Goal: Task Accomplishment & Management: Use online tool/utility

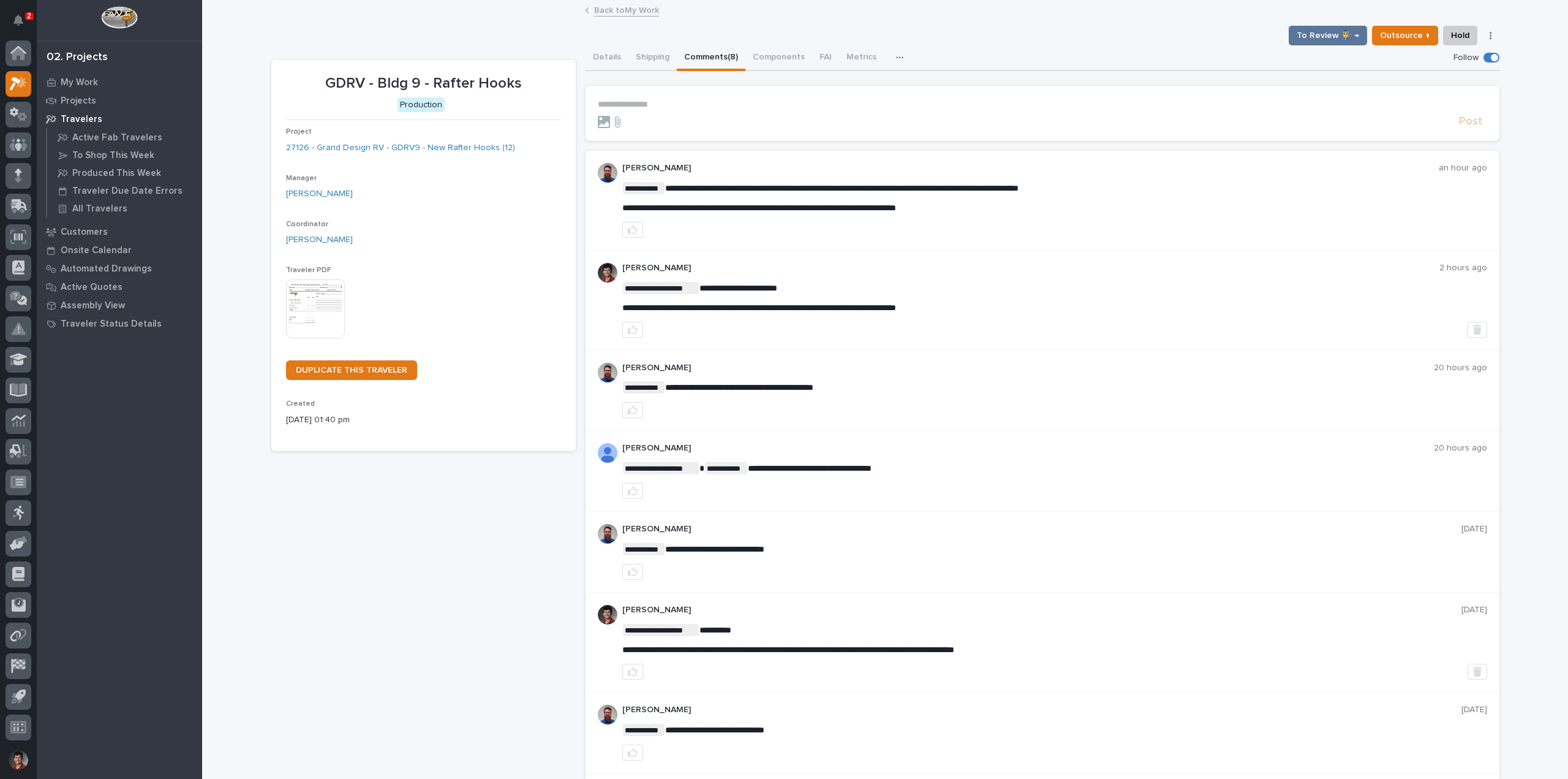
click at [617, 7] on link "Back to My Work" at bounding box center [626, 9] width 65 height 14
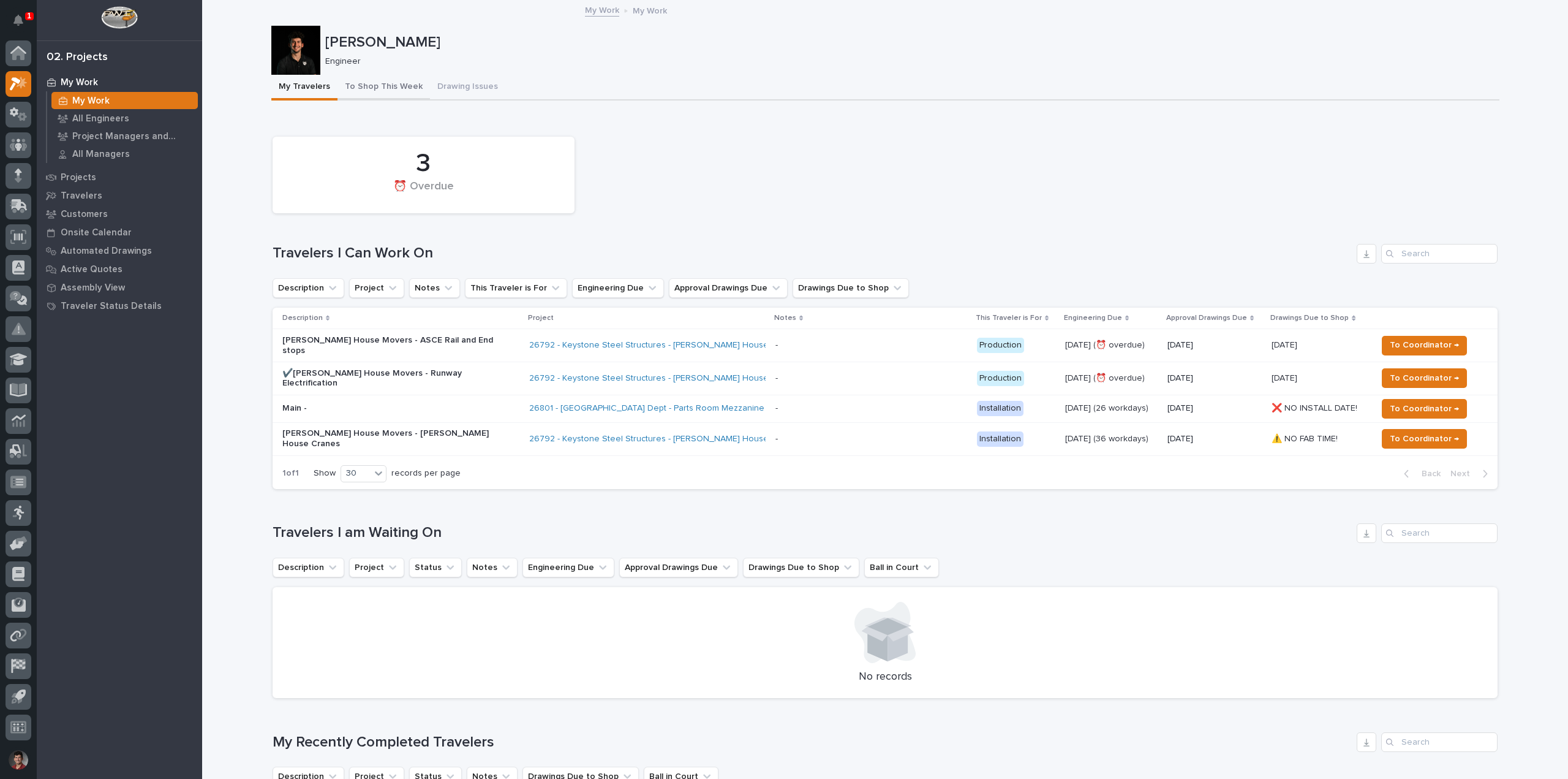
click at [370, 86] on button "To Shop This Week" at bounding box center [383, 88] width 93 height 26
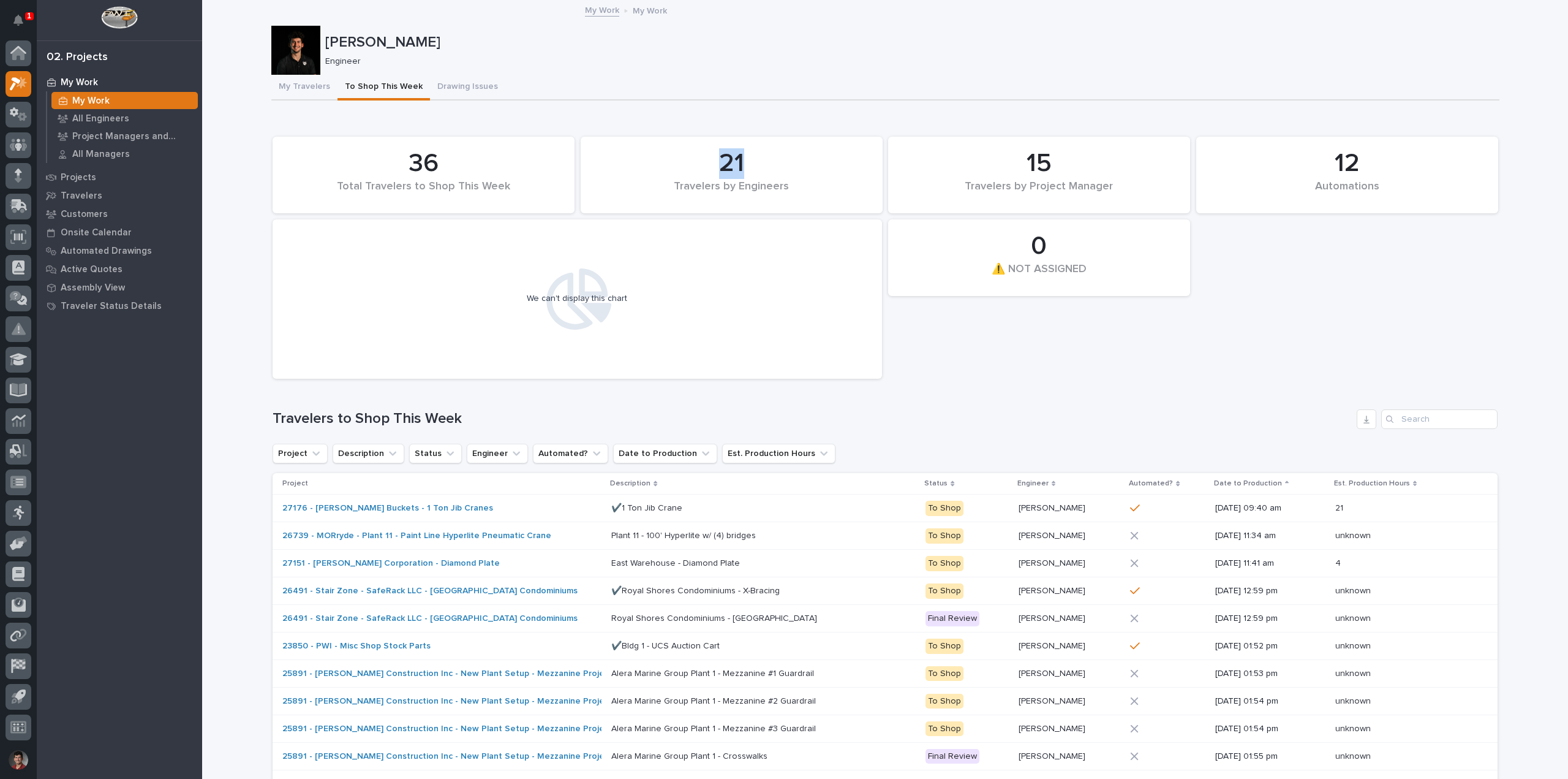
drag, startPoint x: 722, startPoint y: 162, endPoint x: 787, endPoint y: 160, distance: 65.0
click at [787, 160] on div "21" at bounding box center [731, 163] width 260 height 31
click at [903, 310] on div "12 Automations 36 Total Travelers to Shop This Week 0 ⚠️ NOT ASSIGNED 21 Travel…" at bounding box center [885, 257] width 1236 height 254
click at [680, 75] on div "My Travelers To Shop This Week Drawing Issues" at bounding box center [884, 88] width 1228 height 26
drag, startPoint x: 632, startPoint y: 297, endPoint x: 479, endPoint y: 296, distance: 153.0
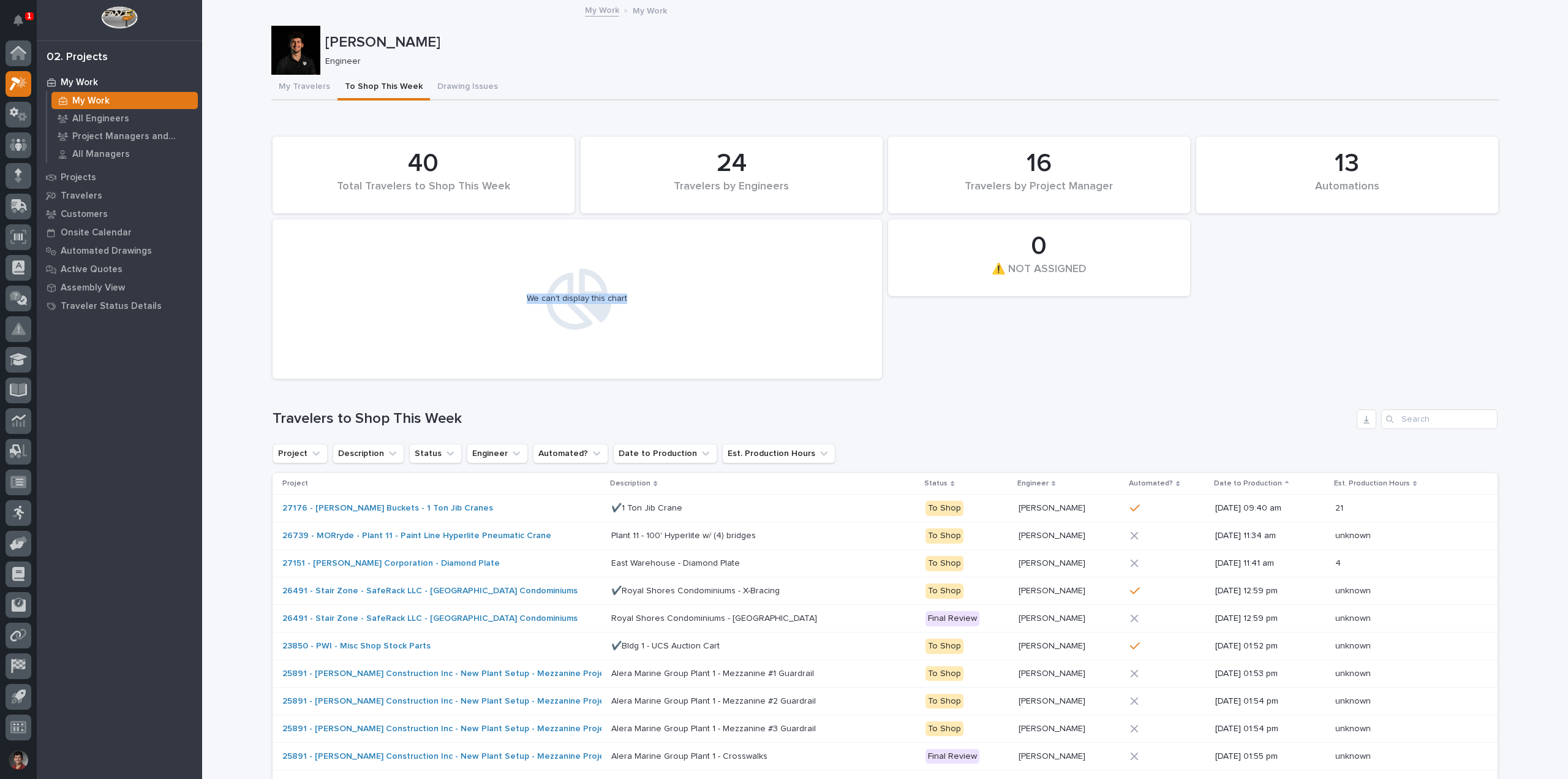
click at [456, 298] on div "We can't display this chart" at bounding box center [577, 299] width 597 height 147
click at [986, 319] on div "13 Automations 40 Total Travelers to Shop This Week 0 ⚠️ NOT ASSIGNED 24 Travel…" at bounding box center [885, 257] width 1236 height 254
drag, startPoint x: 631, startPoint y: 300, endPoint x: 1257, endPoint y: 347, distance: 627.8
click at [474, 293] on div "We can't display this chart" at bounding box center [577, 299] width 597 height 147
click at [1089, 327] on div "13 Automations 40 Total Travelers to Shop This Week 0 ⚠️ NOT ASSIGNED 24 Travel…" at bounding box center [885, 257] width 1236 height 254
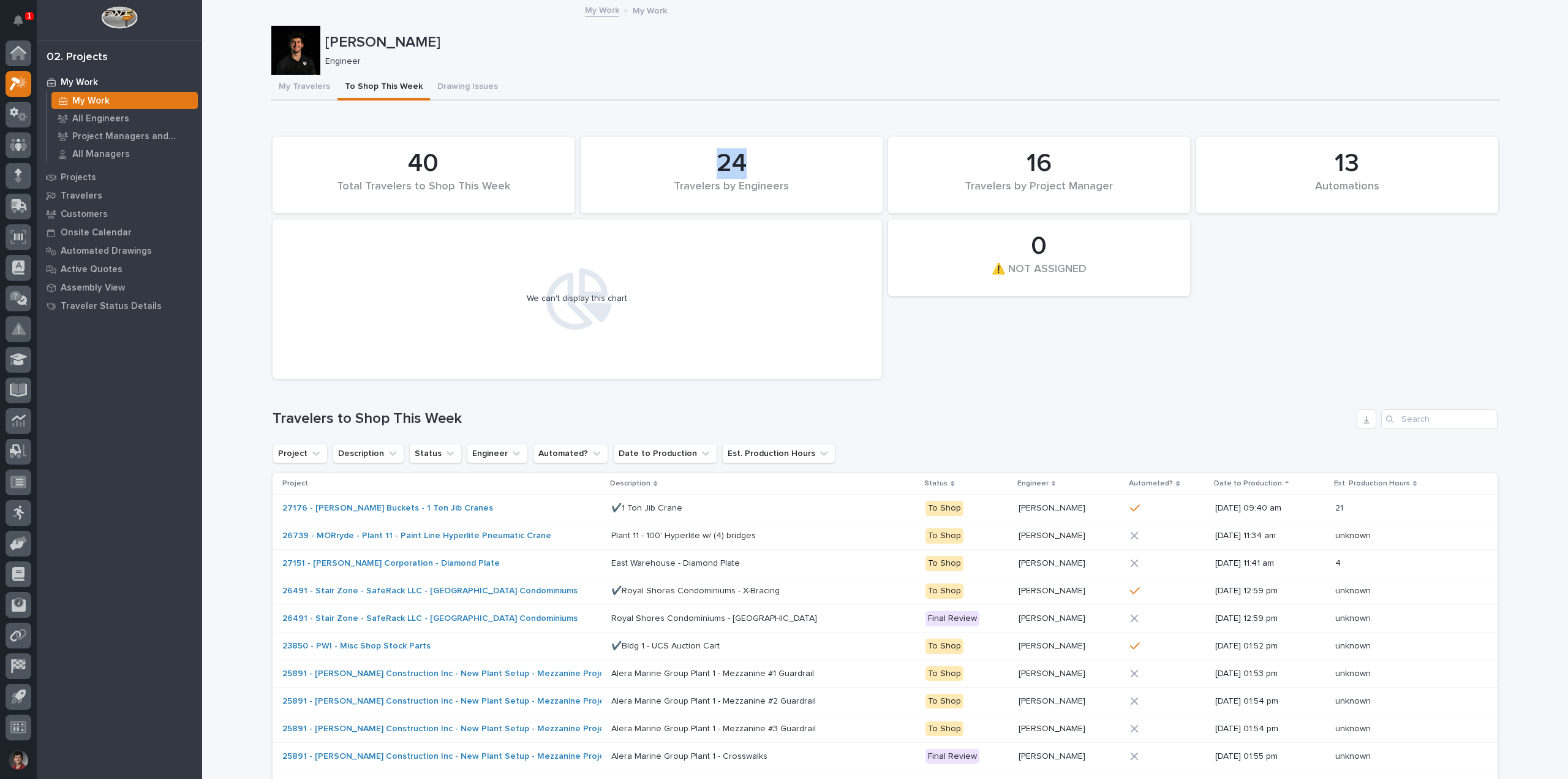
drag, startPoint x: 741, startPoint y: 166, endPoint x: 667, endPoint y: 173, distance: 74.3
click at [667, 172] on div "24" at bounding box center [731, 163] width 260 height 31
click at [851, 308] on div "We can't display this chart" at bounding box center [577, 299] width 597 height 147
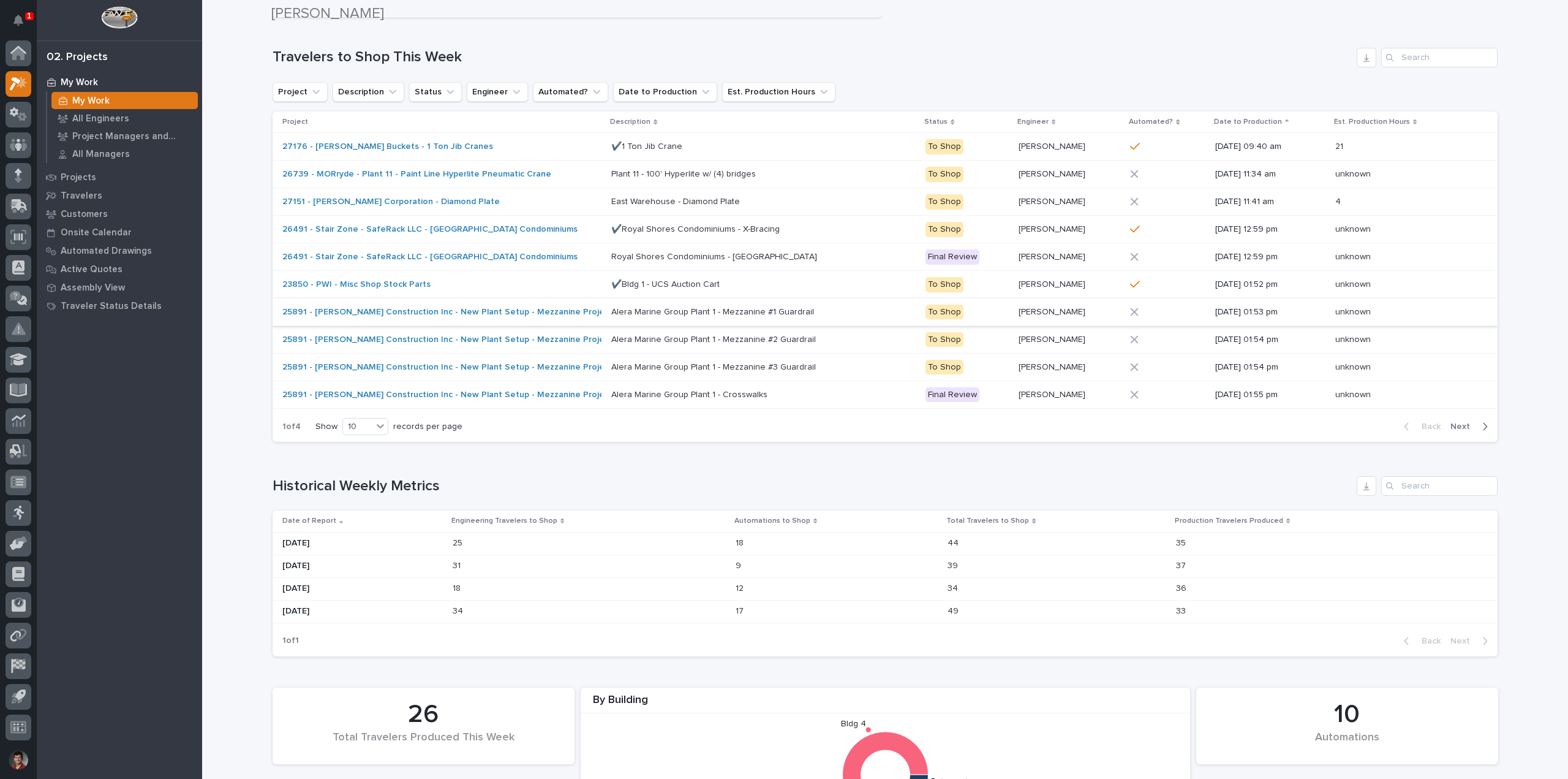
scroll to position [368, 0]
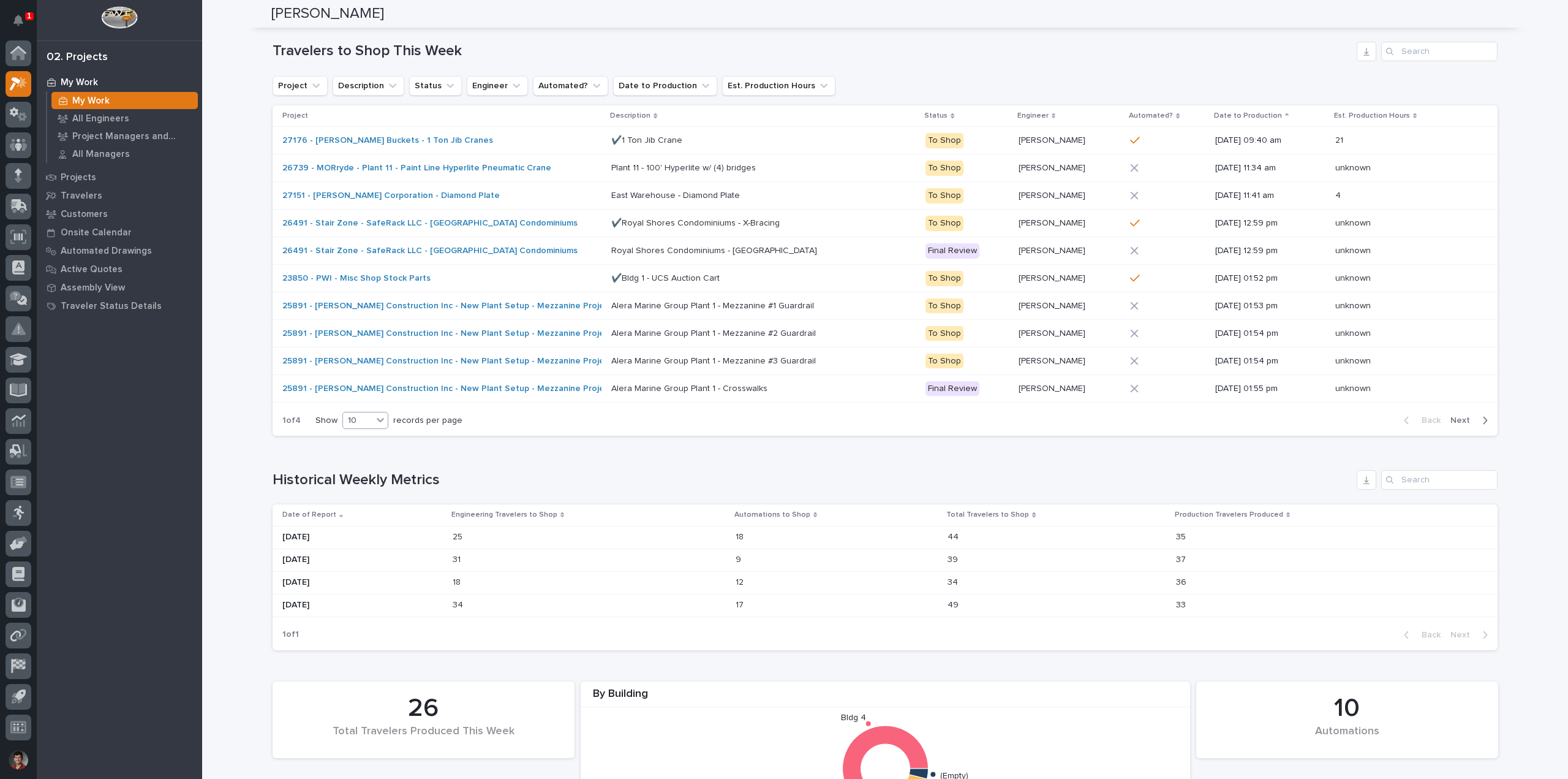
click at [378, 420] on icon at bounding box center [379, 419] width 7 height 4
click at [362, 465] on div "30" at bounding box center [361, 466] width 45 height 15
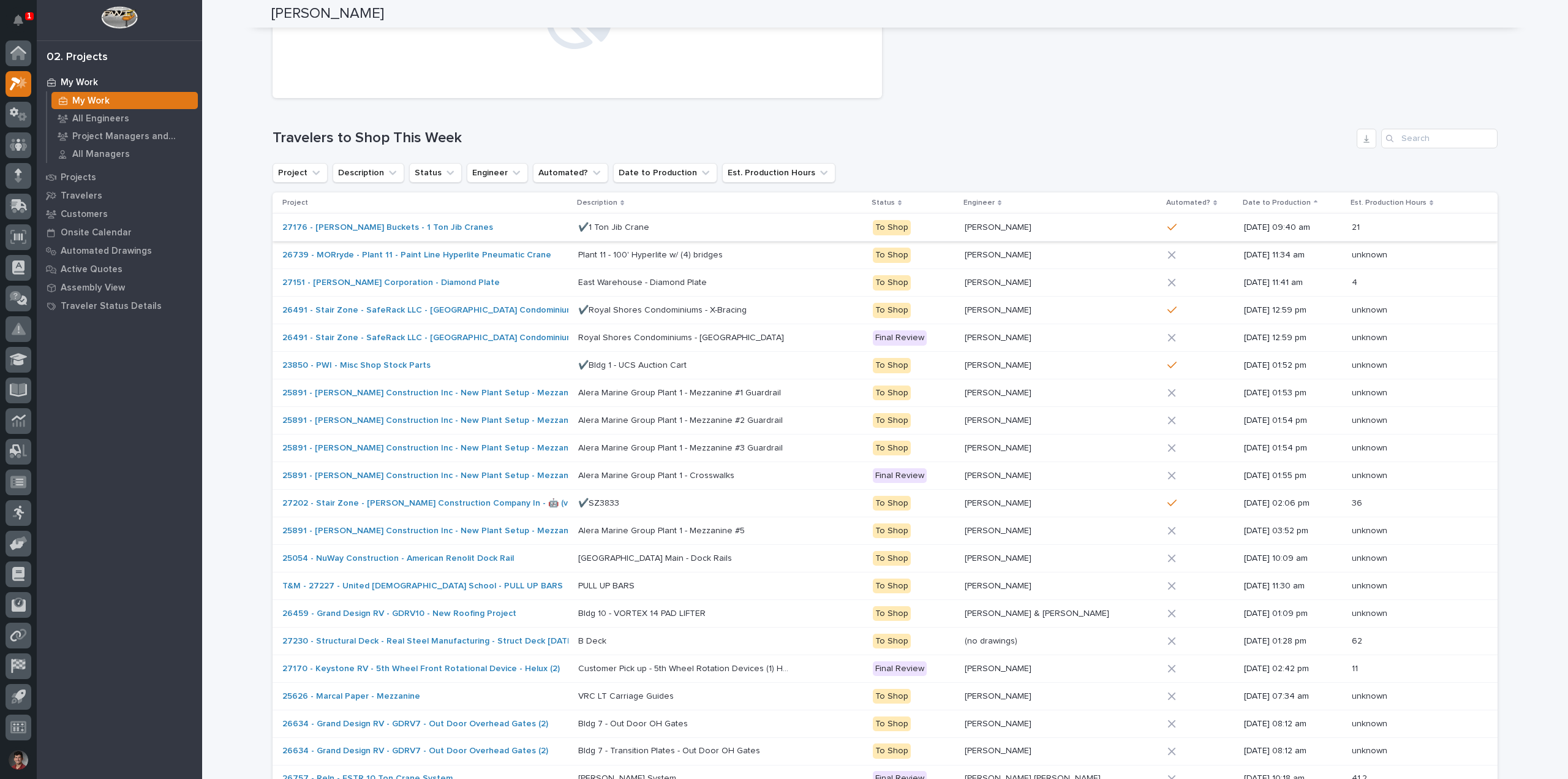
scroll to position [276, 0]
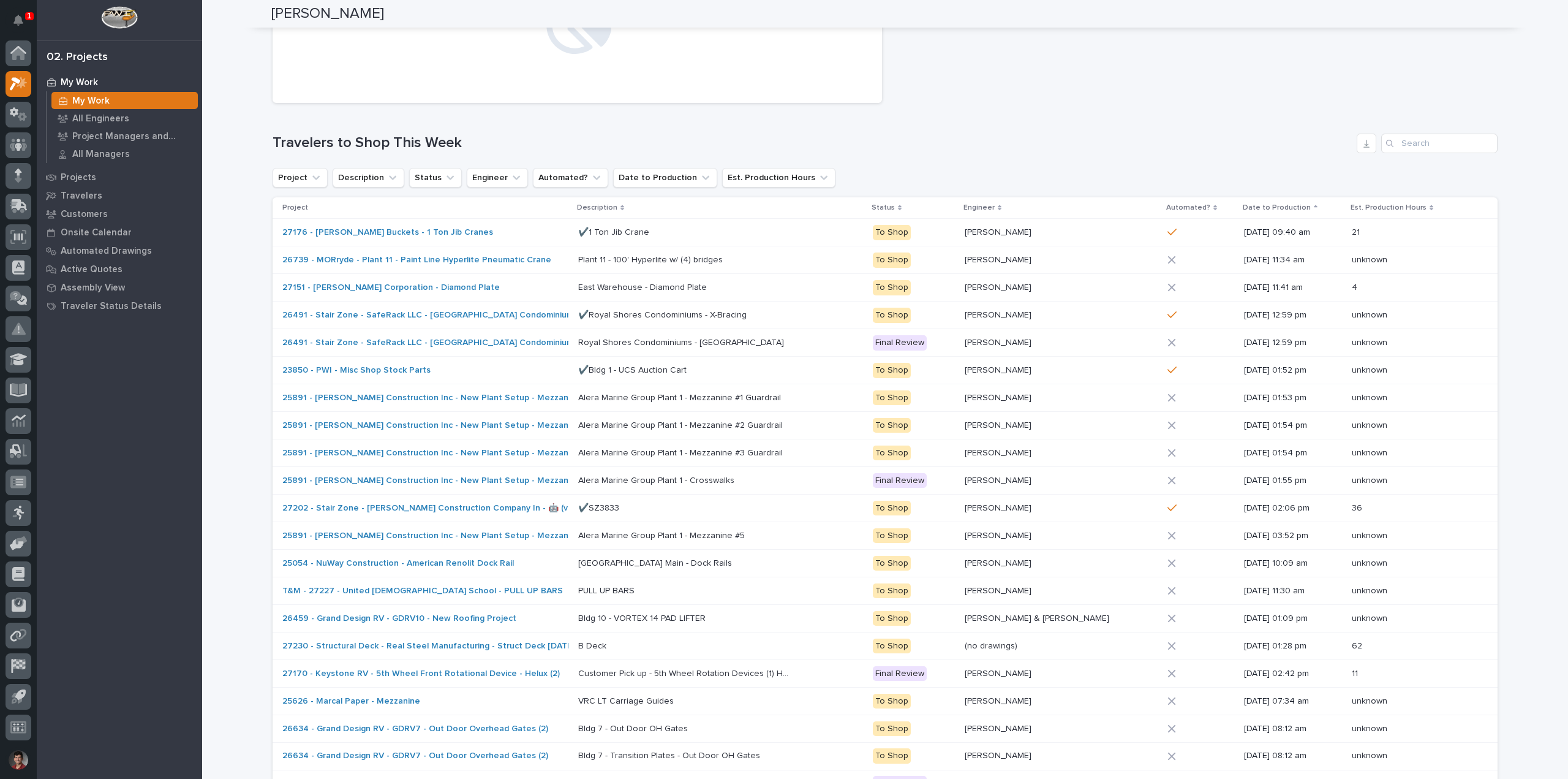
click at [1045, 136] on h1 "Travelers to Shop This Week" at bounding box center [812, 143] width 1079 height 18
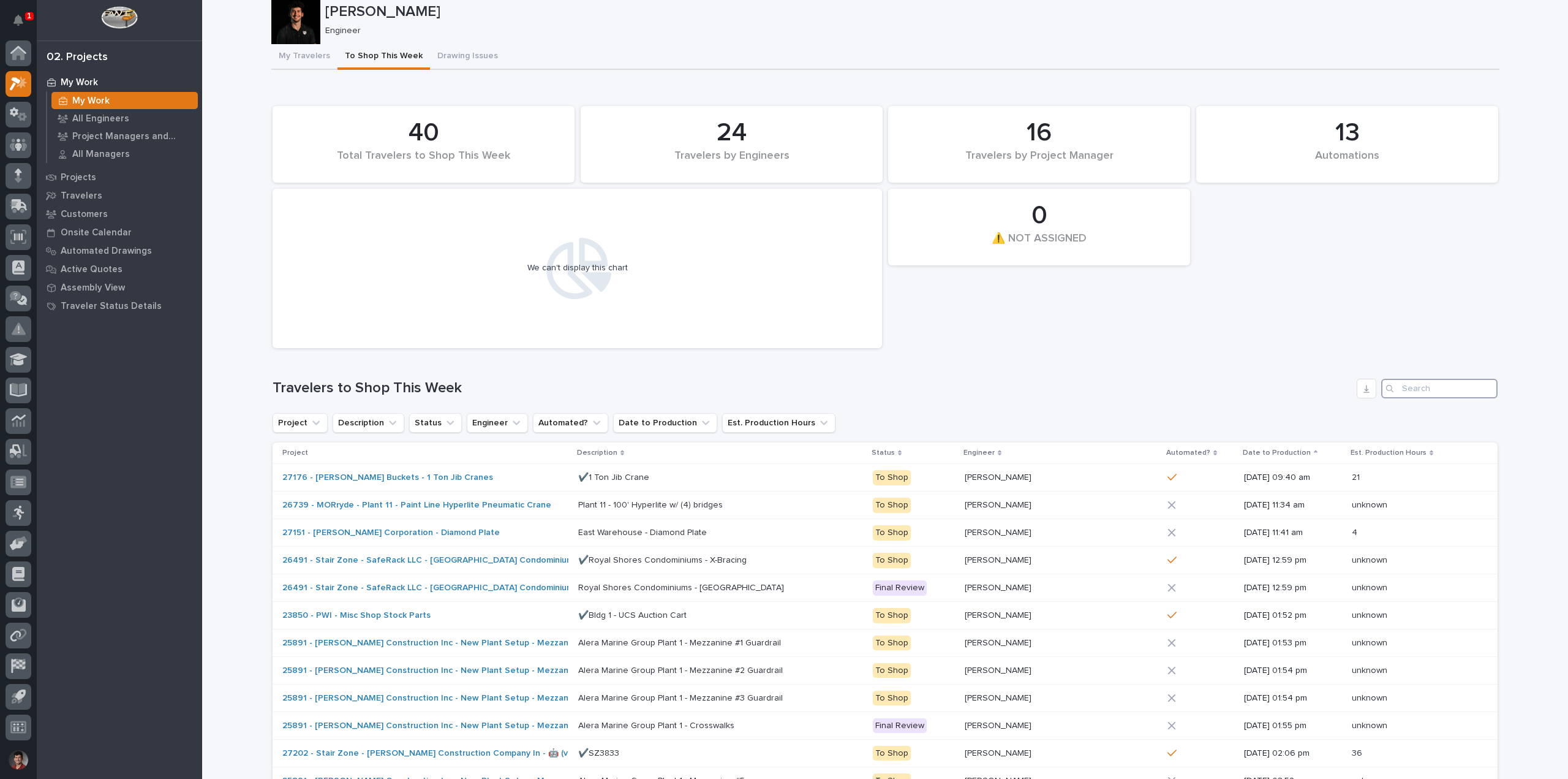
click at [1422, 390] on input "Search" at bounding box center [1439, 389] width 116 height 20
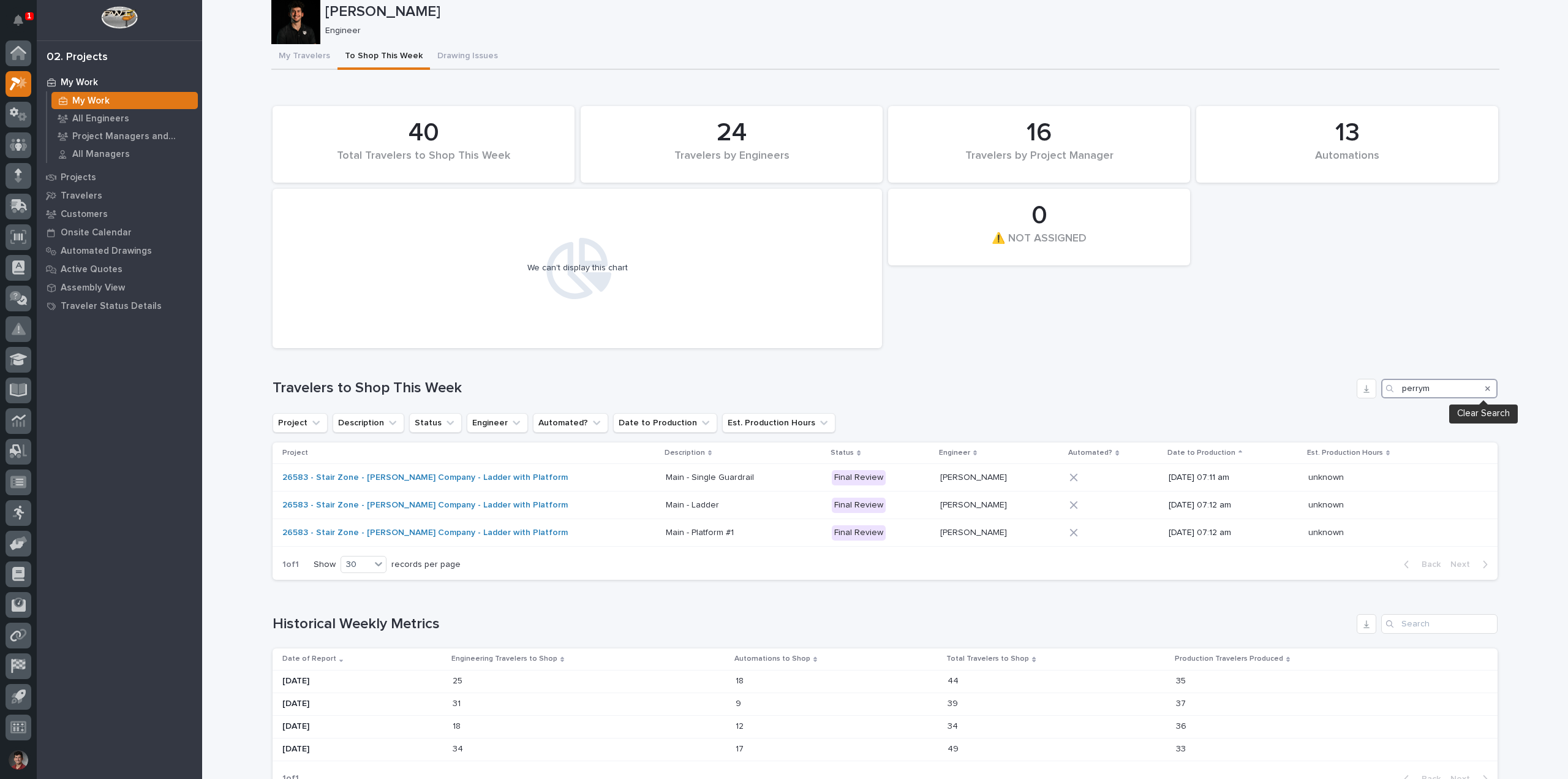
type input "perrym"
click at [1485, 386] on icon "Search" at bounding box center [1487, 388] width 5 height 7
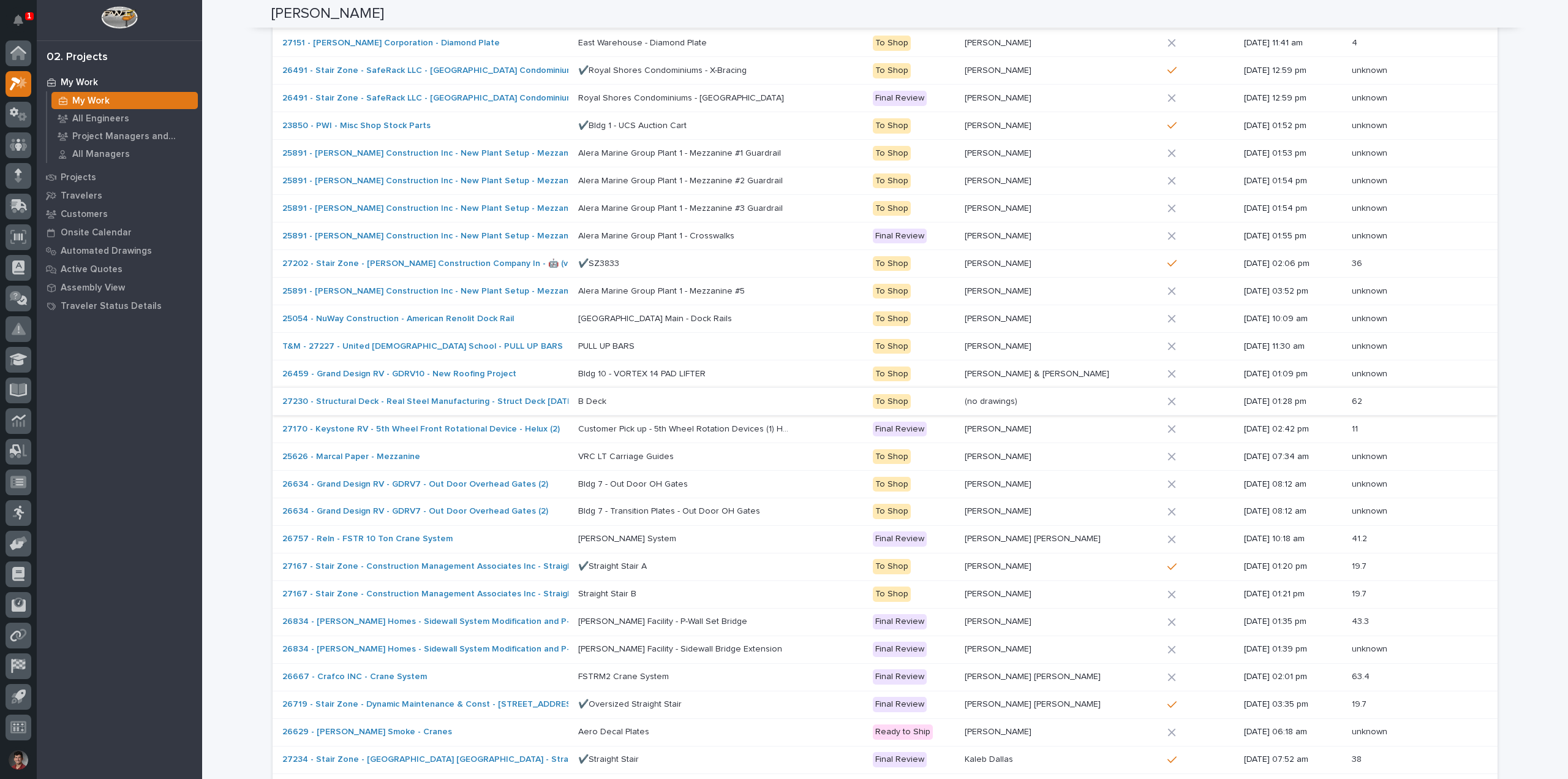
scroll to position [709, 0]
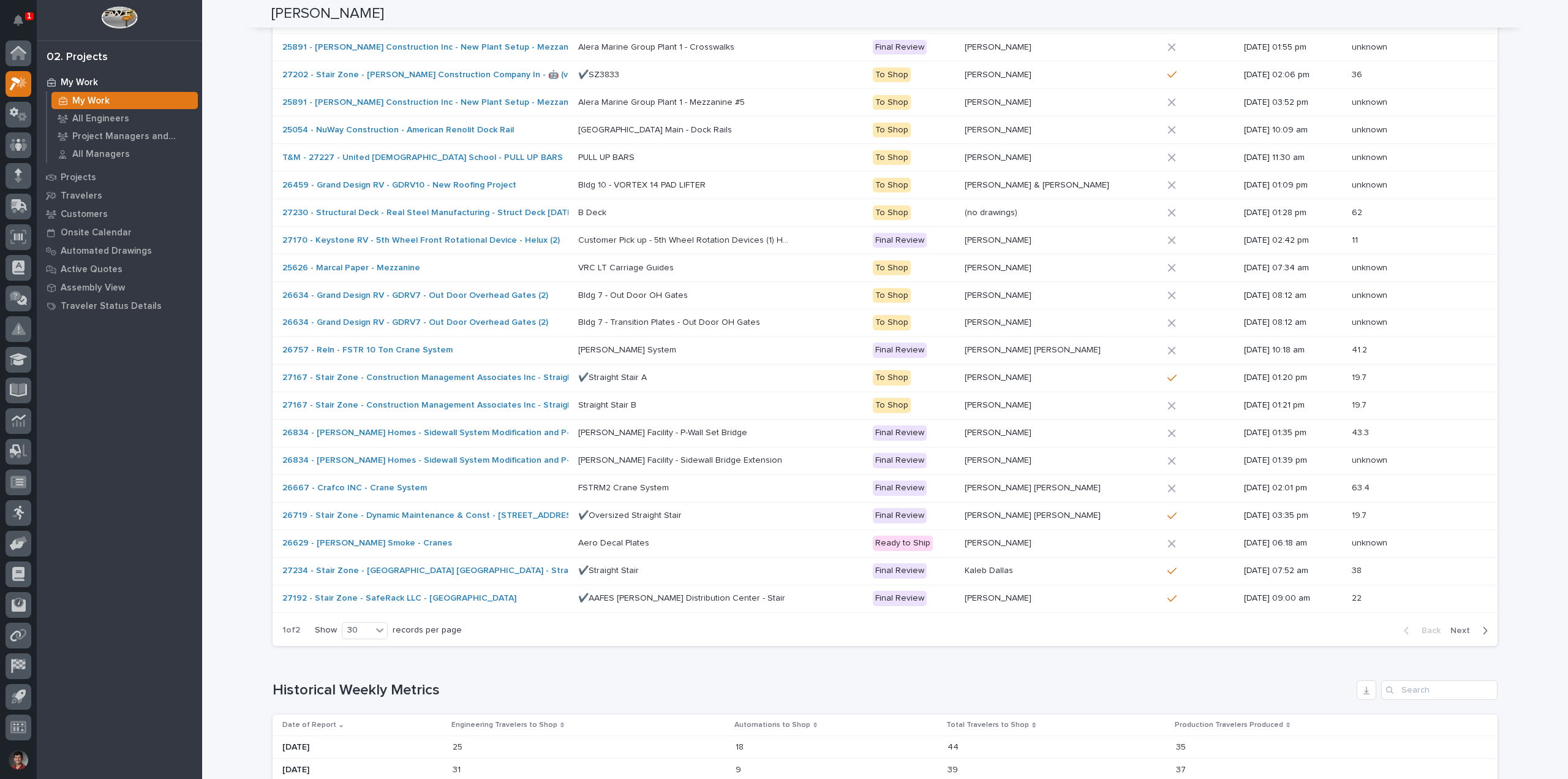
click at [1466, 627] on span "Next" at bounding box center [1462, 630] width 27 height 11
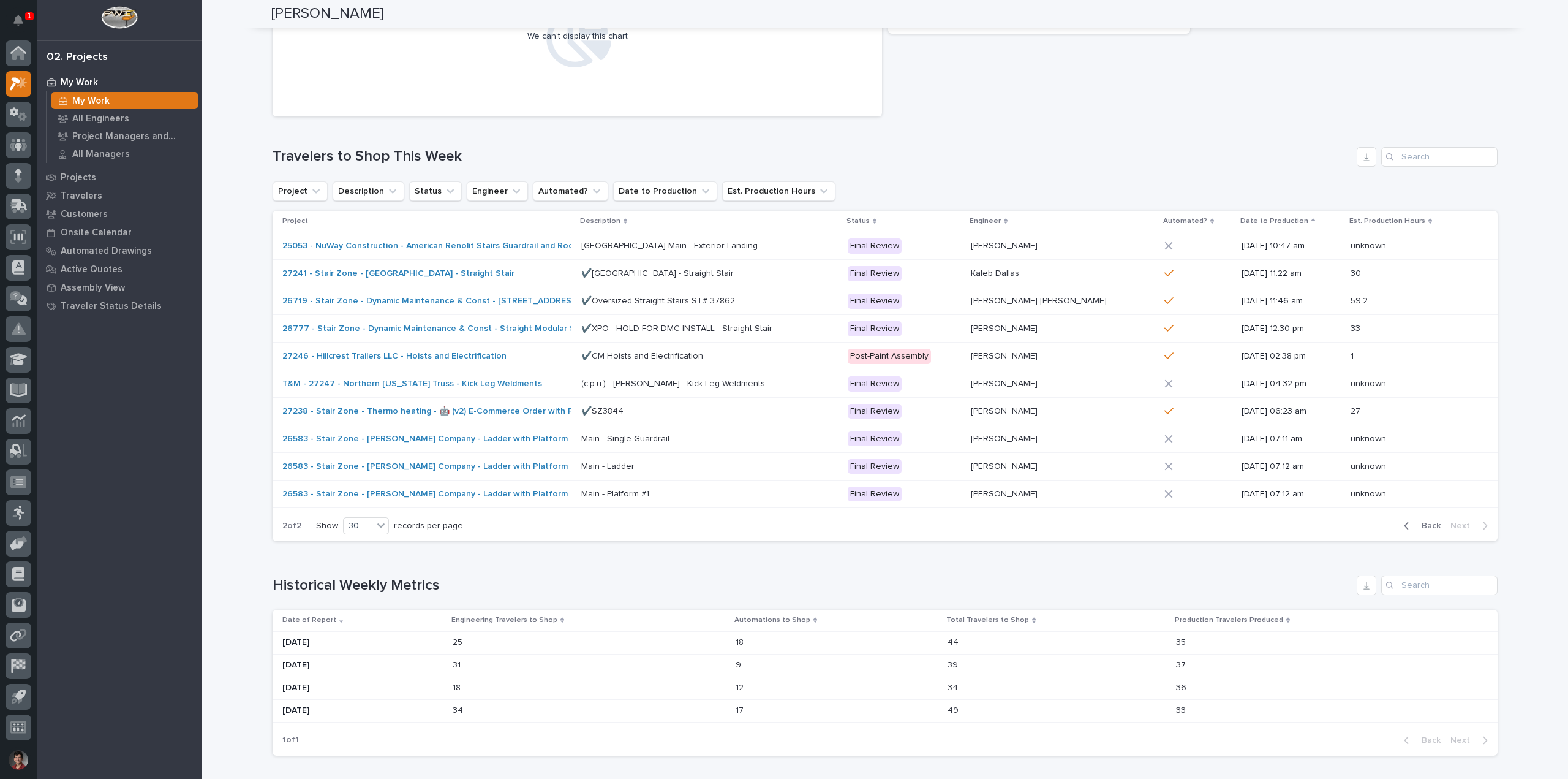
scroll to position [249, 0]
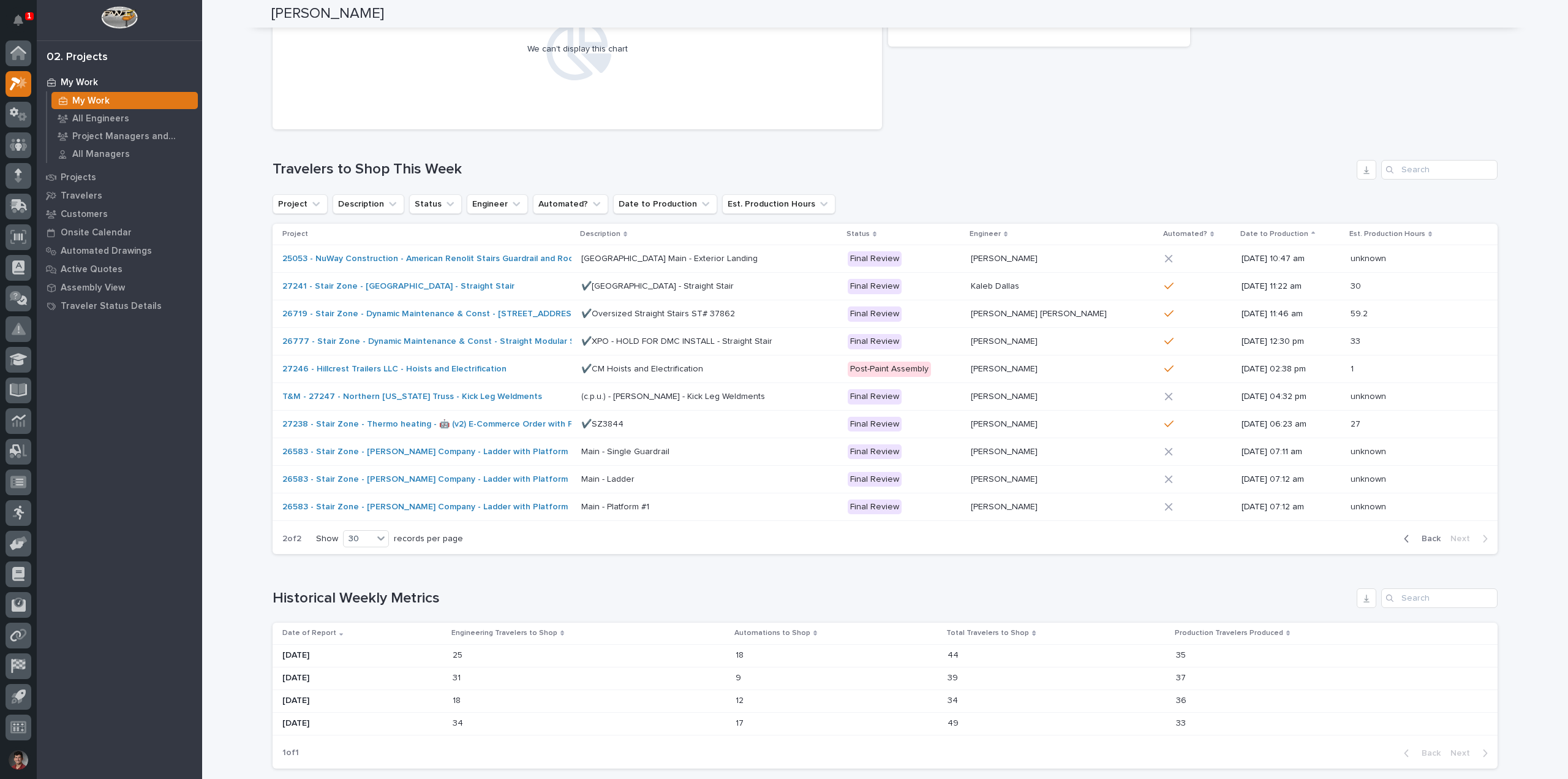
click at [1409, 538] on div "button" at bounding box center [1409, 538] width 10 height 11
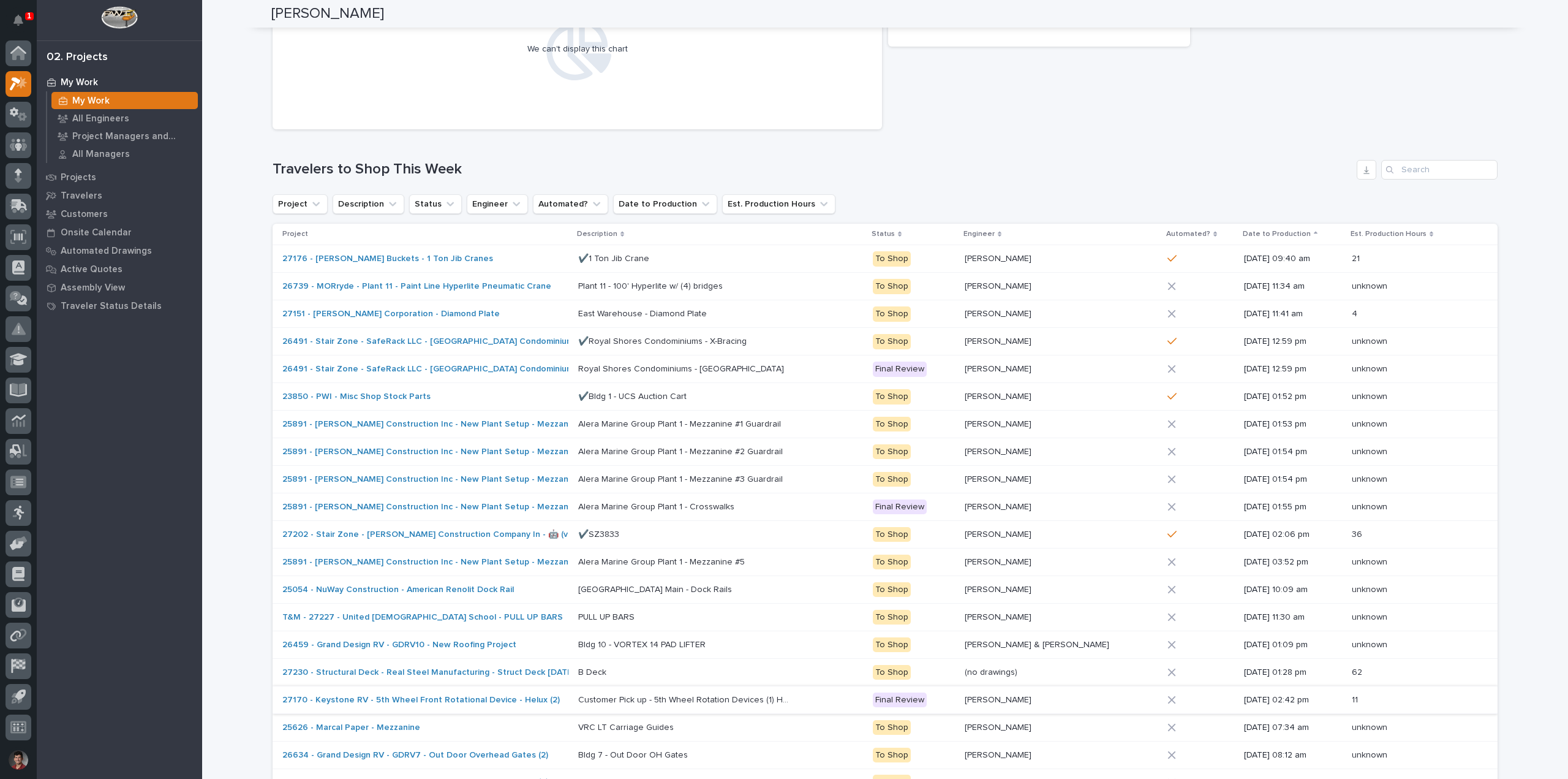
scroll to position [525, 0]
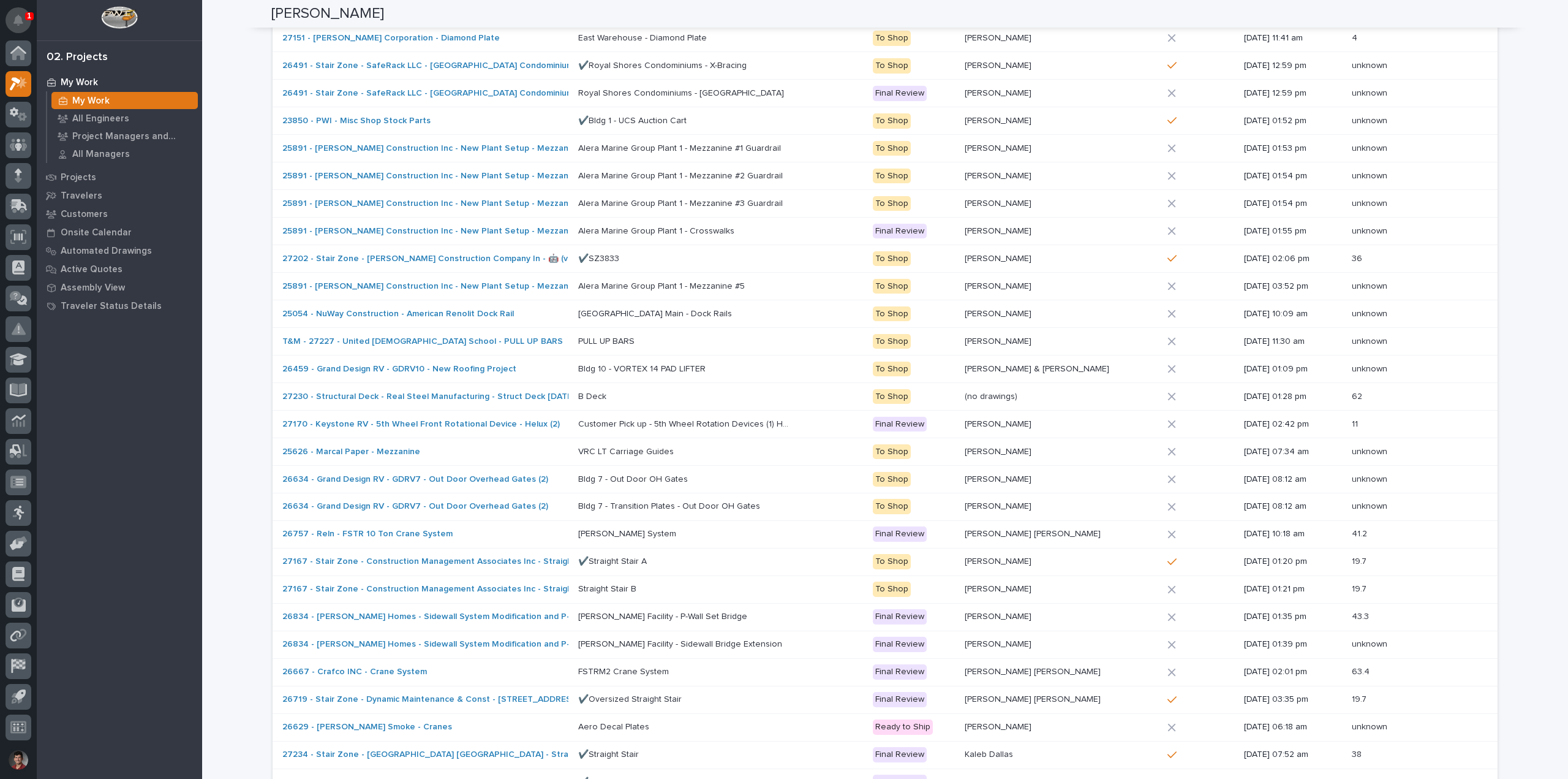
click at [22, 14] on button "Notifications" at bounding box center [19, 20] width 26 height 26
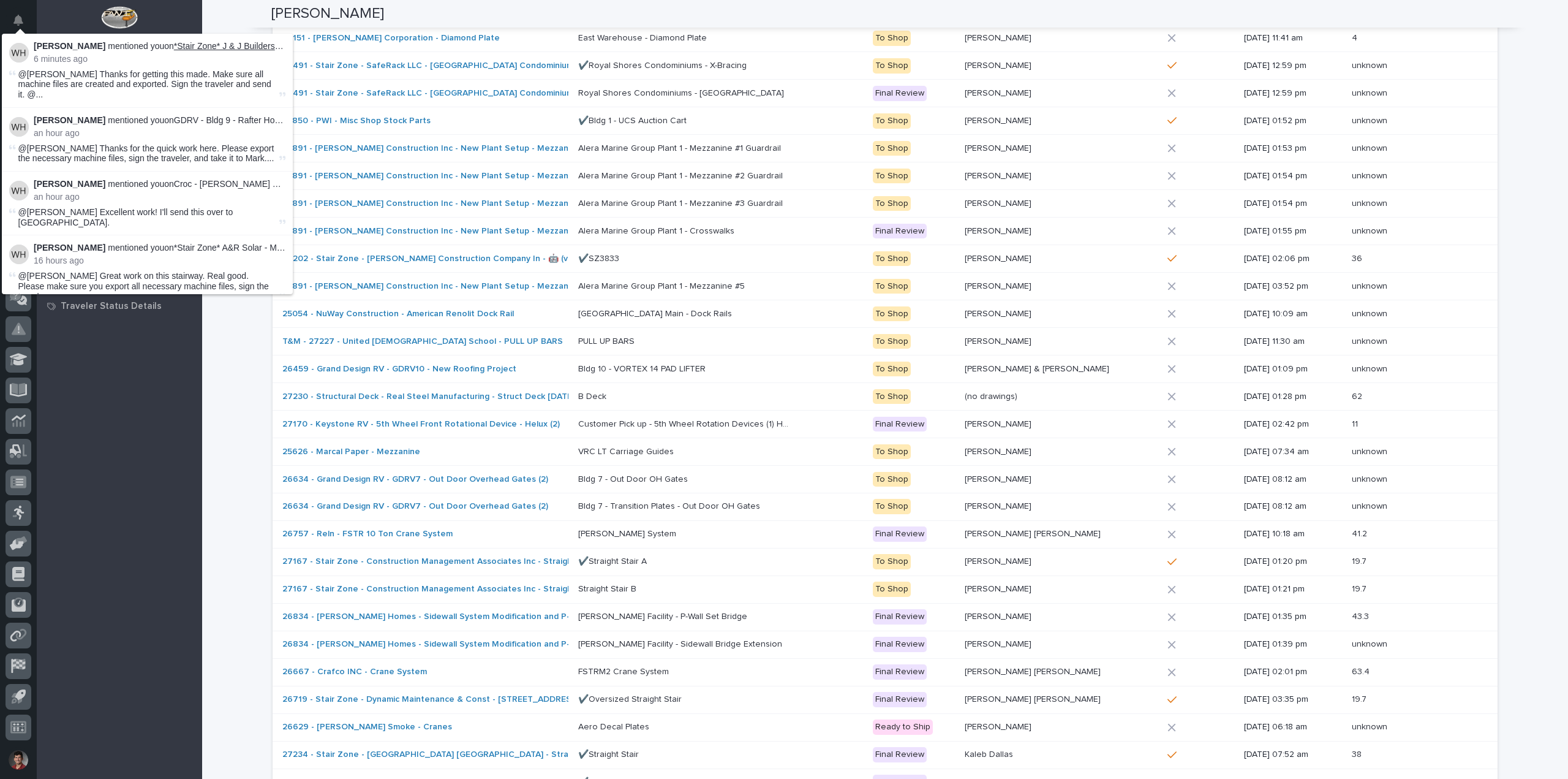
click at [229, 48] on link "*Stair Zone* J & J Builders - Straight Stair" at bounding box center [253, 46] width 158 height 10
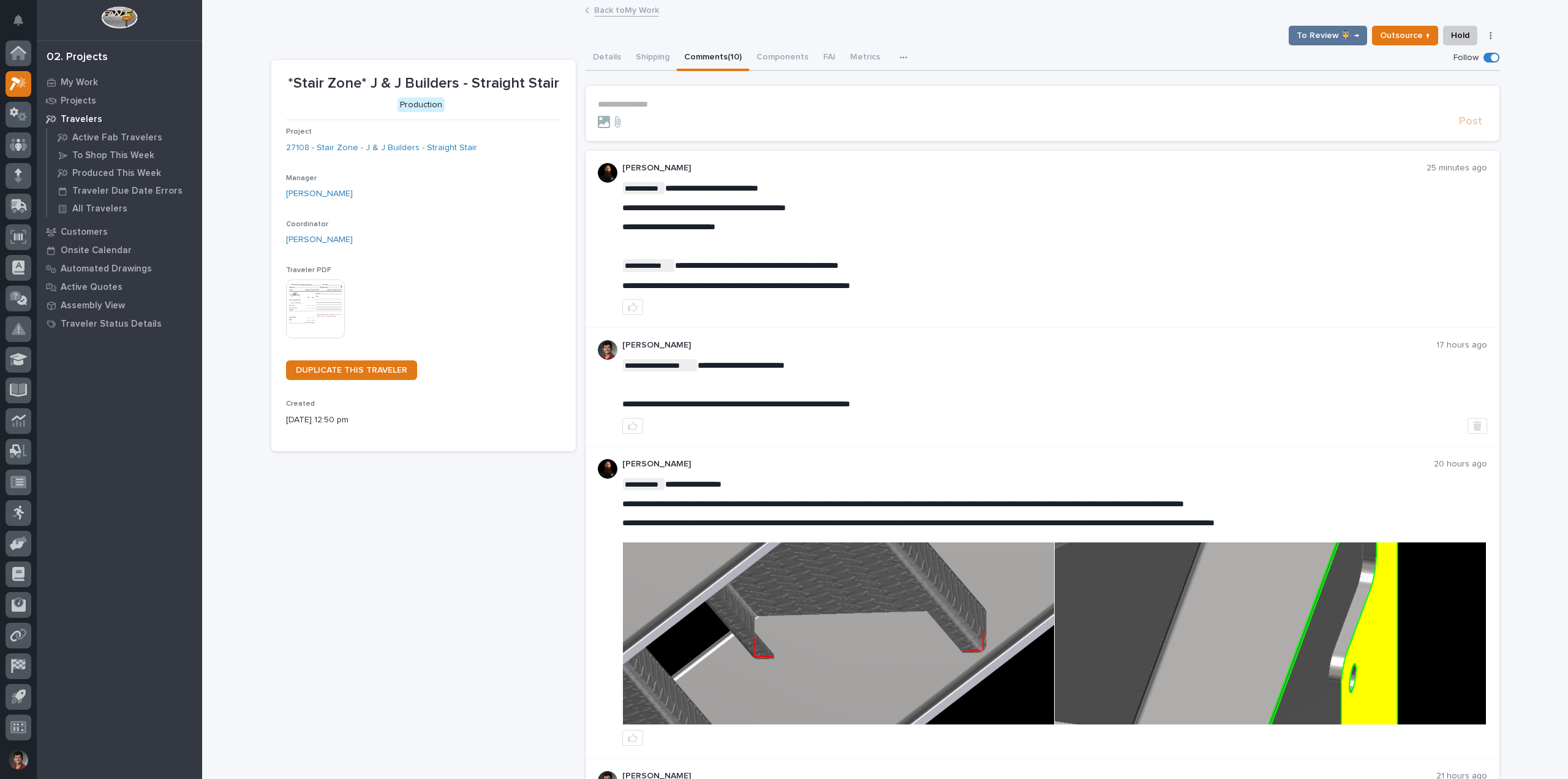
click at [600, 14] on link "Back to My Work" at bounding box center [626, 9] width 65 height 14
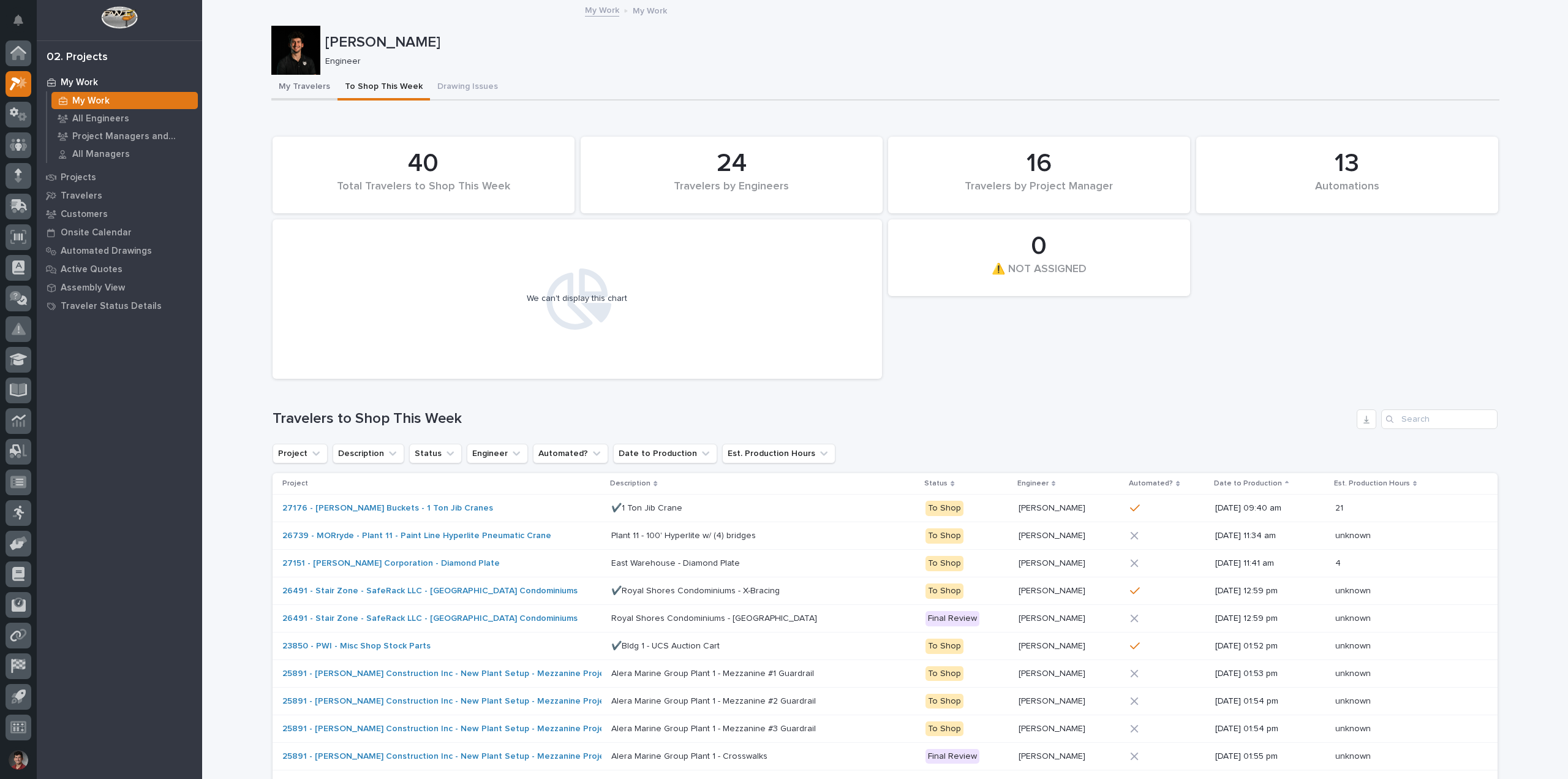
click at [311, 87] on button "My Travelers" at bounding box center [304, 88] width 66 height 26
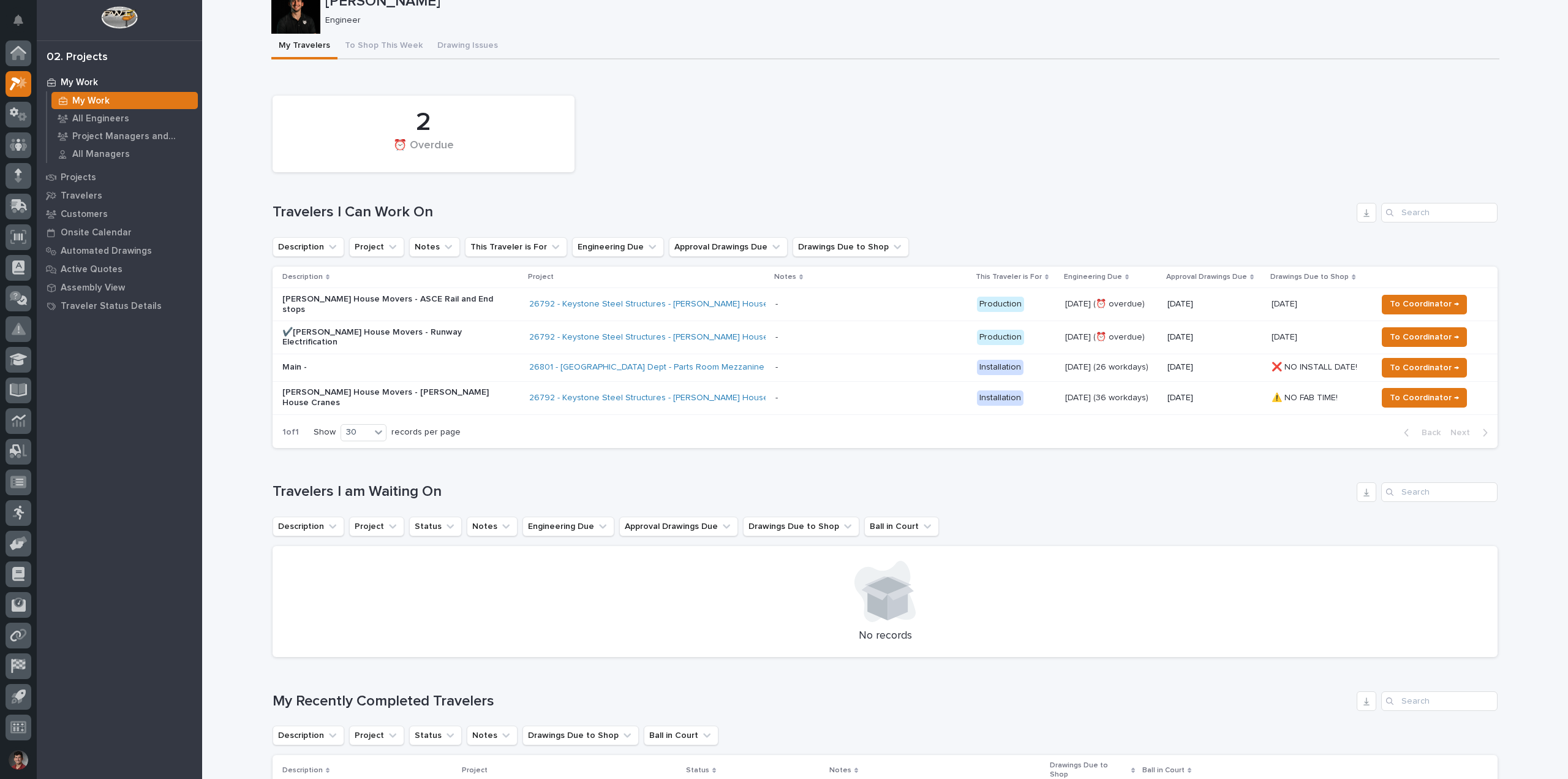
scroll to position [62, 0]
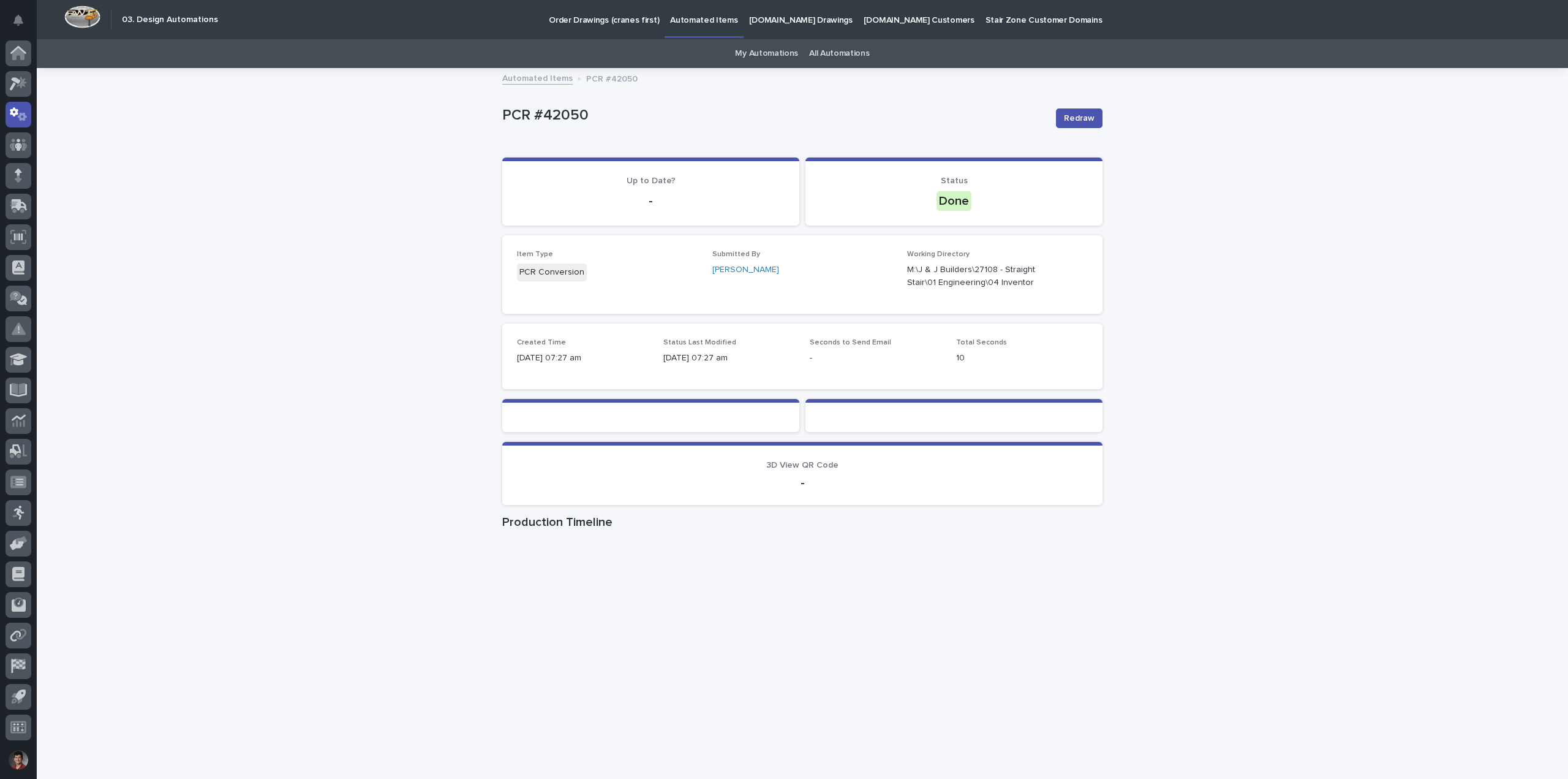
drag, startPoint x: 316, startPoint y: 174, endPoint x: 299, endPoint y: 161, distance: 21.4
click at [316, 174] on div "Loading... Saving… Loading... Saving… PCR #42050 Redraw PCR #42050 Redraw Sorry…" at bounding box center [802, 424] width 1531 height 710
click at [1290, 169] on div "Loading... Saving… Loading... Saving… PCR #42050 Redraw PCR #42050 Redraw Sorry…" at bounding box center [802, 424] width 1531 height 710
click at [1070, 280] on icon "button" at bounding box center [1072, 275] width 9 height 9
drag, startPoint x: 1356, startPoint y: 246, endPoint x: 1317, endPoint y: 244, distance: 39.1
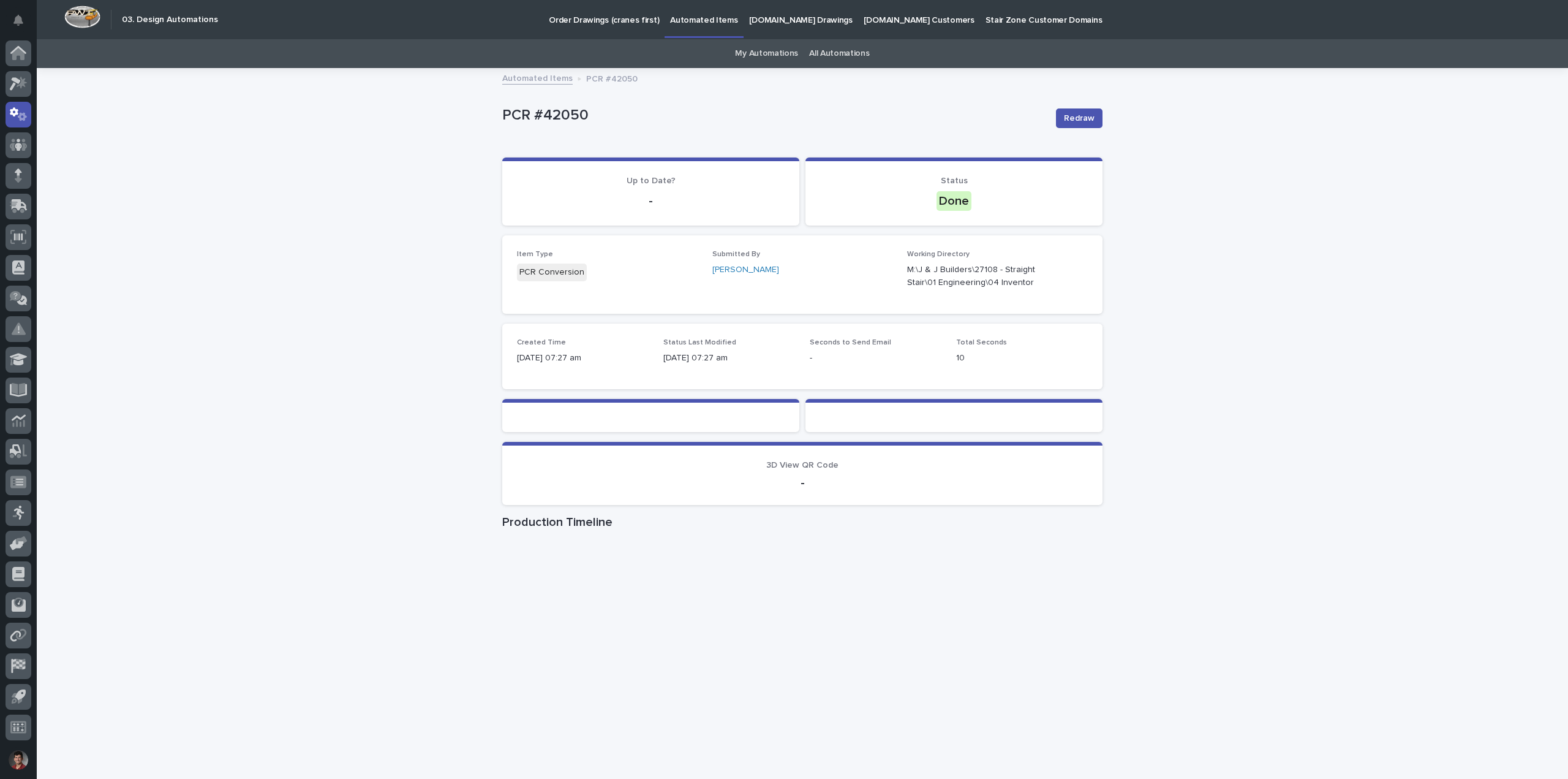
click at [1356, 246] on div "Loading... Saving… Loading... Saving… PCR #42050 Redraw PCR #42050 Redraw Sorry…" at bounding box center [802, 424] width 1531 height 710
click at [861, 227] on div "Loading... Saving… Up to Date? - Status Done" at bounding box center [801, 196] width 600 height 78
click at [900, 259] on div "Item Type PCR Conversion Submitted By Nate Rulli Working Directory M:\J & J Bui…" at bounding box center [801, 274] width 570 height 49
click at [1078, 118] on span "Redraw" at bounding box center [1078, 119] width 31 height 12
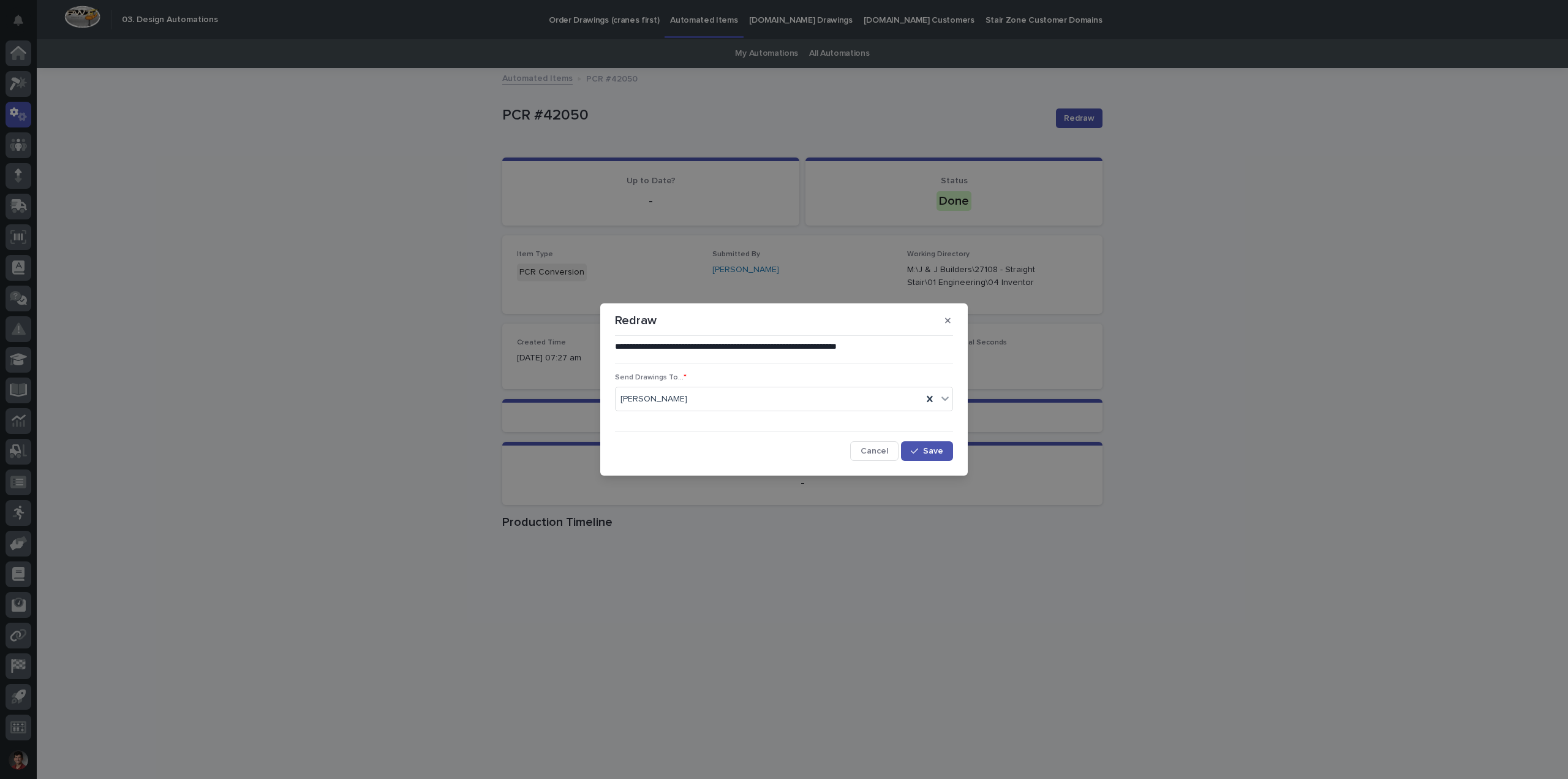
click at [1235, 252] on div "**********" at bounding box center [784, 390] width 1568 height 779
click at [950, 319] on icon "button" at bounding box center [948, 320] width 6 height 9
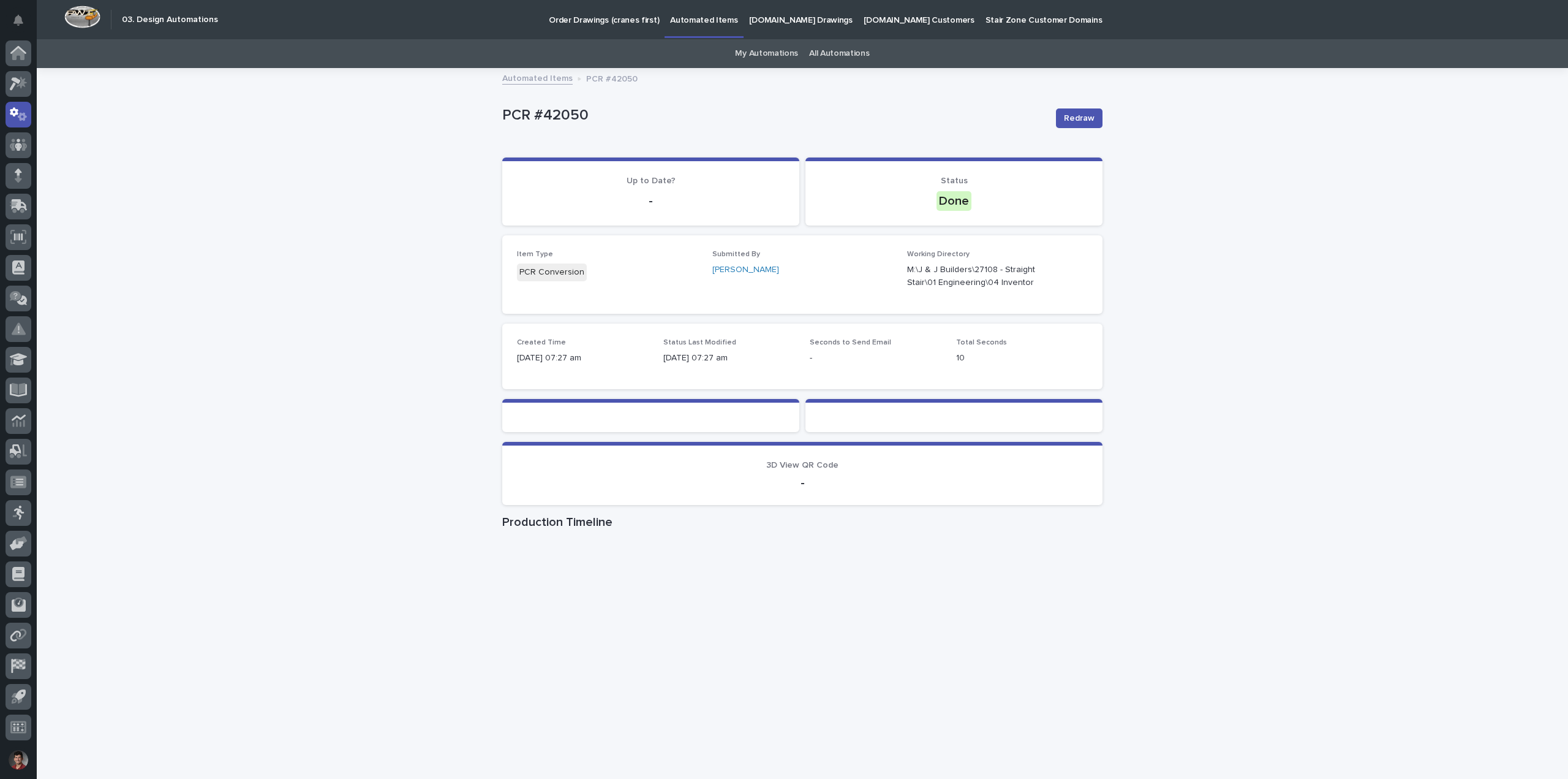
click at [404, 169] on div "Loading... Saving… Loading... Saving… PCR #42050 Redraw PCR #42050 Redraw Sorry…" at bounding box center [802, 424] width 1531 height 710
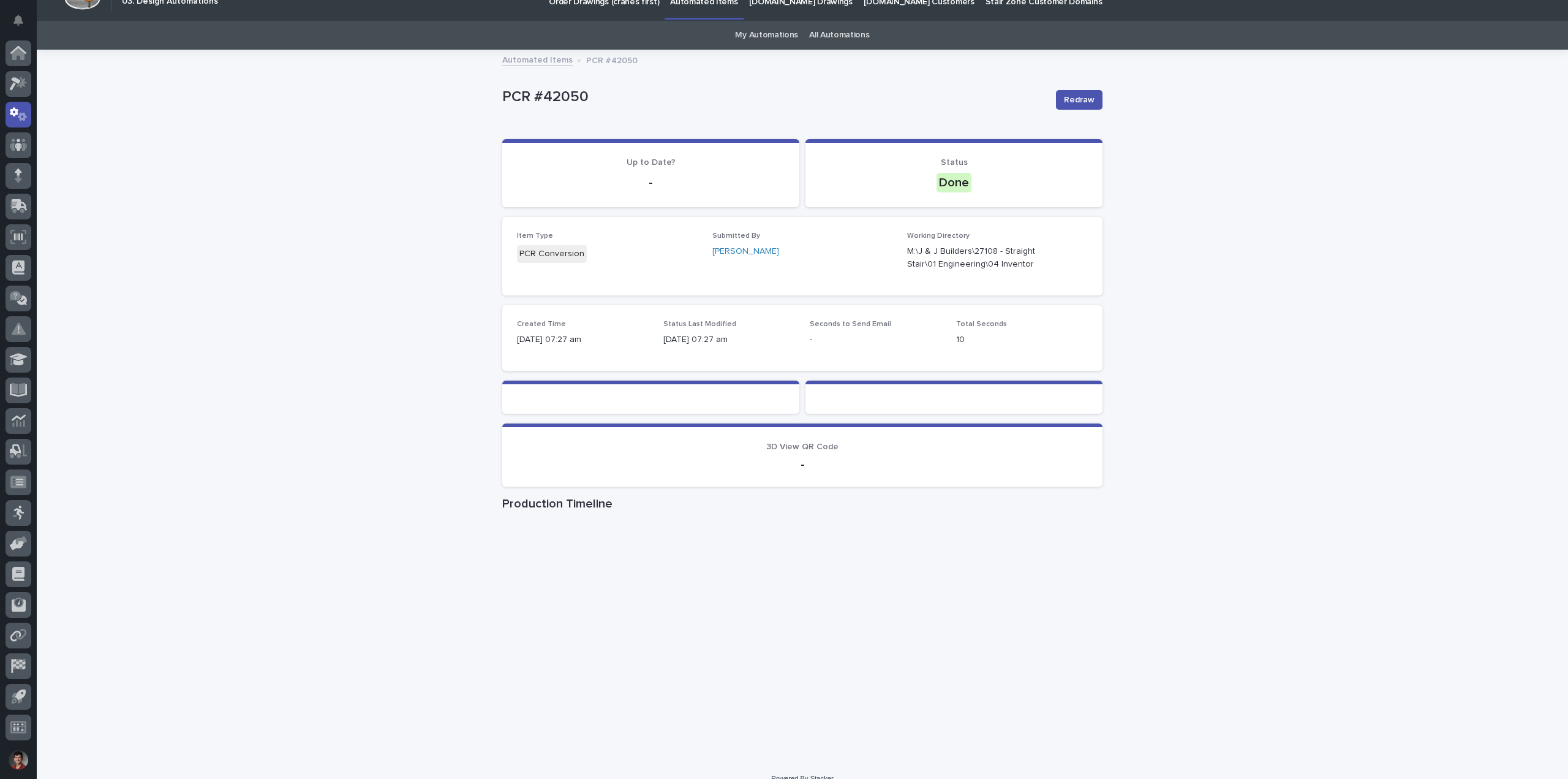
scroll to position [35, 0]
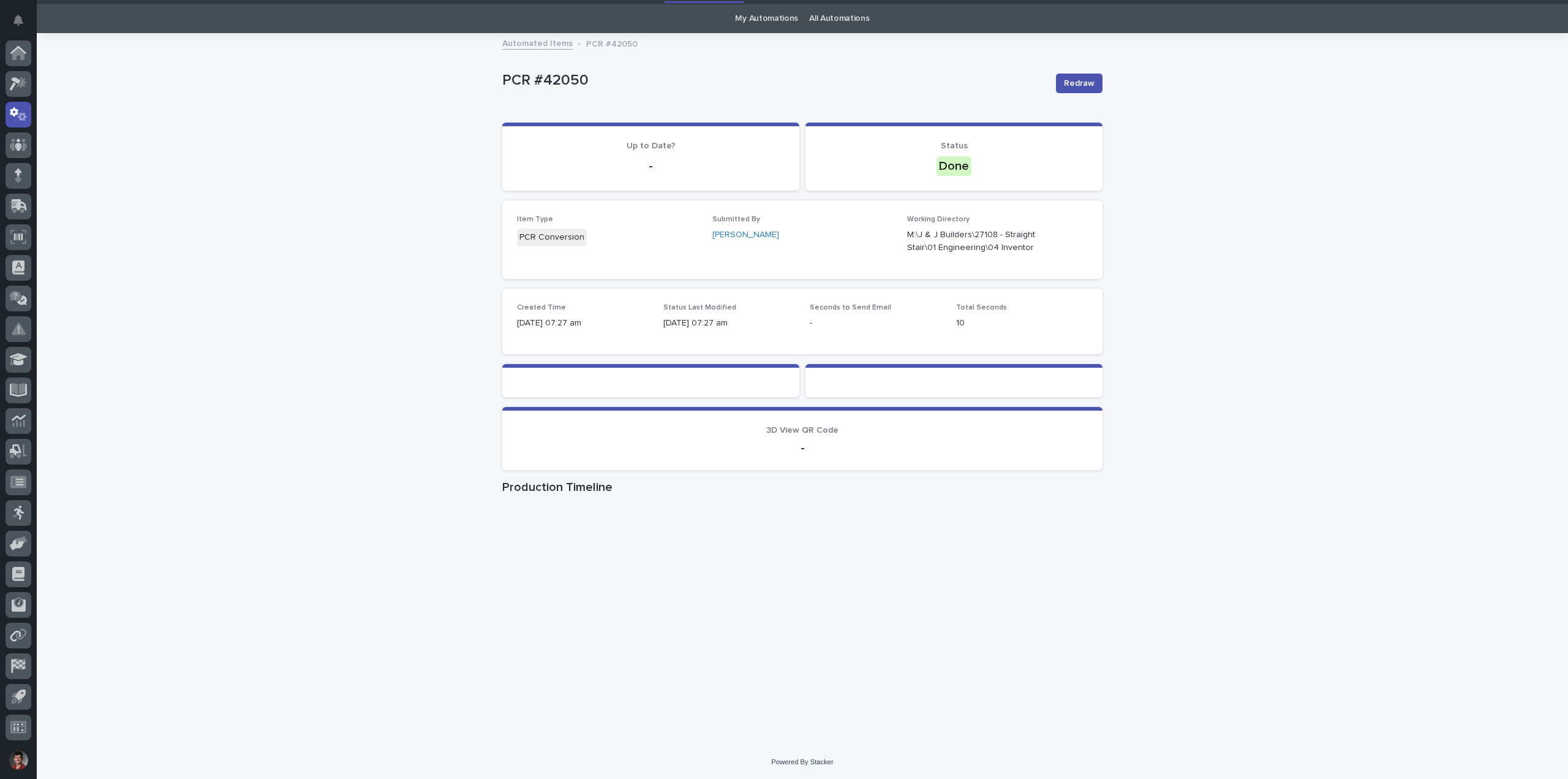
click at [1124, 461] on div "Loading... Saving… Loading... Saving… PCR #42050 Redraw PCR #42050 Redraw Sorry…" at bounding box center [802, 389] width 1531 height 710
click at [1070, 236] on div at bounding box center [1073, 241] width 30 height 13
click at [658, 74] on p "PCR #42050" at bounding box center [774, 81] width 544 height 18
click at [765, 25] on link "My Automations" at bounding box center [766, 18] width 63 height 29
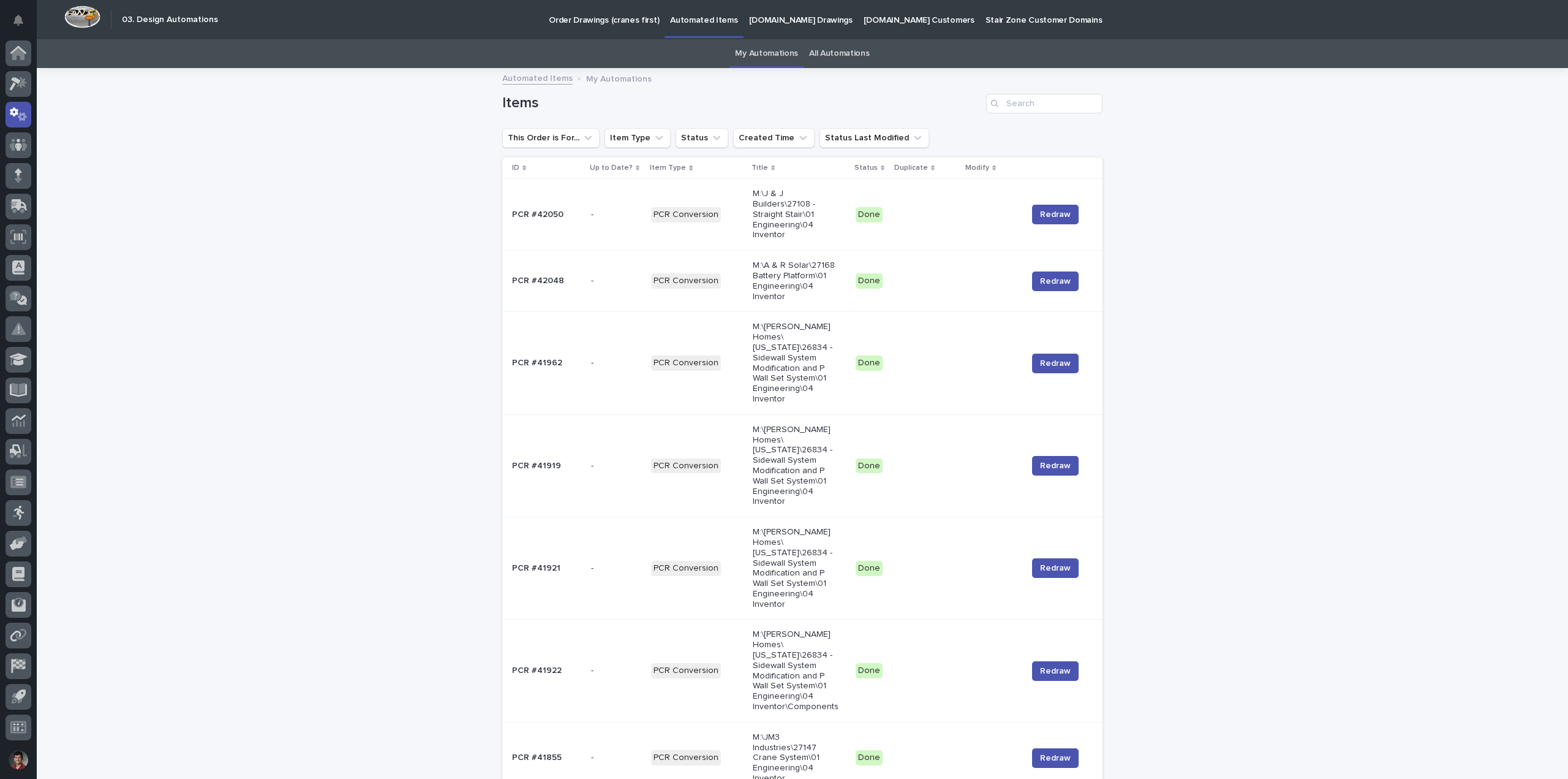
click at [762, 209] on p "M:\J & J Builders\27108 - Straight Stair\01 Engineering\04 Inventor" at bounding box center [796, 214] width 88 height 52
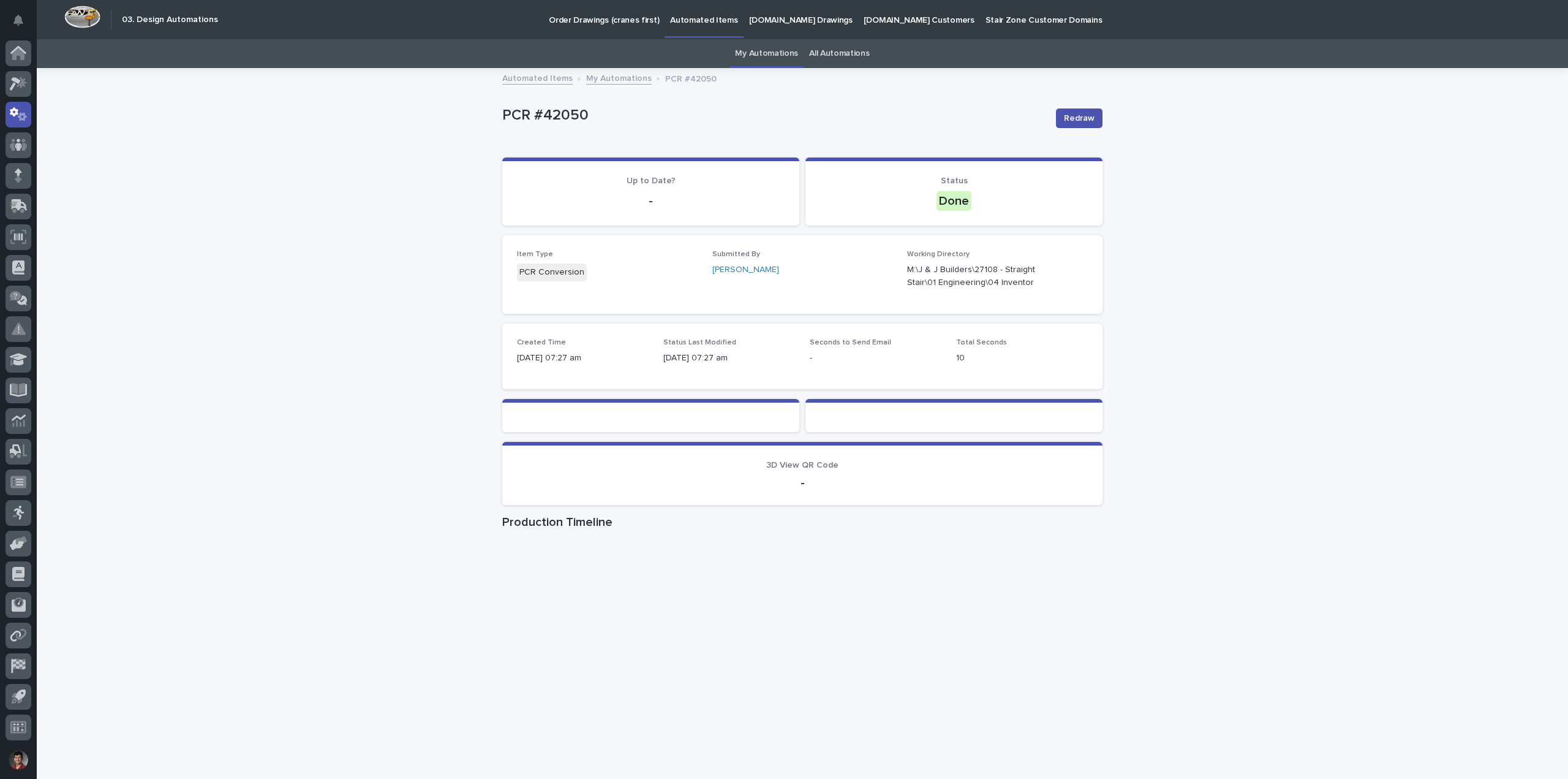
scroll to position [35, 0]
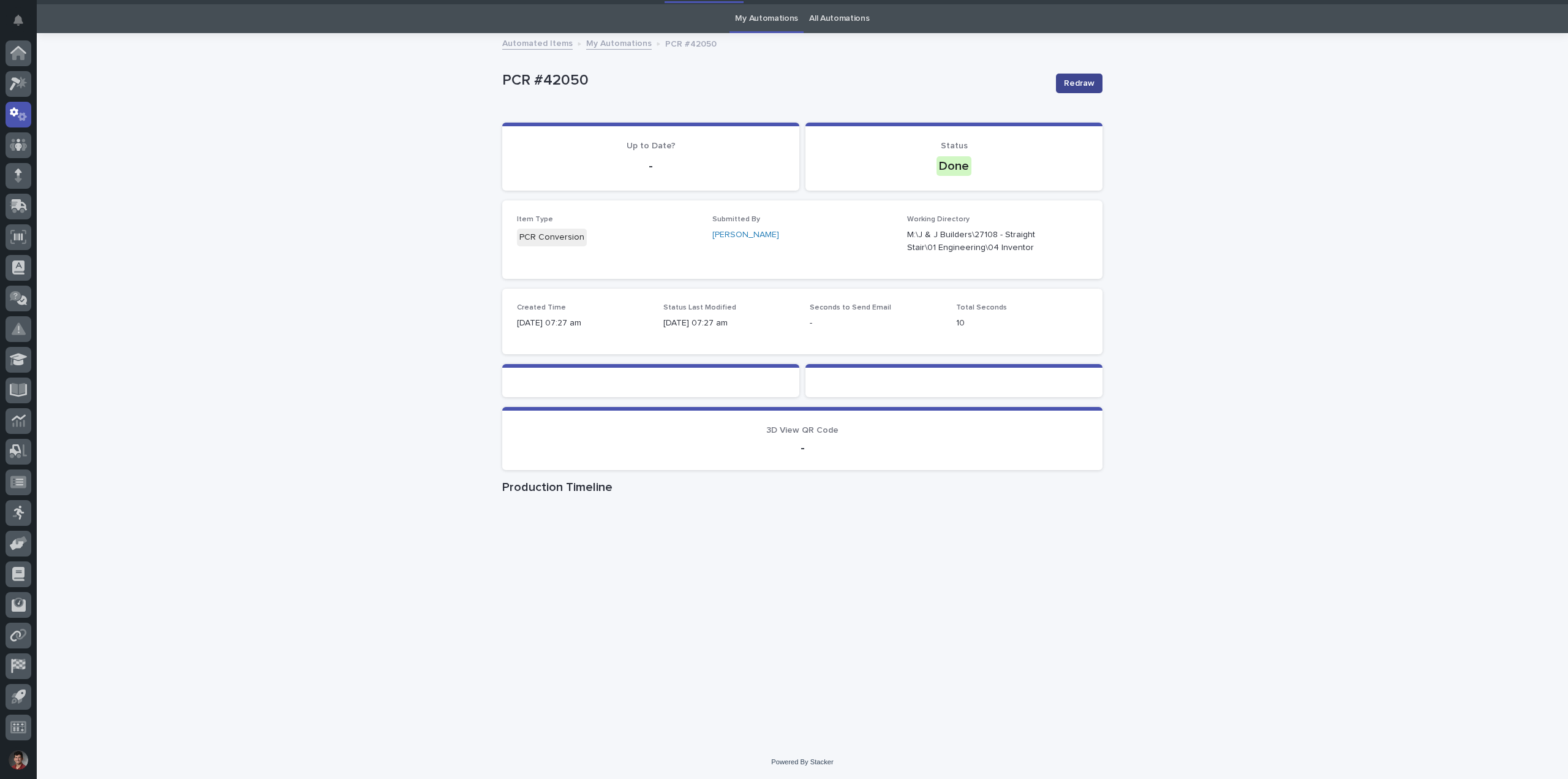
click at [1084, 80] on span "Redraw" at bounding box center [1078, 83] width 31 height 12
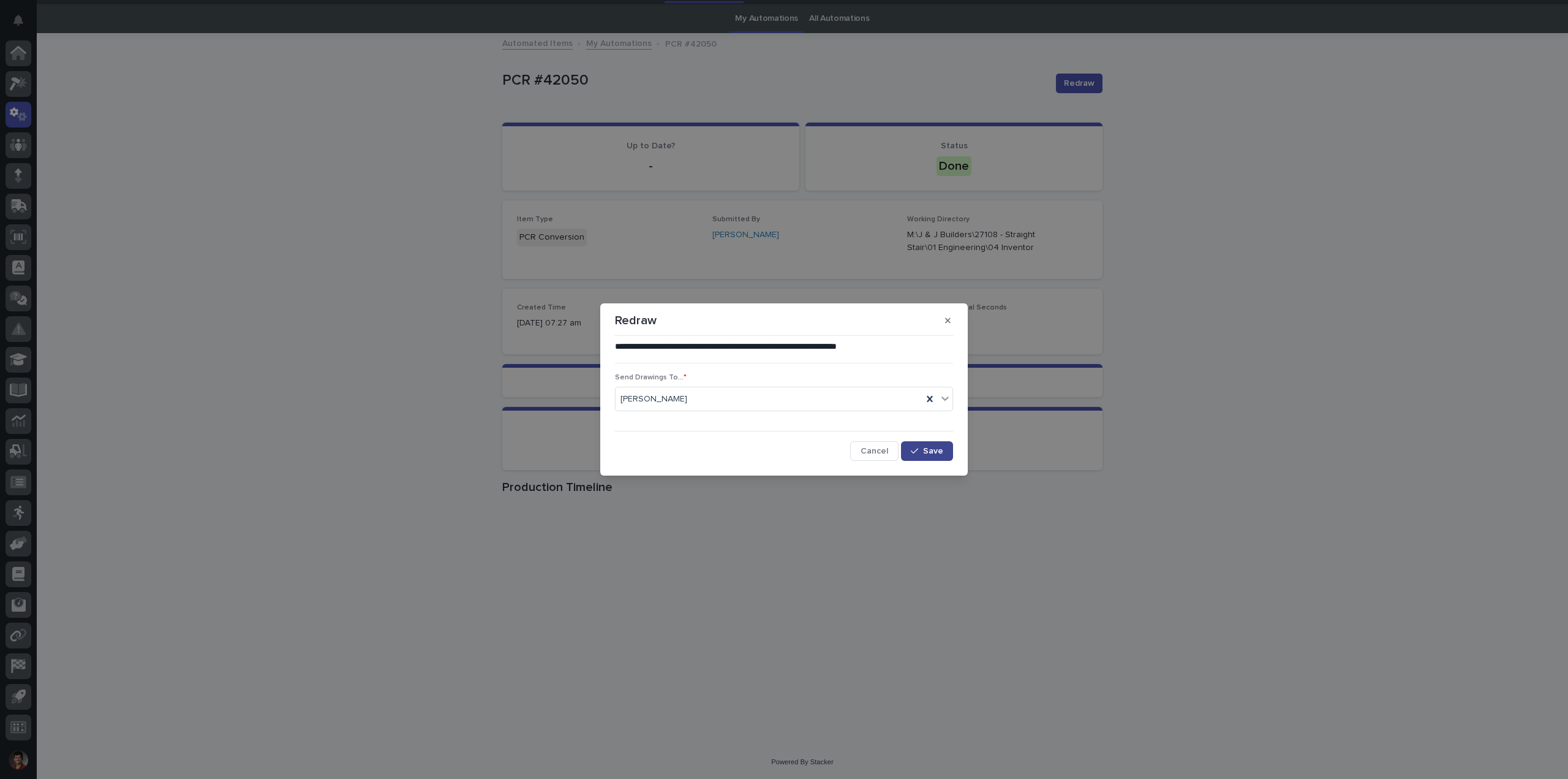
click at [941, 454] on span "Save" at bounding box center [933, 450] width 20 height 9
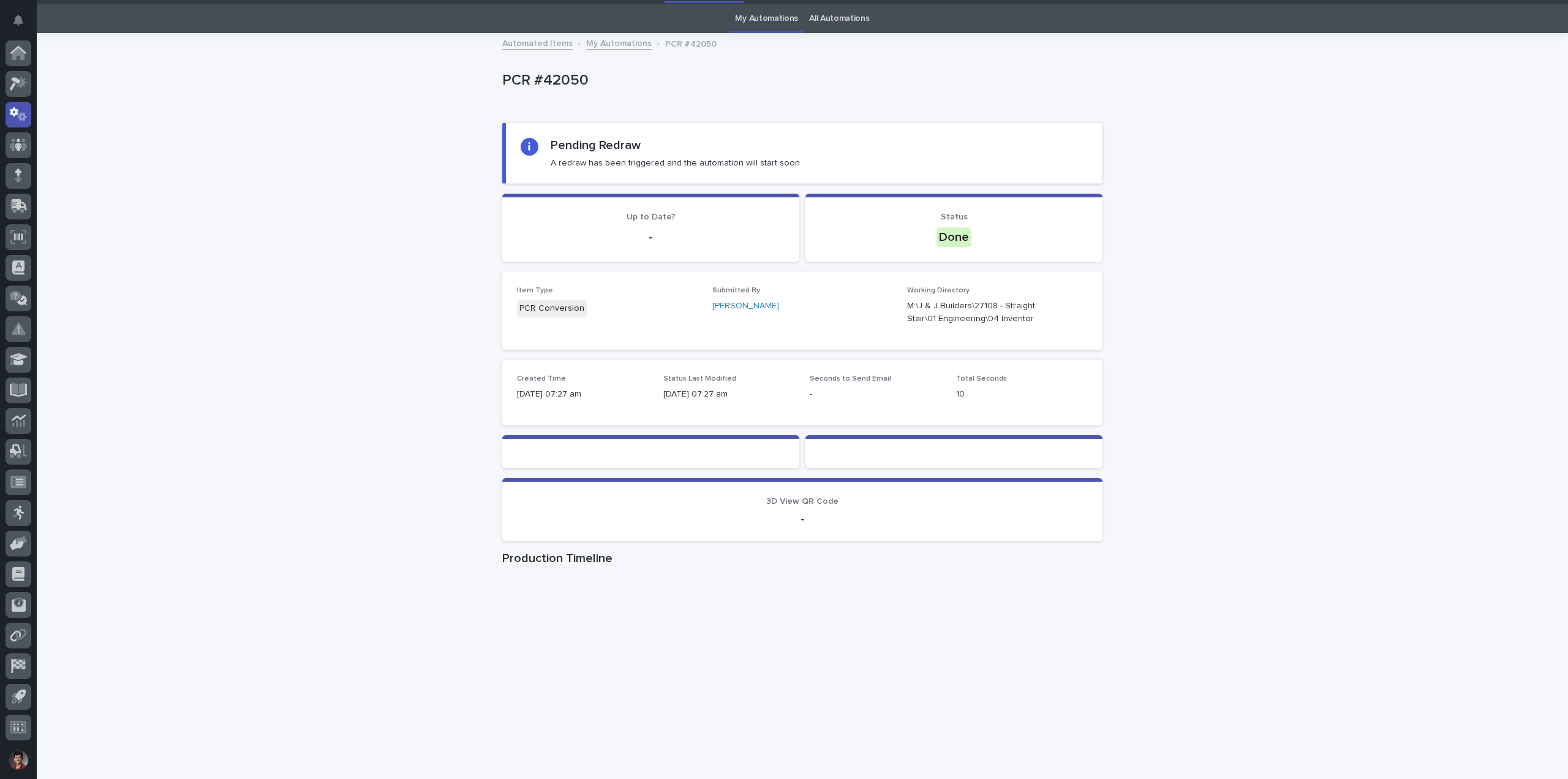
scroll to position [0, 0]
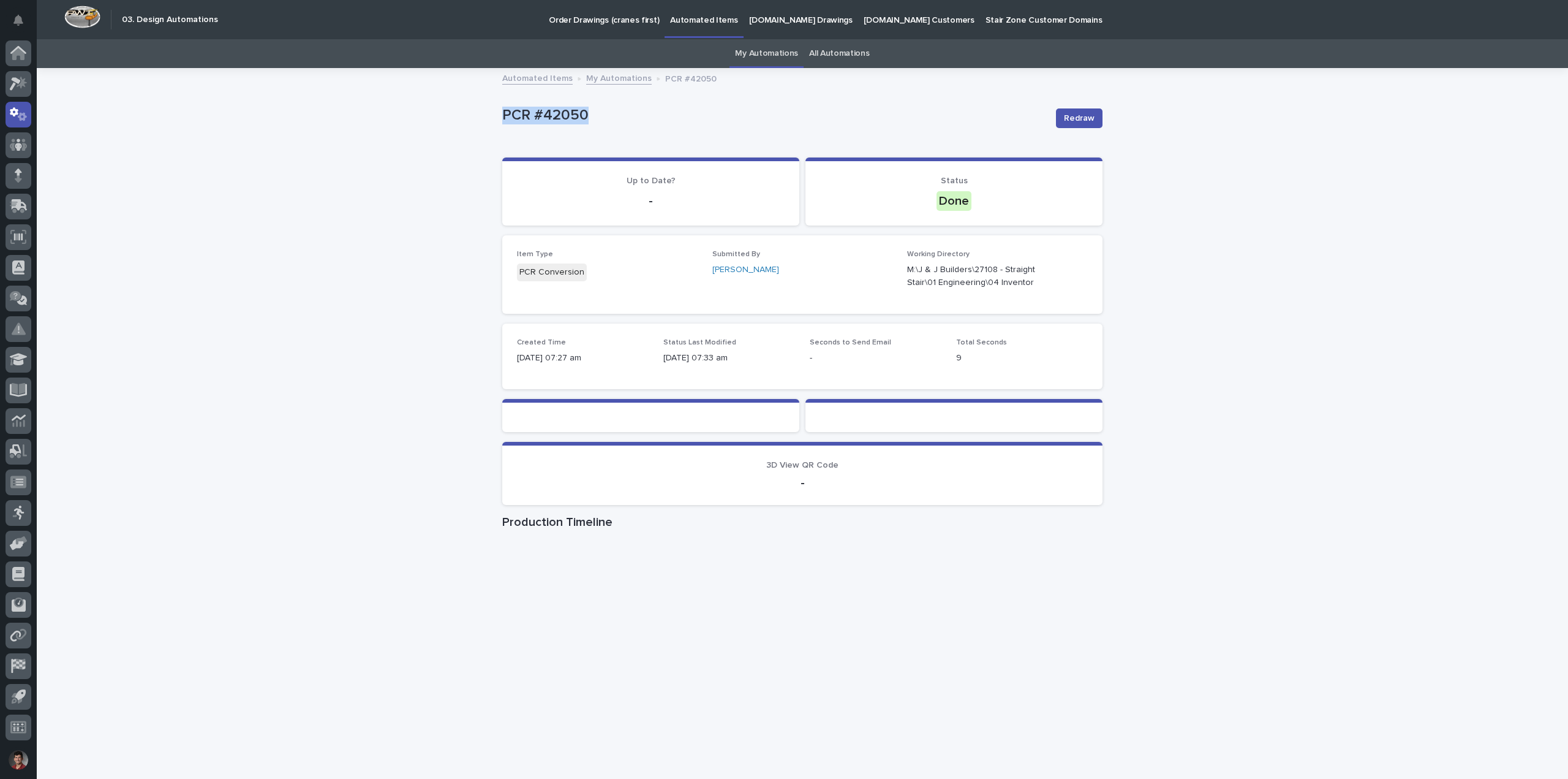
drag, startPoint x: 581, startPoint y: 117, endPoint x: 493, endPoint y: 124, distance: 88.3
click at [496, 124] on div "Loading... Saving… Loading... Saving… PCR #42050 Redraw PCR #42050 Redraw Sorry…" at bounding box center [801, 409] width 612 height 679
drag, startPoint x: 510, startPoint y: 114, endPoint x: 760, endPoint y: 143, distance: 251.7
click at [760, 143] on div "Loading... Saving… Loading... Saving… Loading... Saving… Loading... Saving… Loa…" at bounding box center [801, 430] width 600 height 576
click at [1062, 274] on button "button" at bounding box center [1073, 276] width 30 height 10
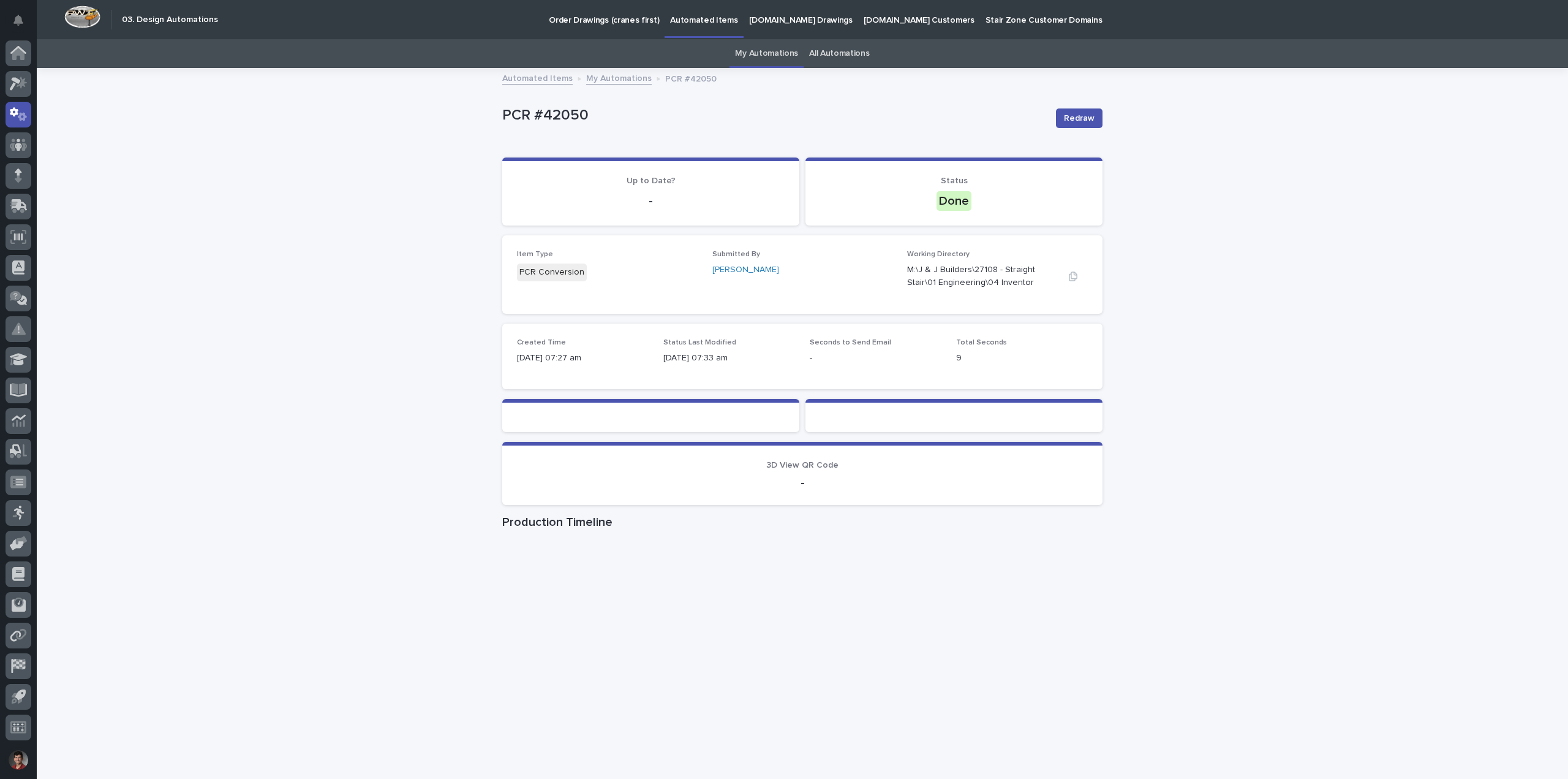
click at [907, 271] on p "M:\J & J Builders\27108 - Straight Stair\01 Engineering\04 Inventor" at bounding box center [983, 276] width 151 height 26
drag, startPoint x: 541, startPoint y: 114, endPoint x: 483, endPoint y: 112, distance: 58.0
click at [483, 112] on div "Loading... Saving… Loading... Saving… PCR #42050 Redraw PCR #42050 Redraw Sorry…" at bounding box center [802, 424] width 1531 height 710
copy p "PCR #42050"
click at [560, 116] on p "PCR #42050" at bounding box center [774, 116] width 544 height 18
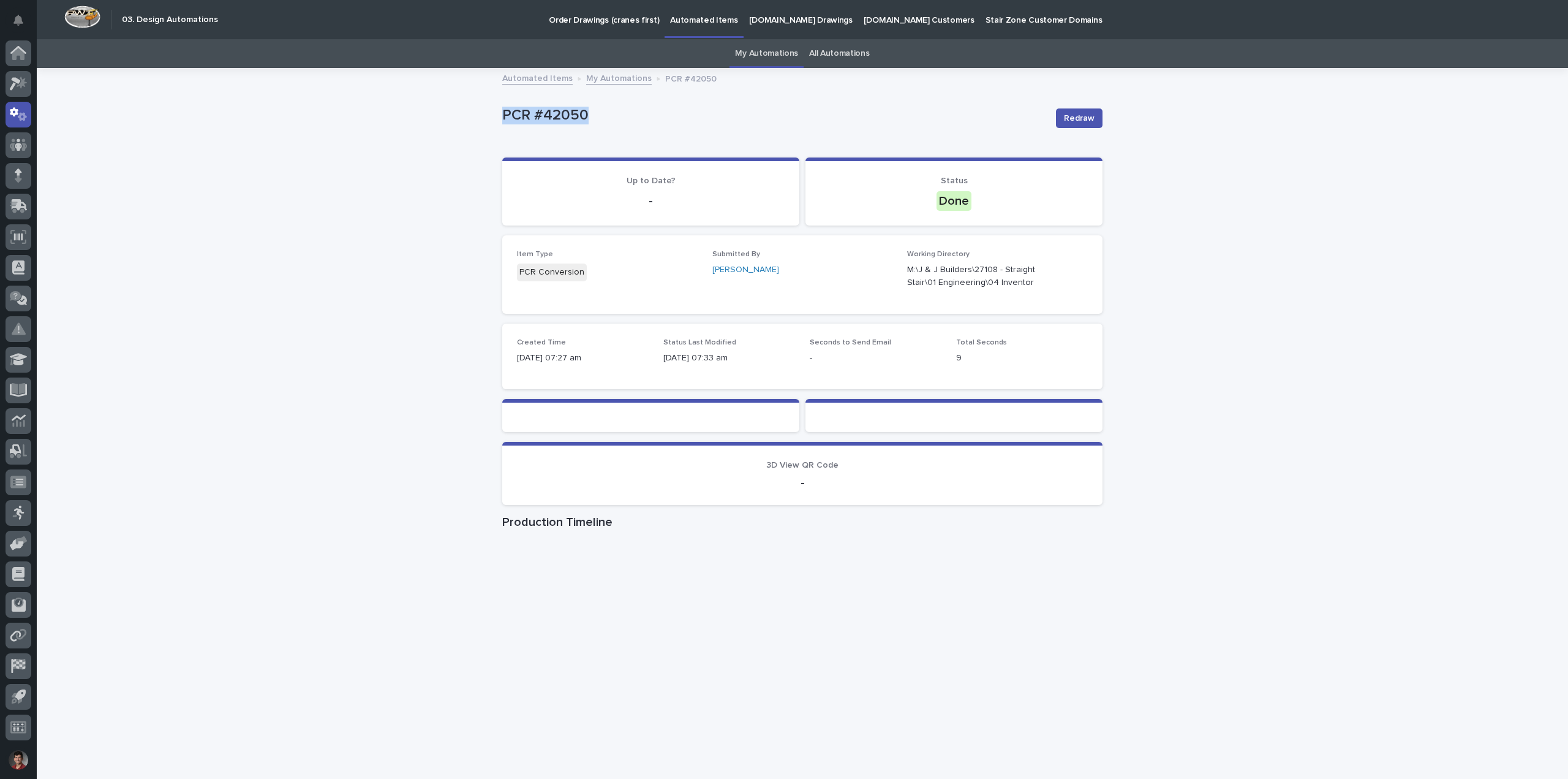
drag, startPoint x: 581, startPoint y: 114, endPoint x: 415, endPoint y: 109, distance: 166.1
click at [443, 115] on div "Loading... Saving… Loading... Saving… PCR #42050 Redraw PCR #42050 Redraw Sorry…" at bounding box center [802, 424] width 1531 height 710
click at [381, 103] on div "Loading... Saving… Loading... Saving… PCR #42050 Redraw PCR #42050 Redraw Sorry…" at bounding box center [802, 424] width 1531 height 710
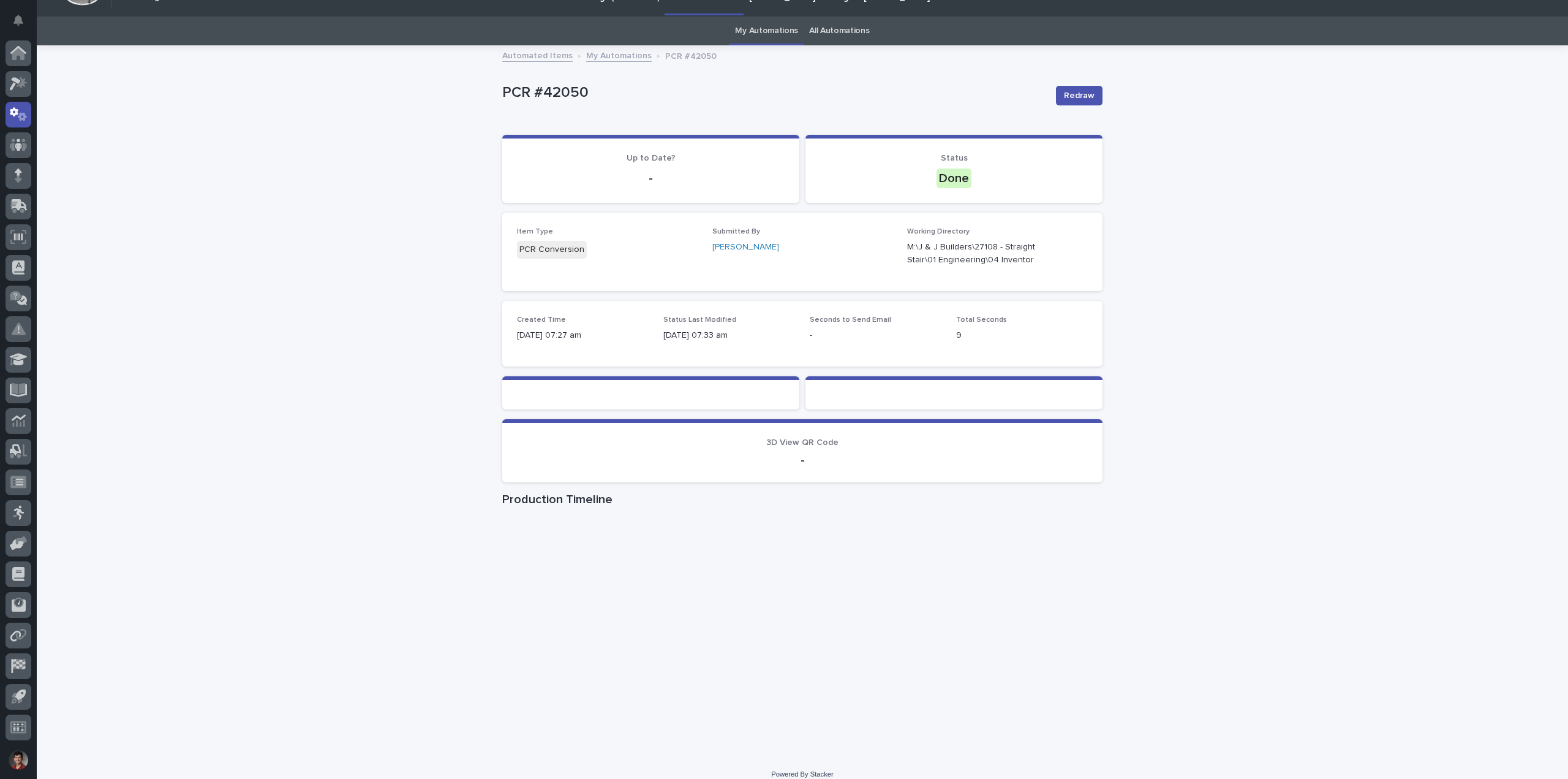
scroll to position [35, 0]
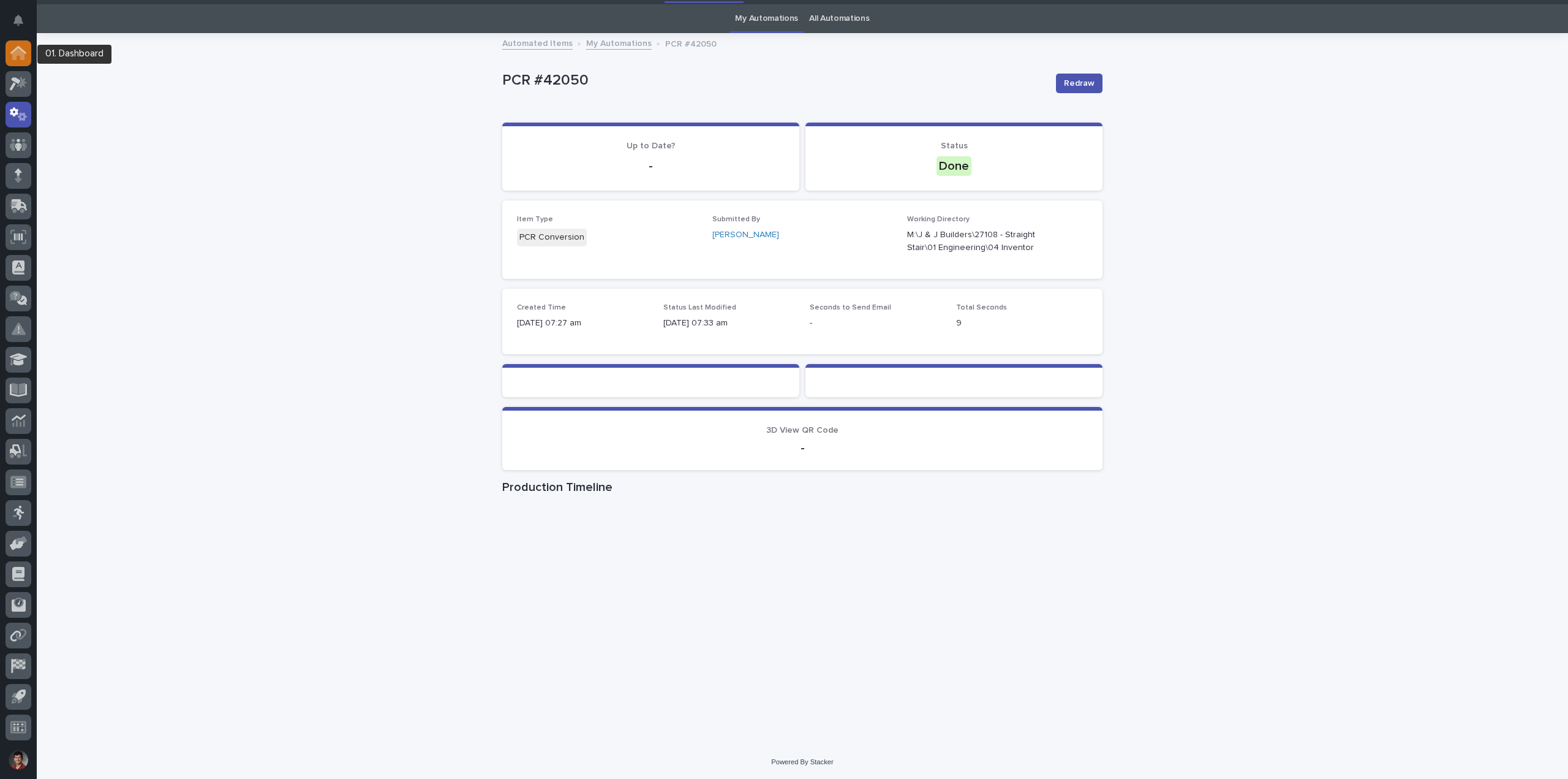
click at [19, 42] on div at bounding box center [19, 54] width 26 height 26
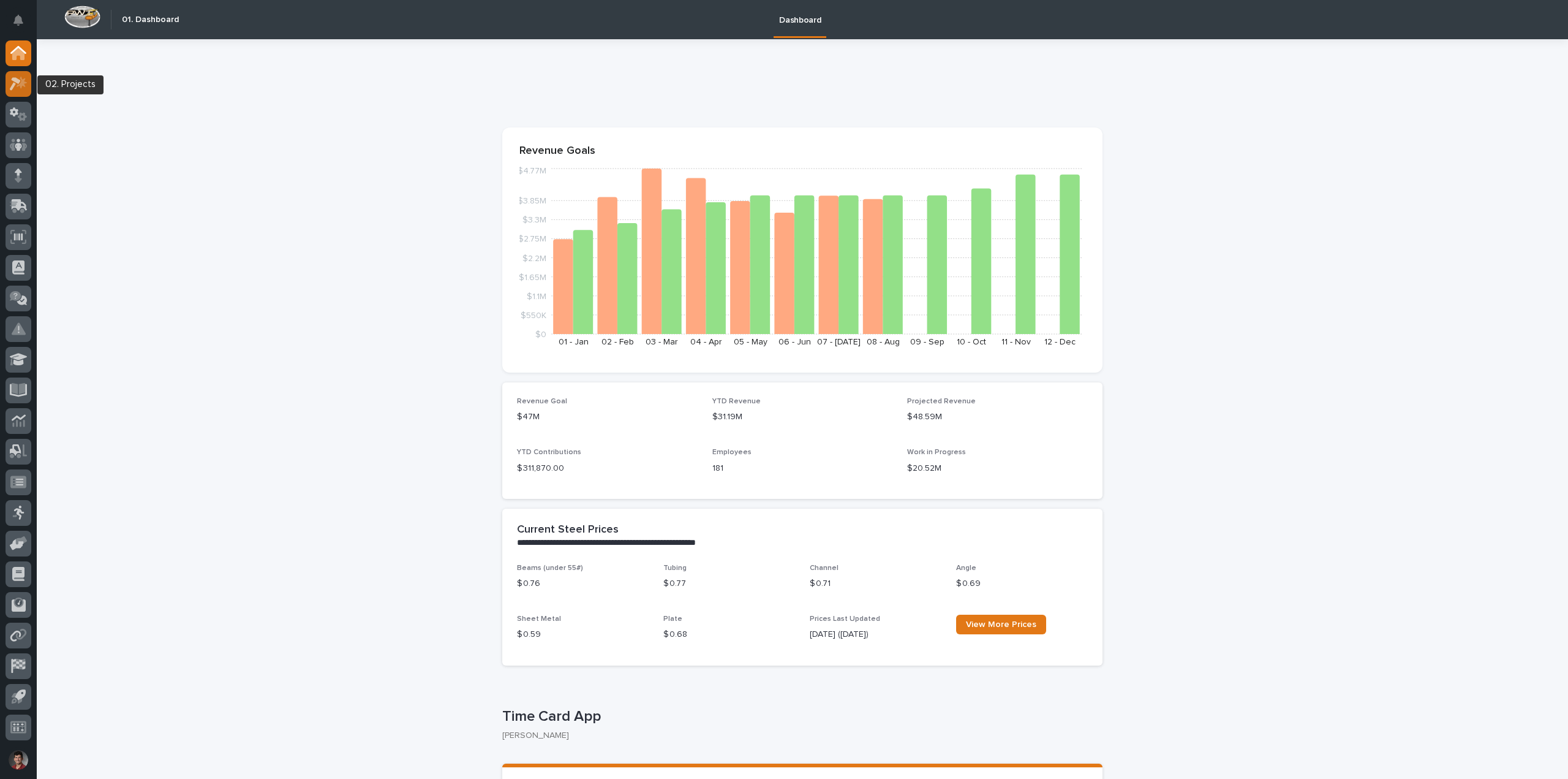
click at [25, 87] on icon at bounding box center [22, 82] width 10 height 12
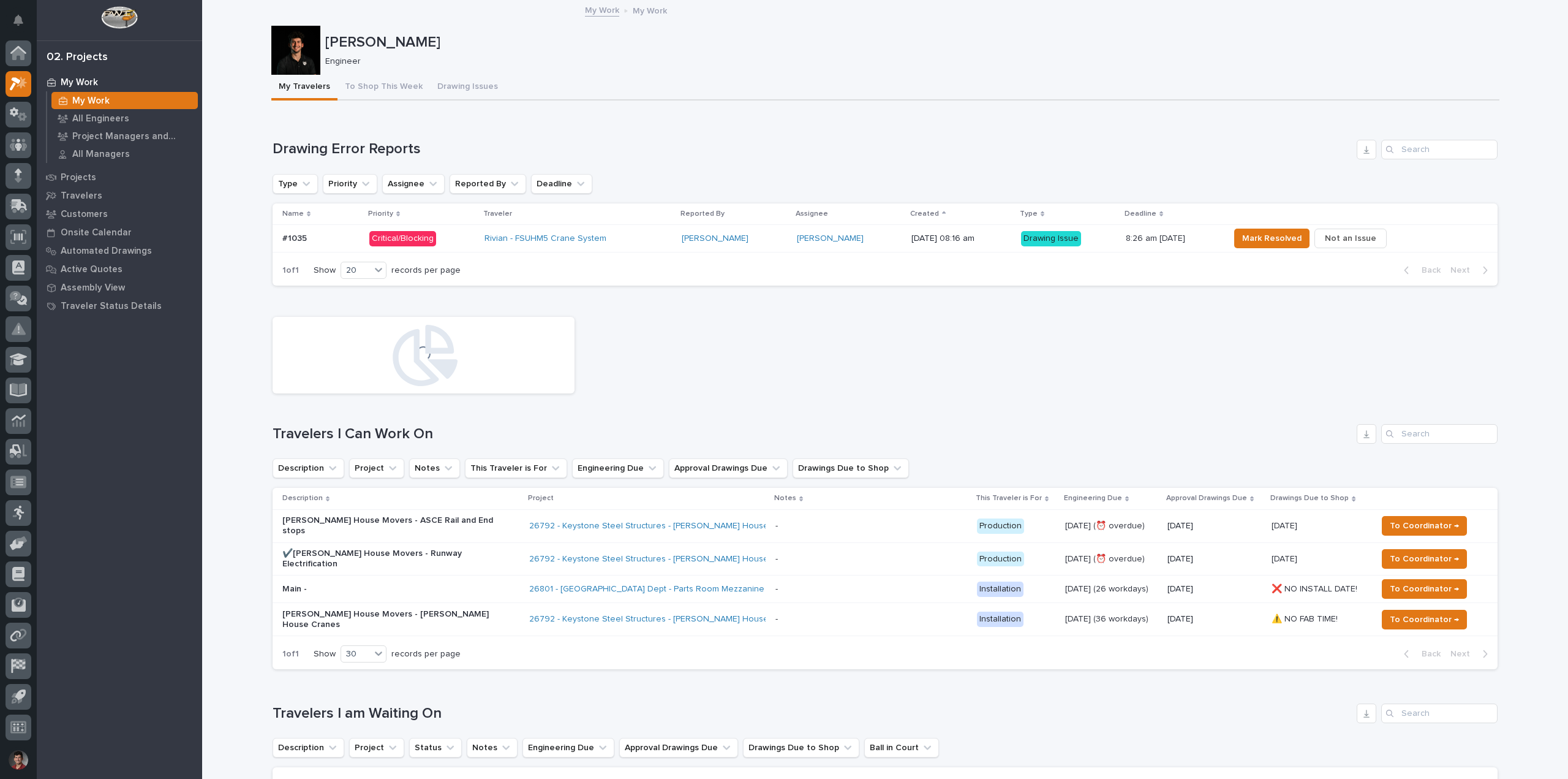
click at [624, 235] on div "Rivian - FSUHM5 Crane System" at bounding box center [578, 238] width 188 height 10
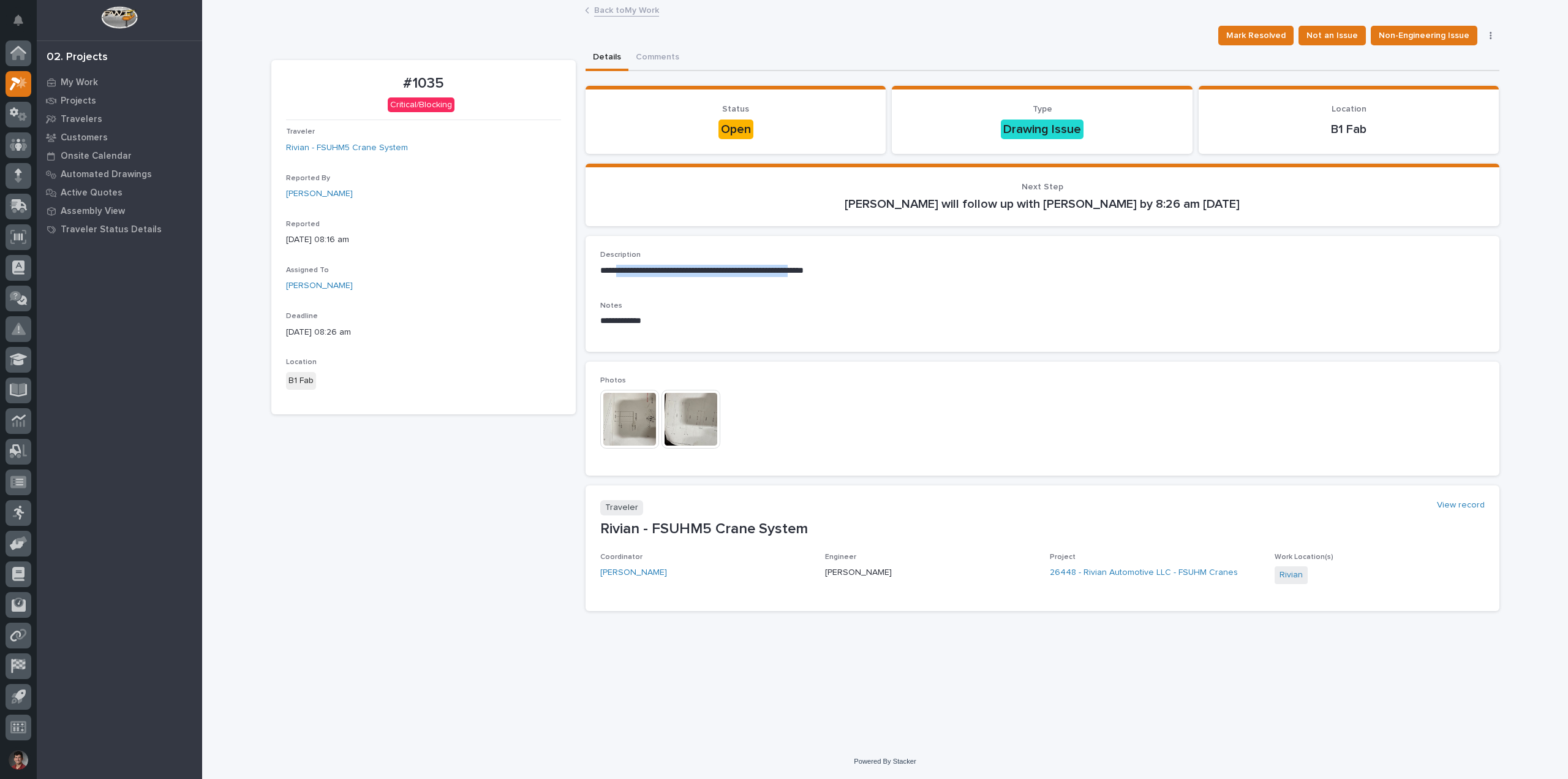
drag, startPoint x: 627, startPoint y: 271, endPoint x: 851, endPoint y: 265, distance: 224.1
click at [851, 265] on p "**********" at bounding box center [1042, 271] width 884 height 12
click at [888, 286] on div "**********" at bounding box center [1042, 269] width 884 height 36
click at [625, 417] on img at bounding box center [629, 418] width 59 height 59
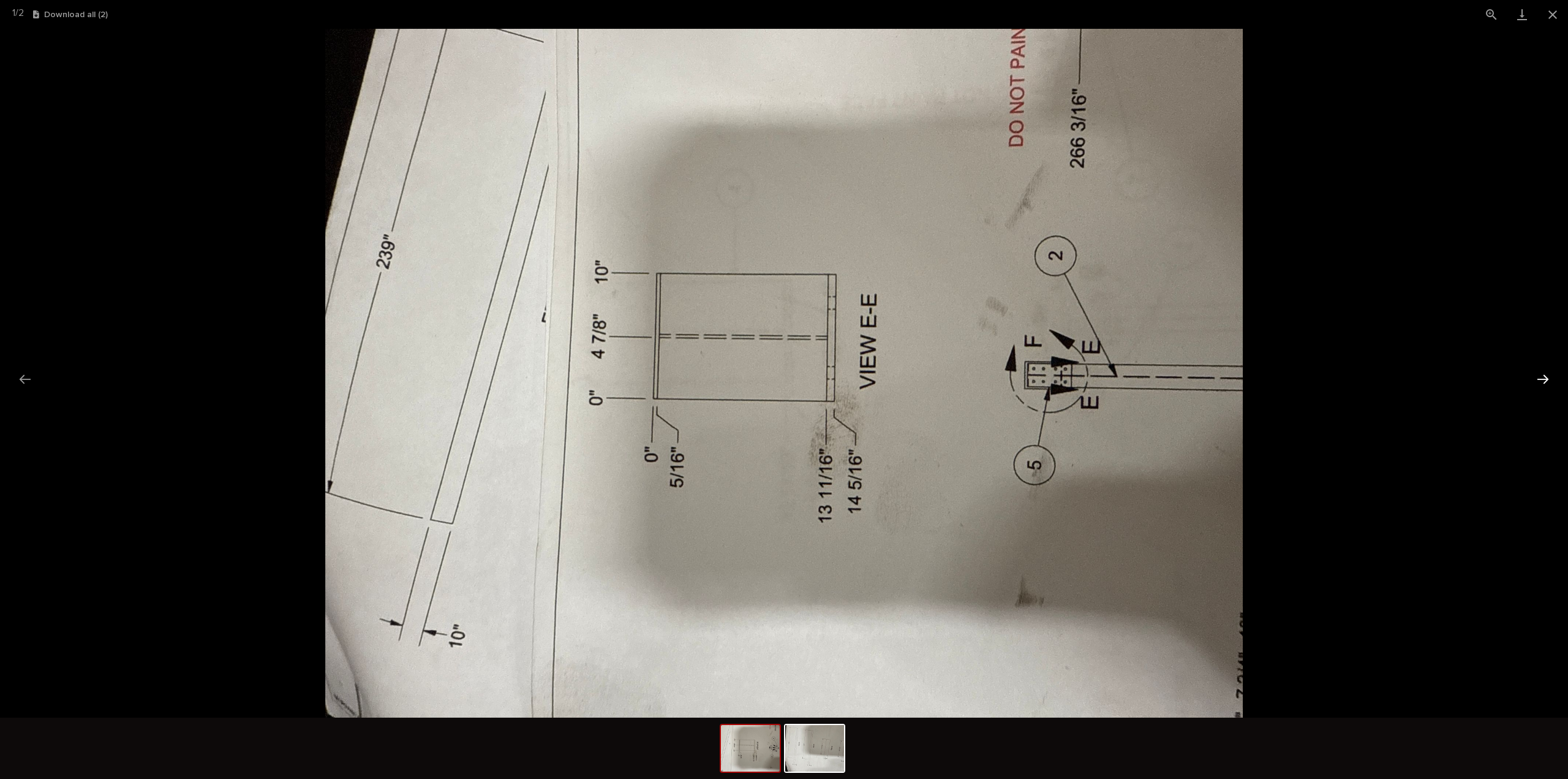
click at [1548, 377] on button "Next slide" at bounding box center [1542, 379] width 26 height 24
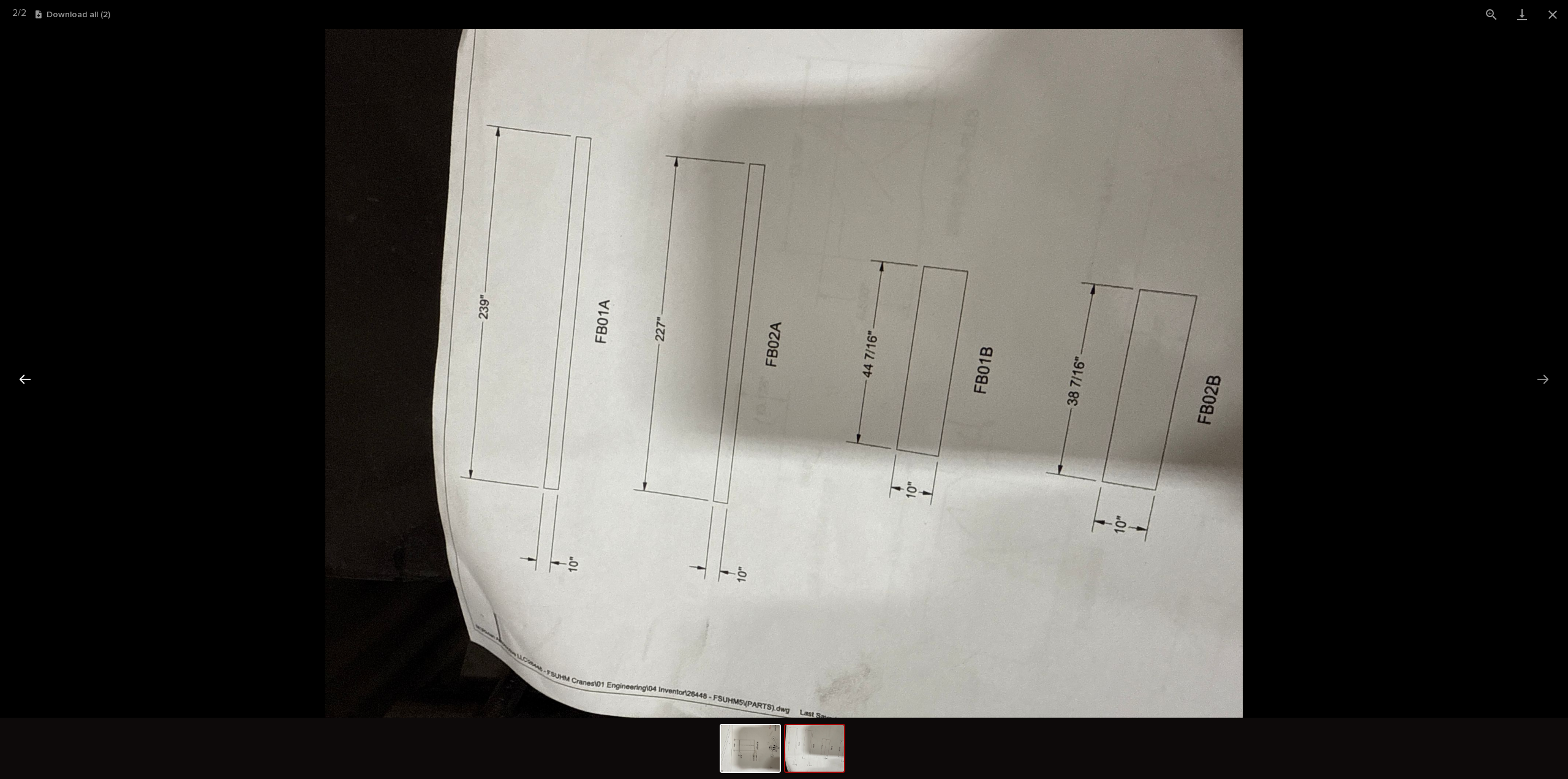
click at [26, 380] on button "Previous slide" at bounding box center [25, 379] width 26 height 24
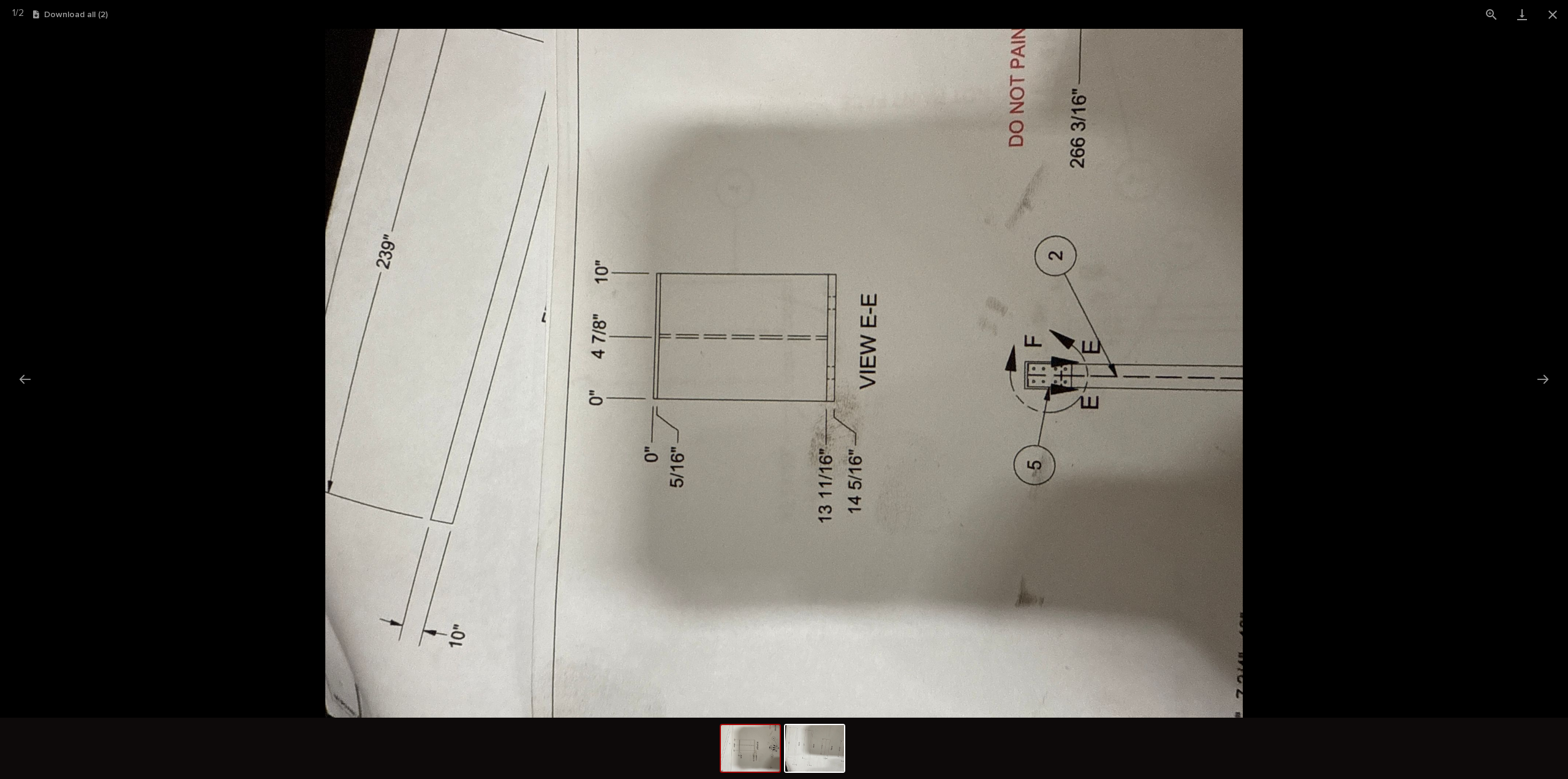
click at [312, 287] on picture at bounding box center [784, 373] width 1568 height 688
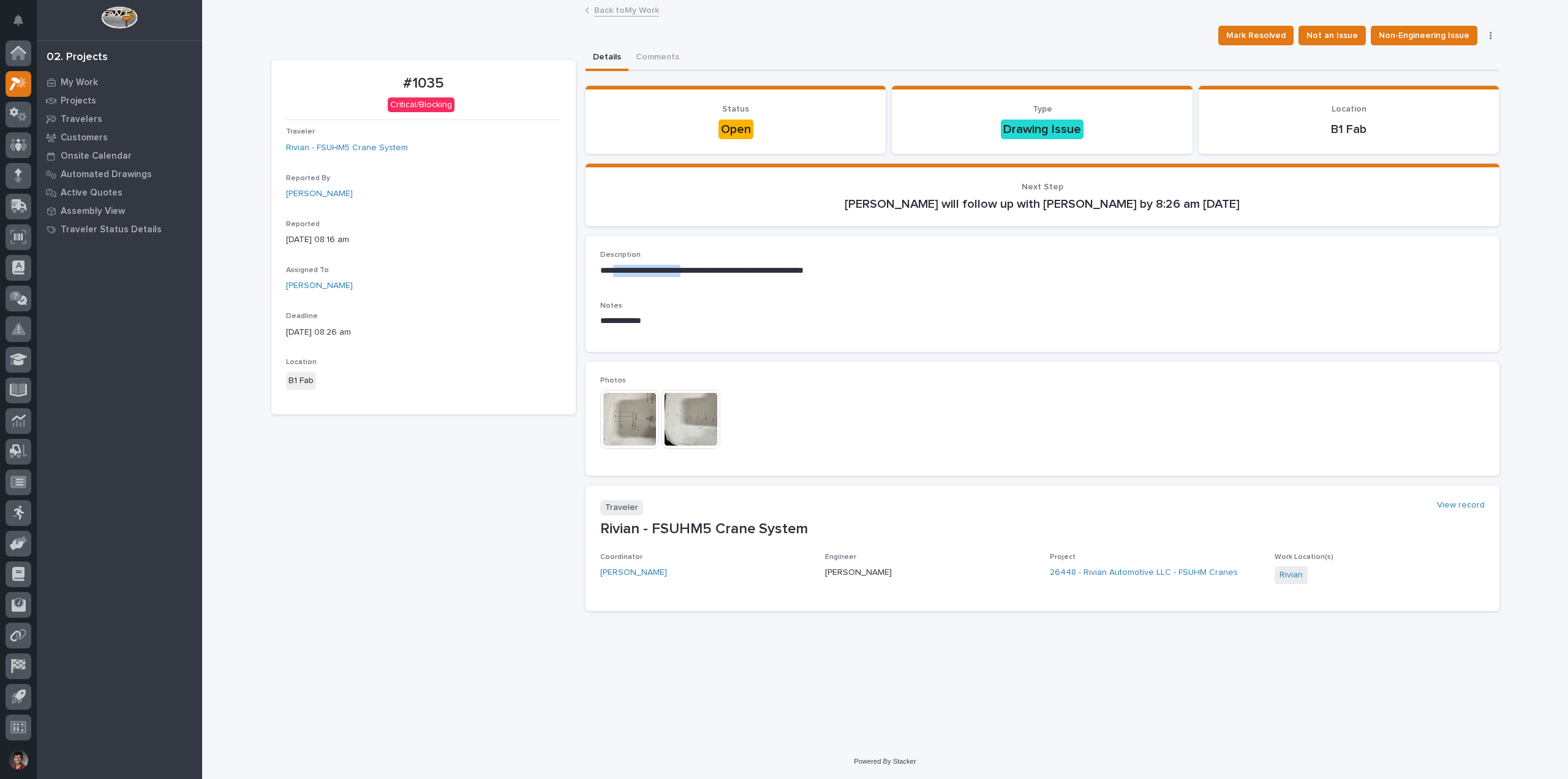
drag, startPoint x: 619, startPoint y: 273, endPoint x: 715, endPoint y: 273, distance: 96.0
click at [715, 273] on p "**********" at bounding box center [1042, 271] width 884 height 12
click at [730, 271] on p "**********" at bounding box center [1042, 271] width 884 height 12
drag, startPoint x: 753, startPoint y: 267, endPoint x: 788, endPoint y: 265, distance: 35.1
click at [785, 265] on p "**********" at bounding box center [1042, 271] width 884 height 12
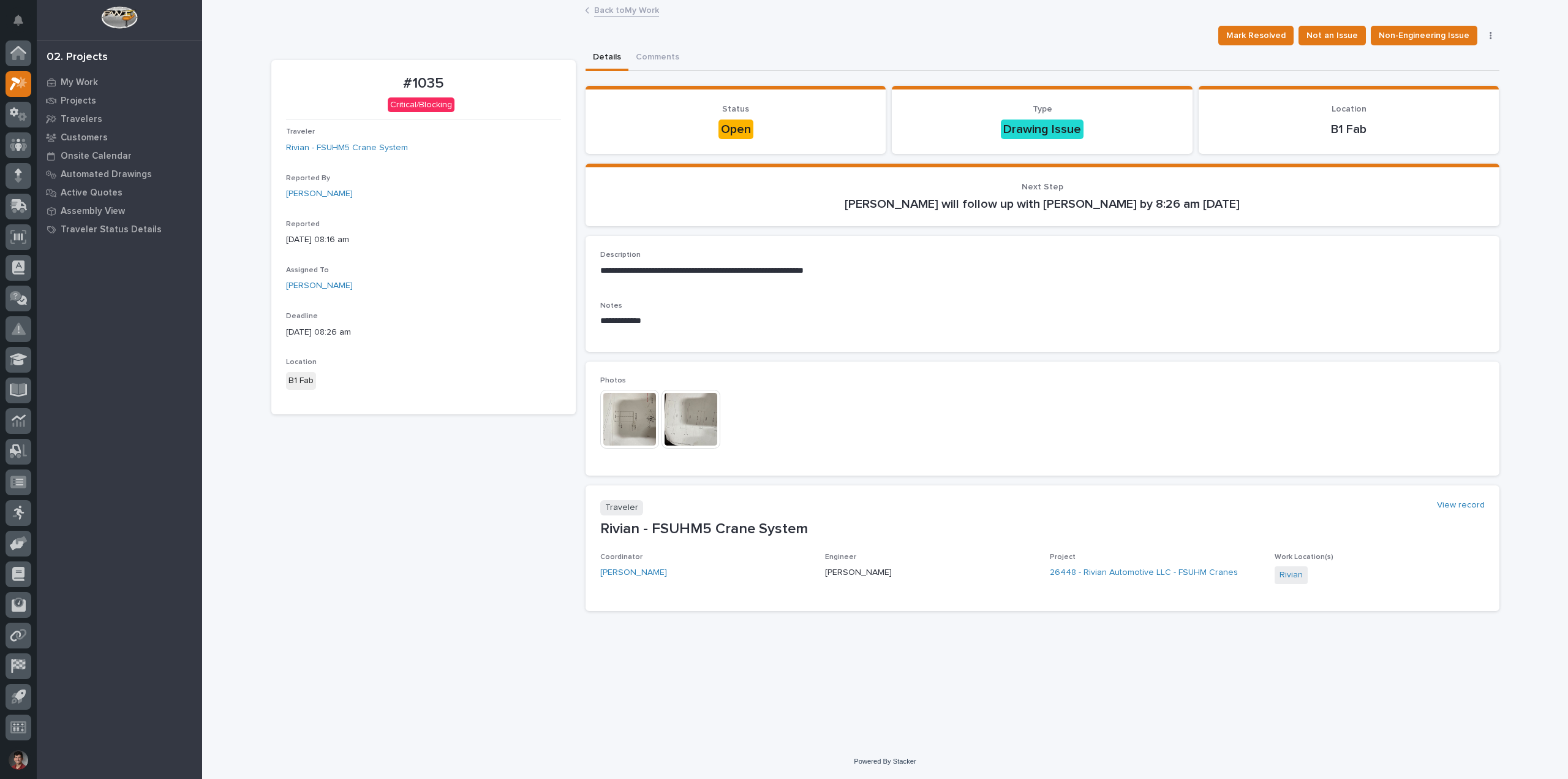
click at [837, 269] on p "**********" at bounding box center [1042, 271] width 884 height 12
drag, startPoint x: 884, startPoint y: 266, endPoint x: 825, endPoint y: 273, distance: 59.4
click at [854, 266] on p "**********" at bounding box center [1042, 271] width 884 height 12
click at [729, 286] on div "**********" at bounding box center [1042, 269] width 884 height 36
drag, startPoint x: 647, startPoint y: 318, endPoint x: 654, endPoint y: 320, distance: 7.3
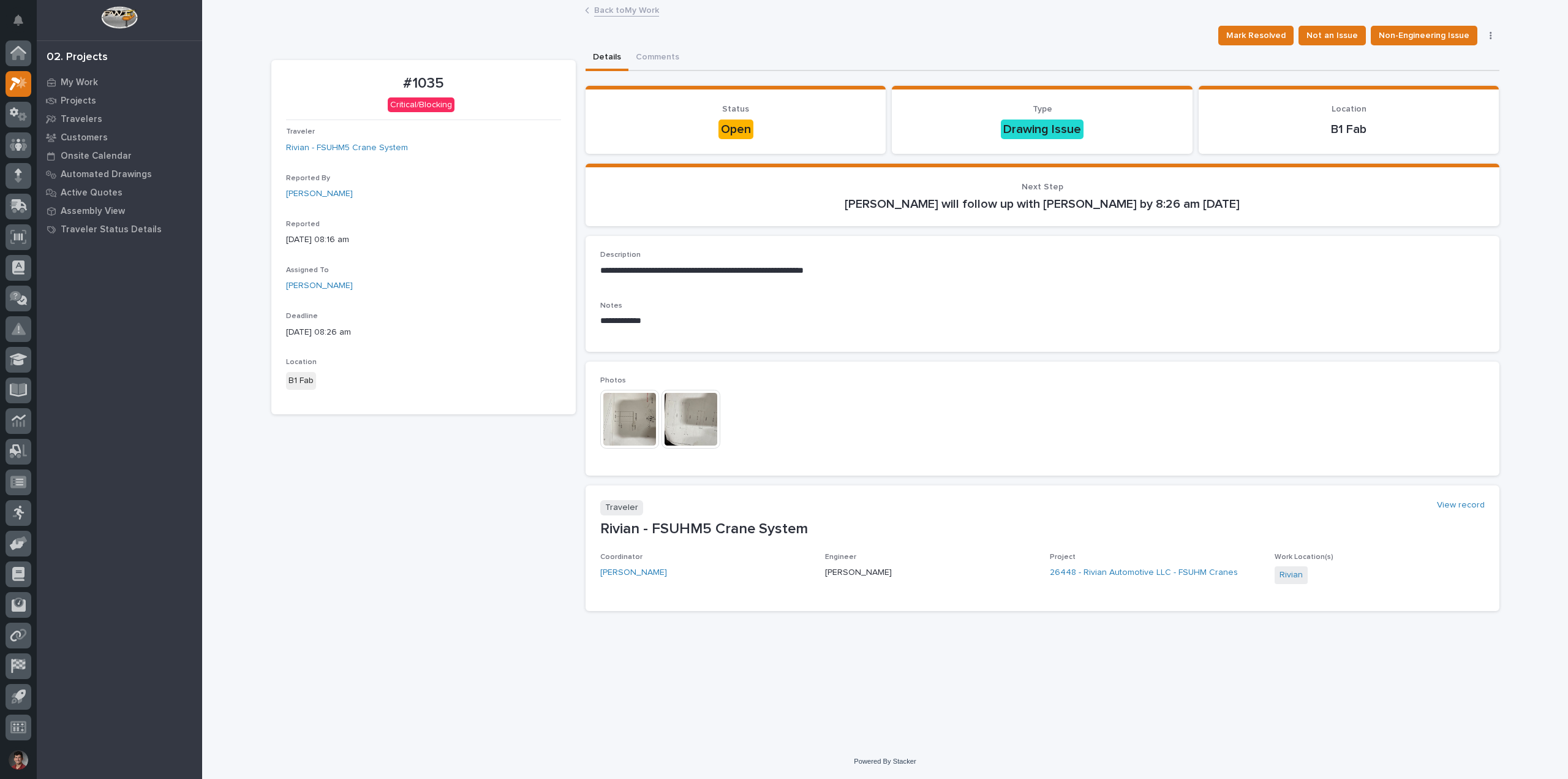
click at [650, 319] on p "**********" at bounding box center [1042, 321] width 884 height 12
click at [669, 321] on p "**********" at bounding box center [1042, 321] width 884 height 12
click at [632, 417] on img at bounding box center [629, 418] width 59 height 59
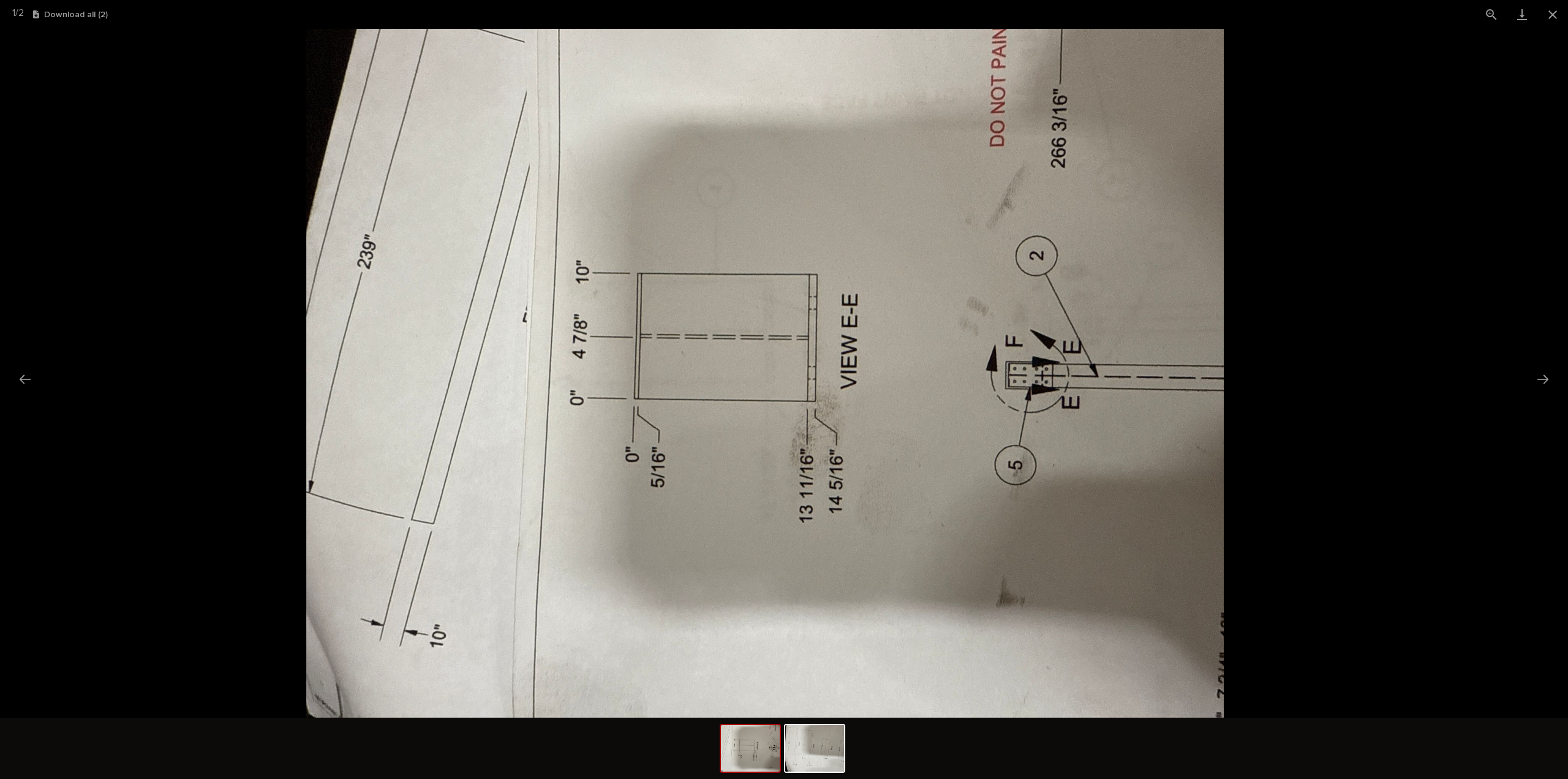
drag, startPoint x: 868, startPoint y: 397, endPoint x: 876, endPoint y: 397, distance: 8.0
click at [876, 397] on img at bounding box center [766, 373] width 918 height 688
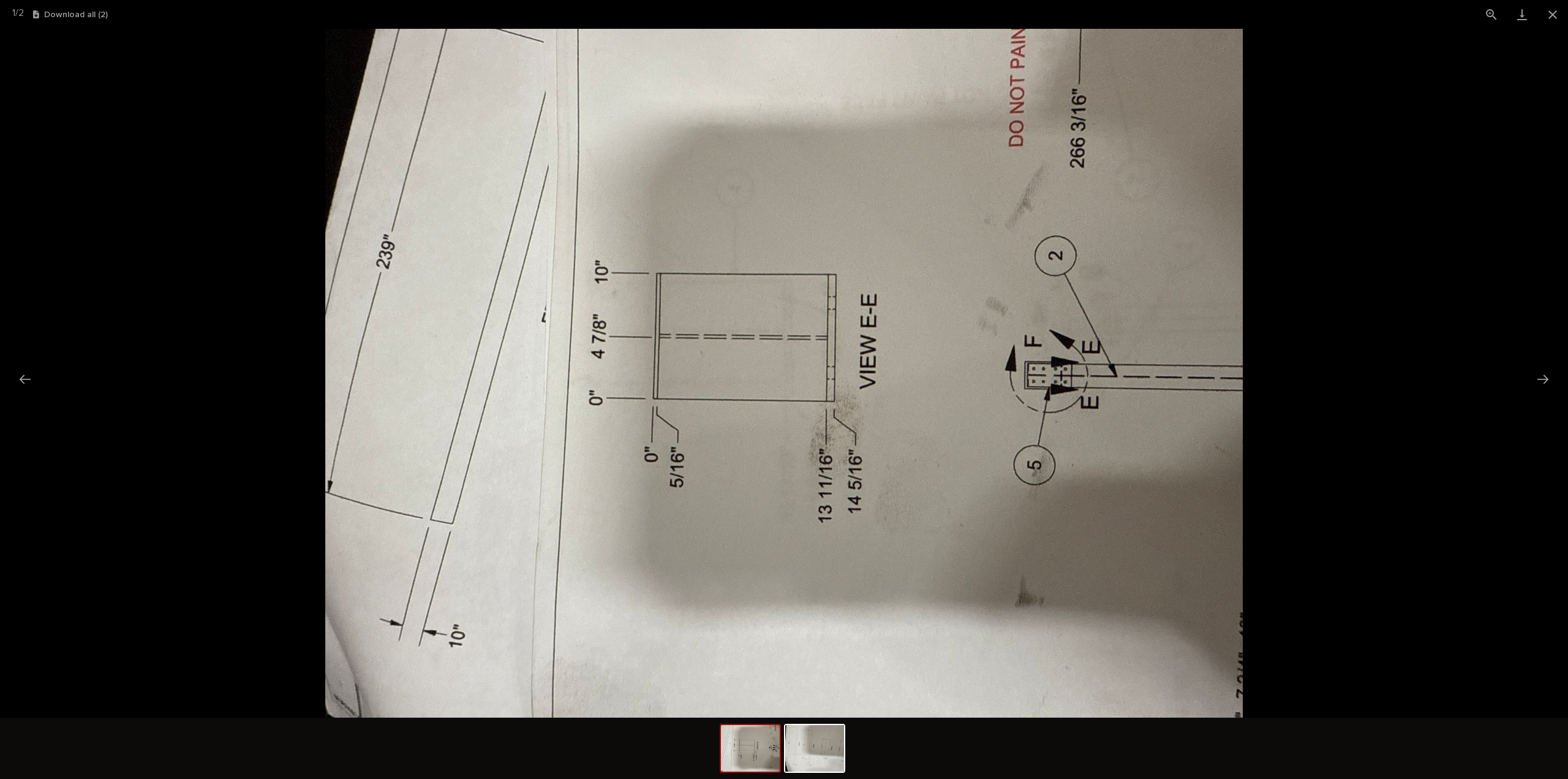
click at [1294, 288] on picture at bounding box center [784, 373] width 1568 height 688
click at [1555, 12] on button "Close gallery" at bounding box center [1552, 14] width 31 height 29
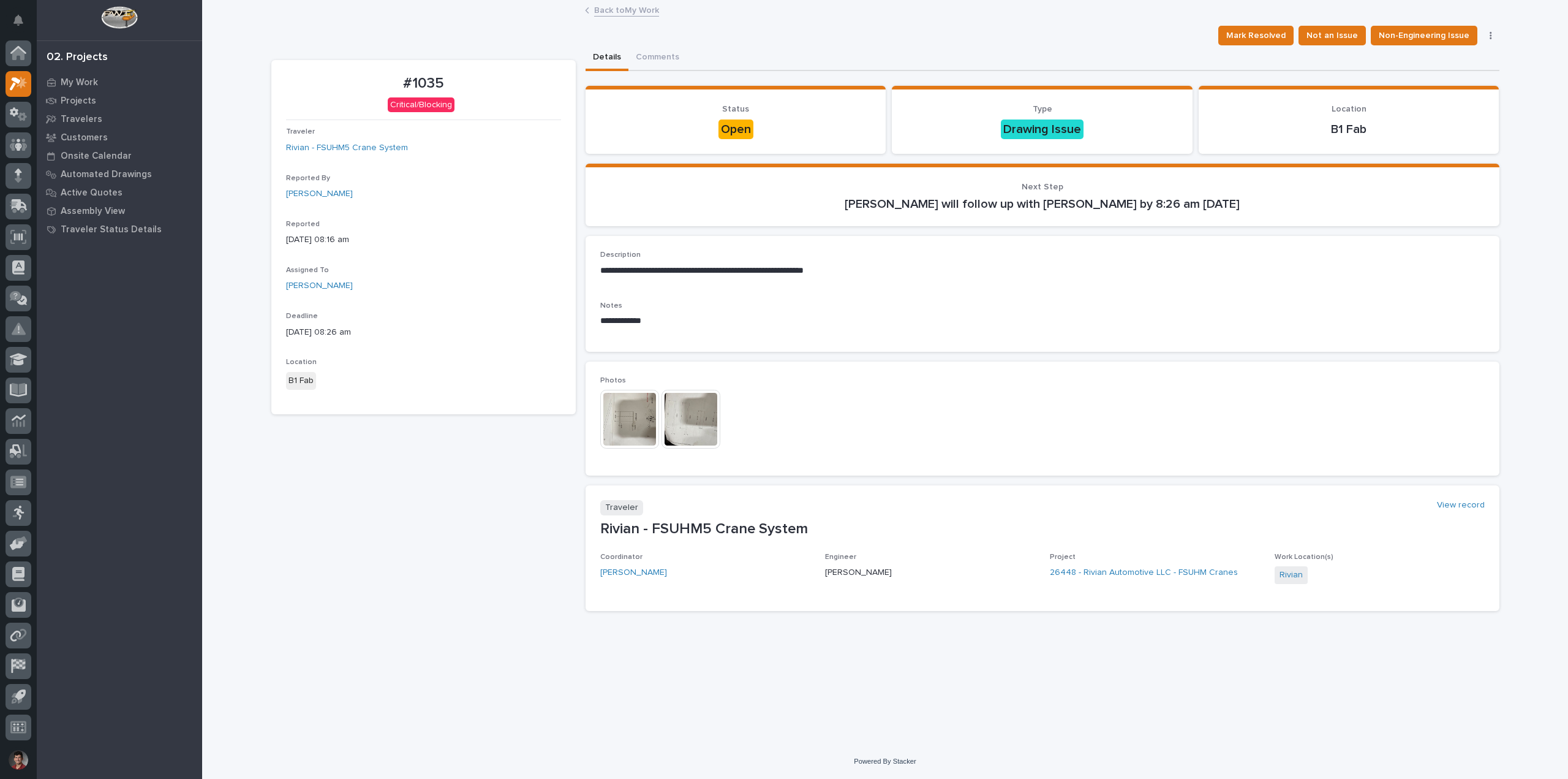
click at [637, 430] on img at bounding box center [629, 418] width 59 height 59
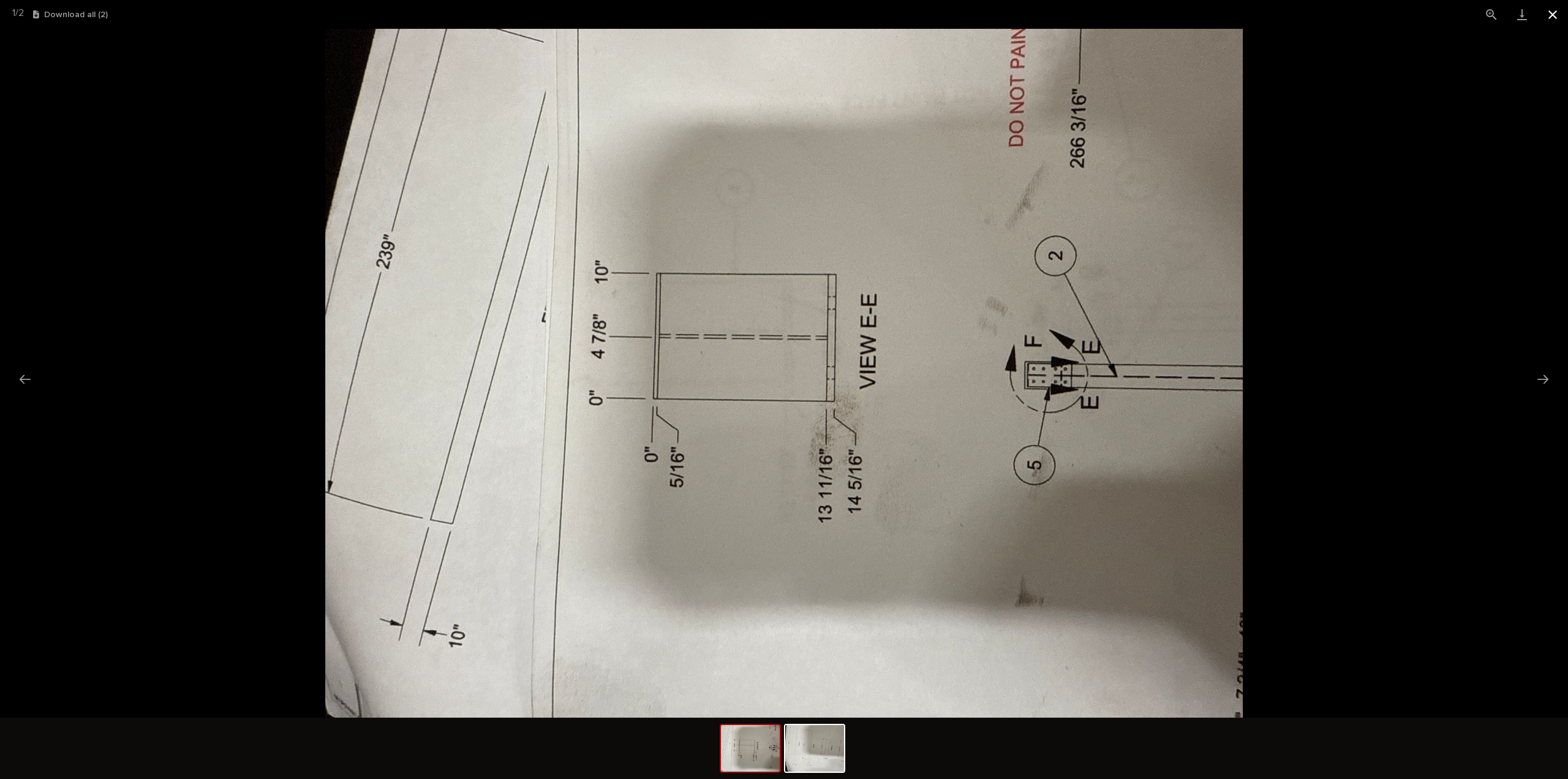
click at [1553, 8] on button "Close gallery" at bounding box center [1552, 14] width 31 height 29
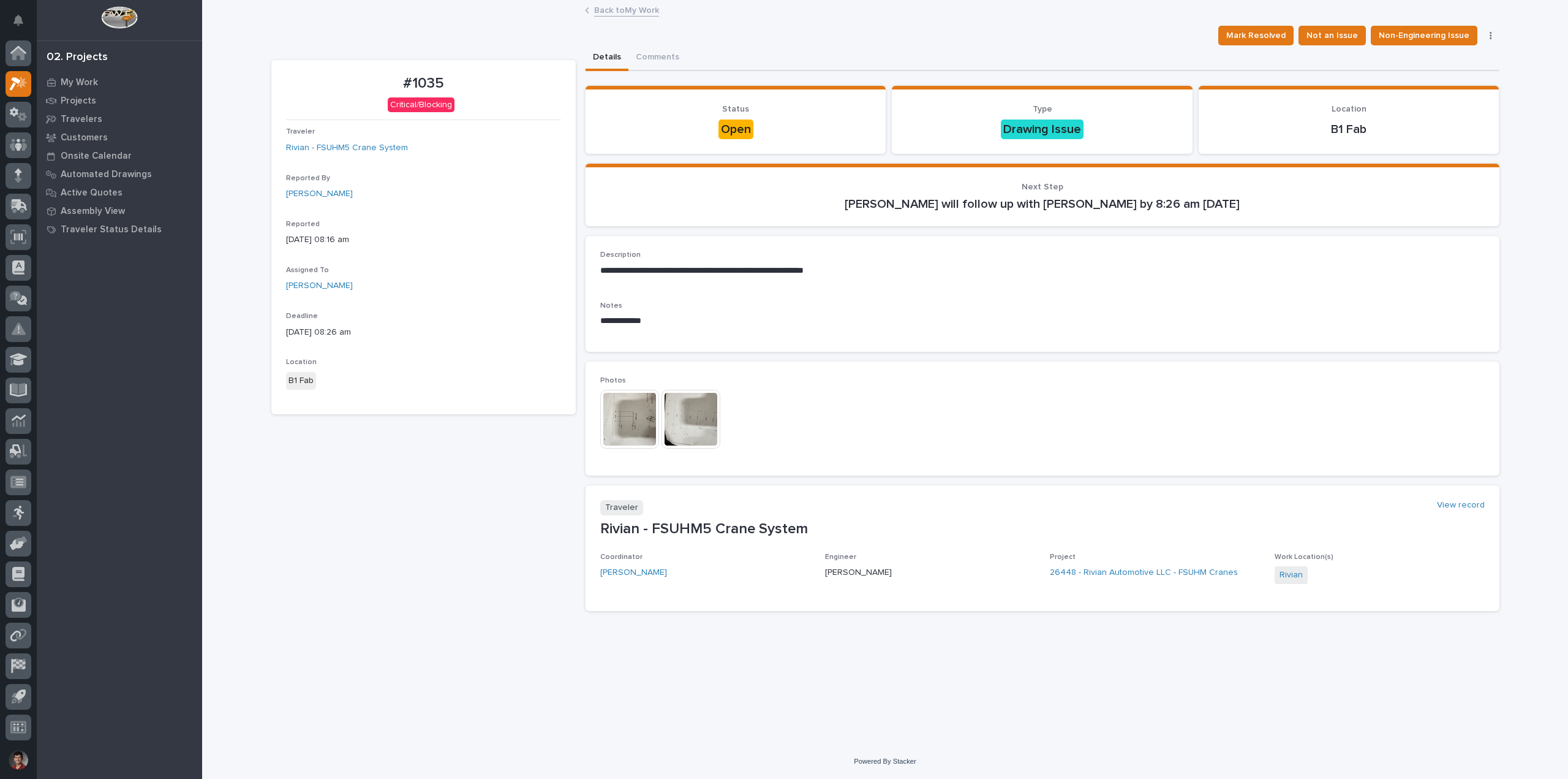
click at [694, 424] on img at bounding box center [690, 418] width 59 height 59
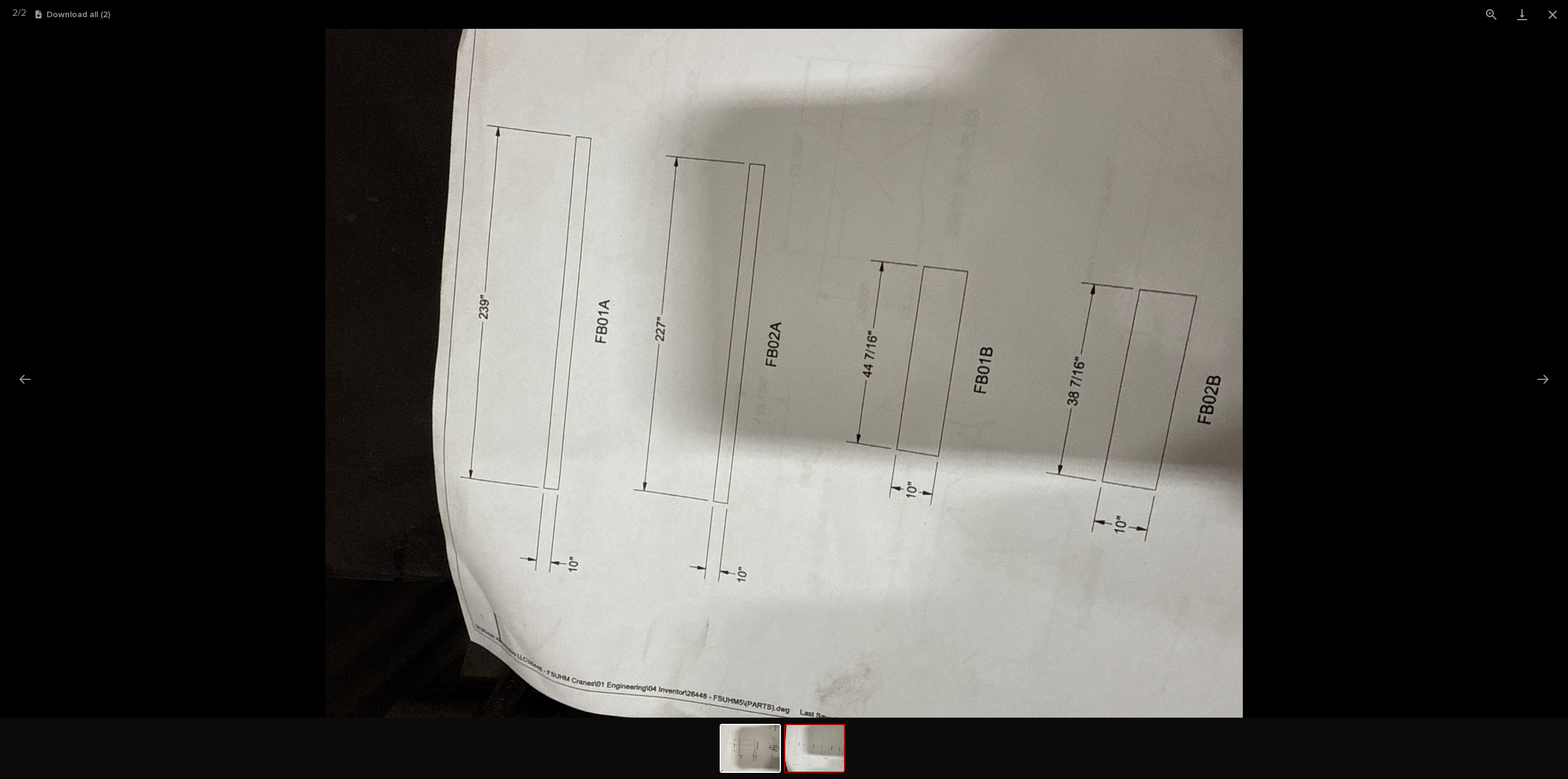
click at [278, 398] on picture at bounding box center [784, 373] width 1568 height 688
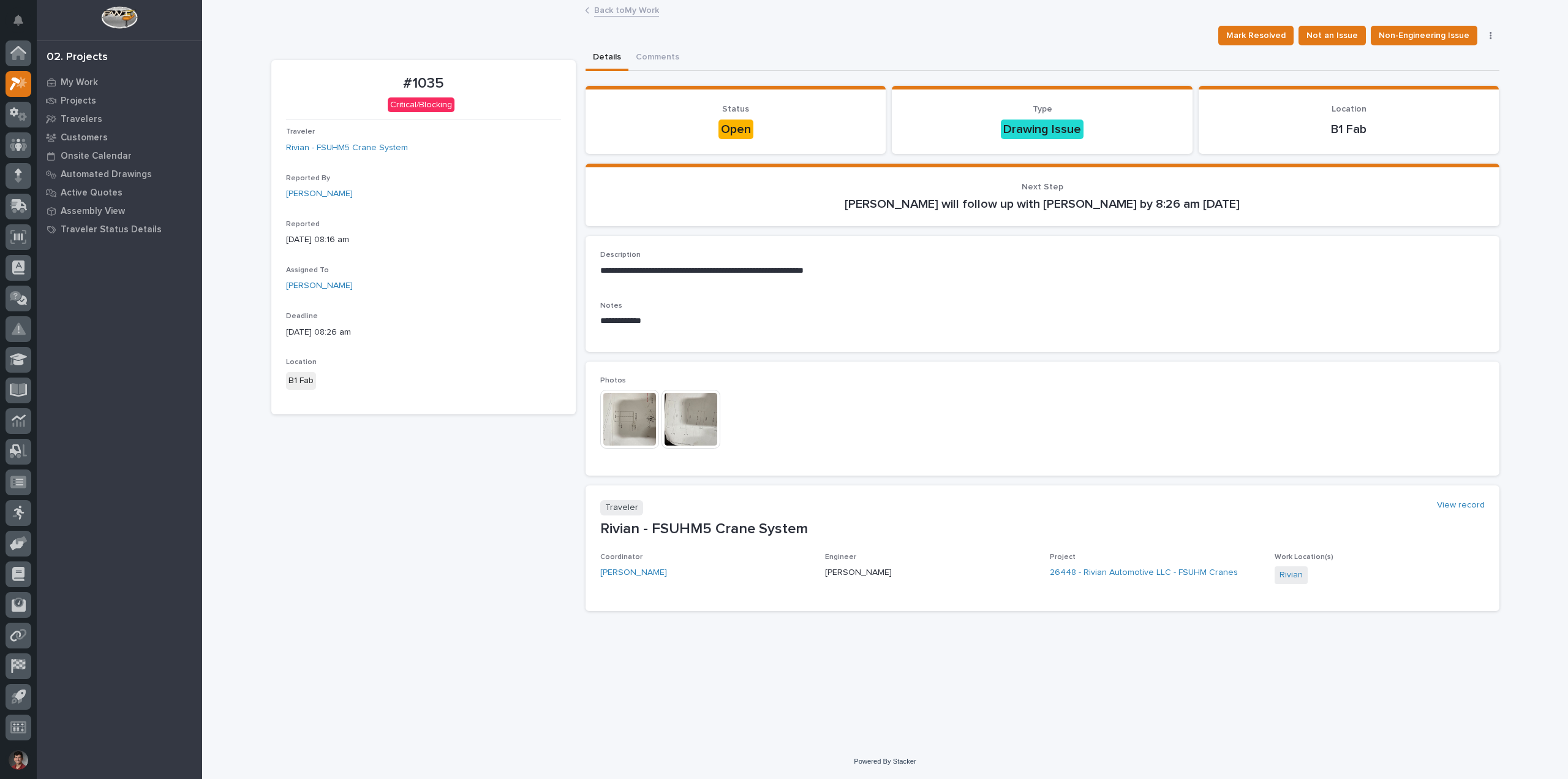
click at [626, 430] on img at bounding box center [629, 418] width 59 height 59
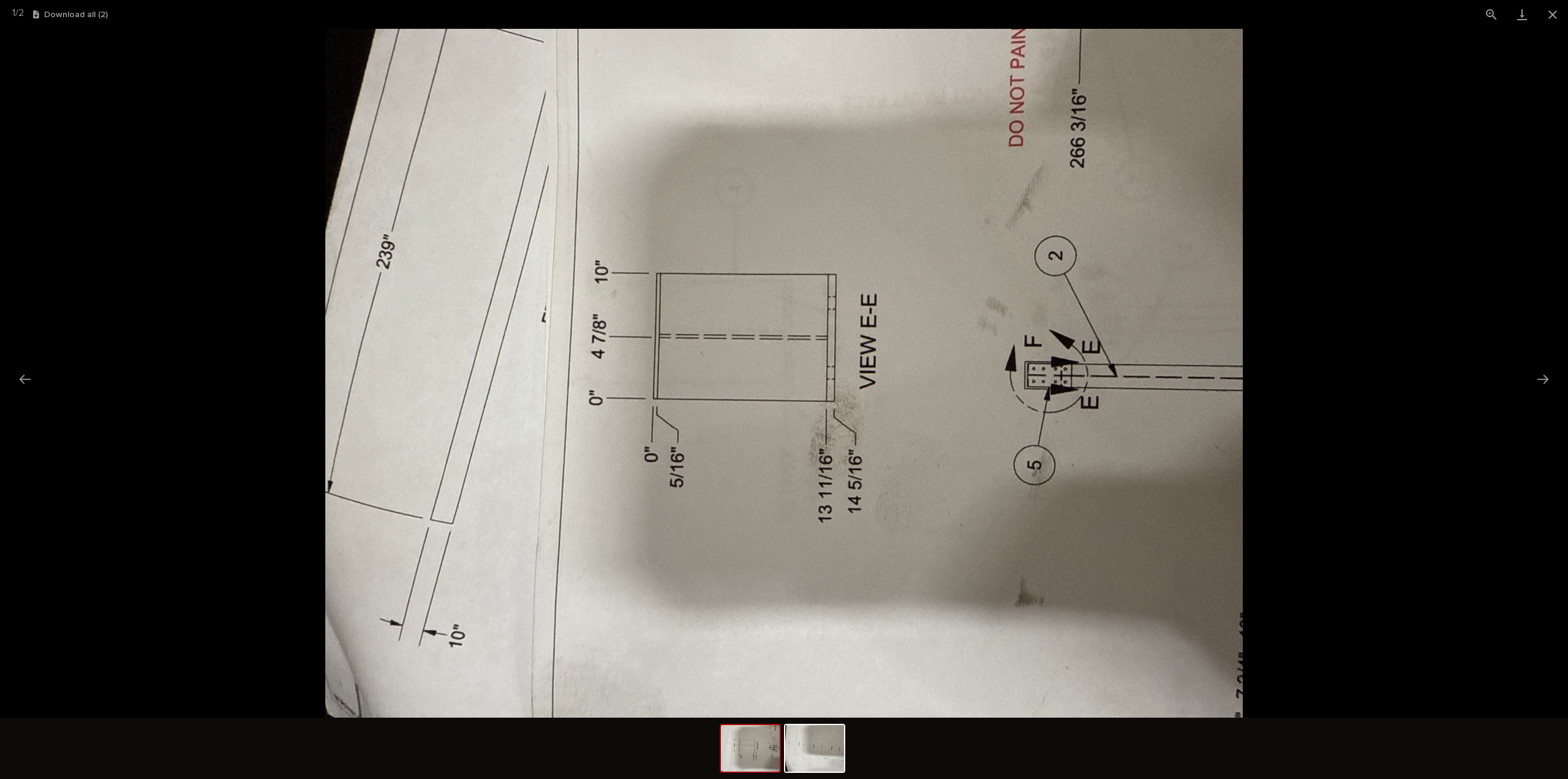
drag, startPoint x: 1567, startPoint y: 227, endPoint x: 1561, endPoint y: 220, distance: 9.2
click at [1567, 227] on picture at bounding box center [784, 373] width 1568 height 688
click at [1524, 204] on picture at bounding box center [784, 373] width 1568 height 688
click at [1558, 21] on button "Close gallery" at bounding box center [1552, 14] width 31 height 29
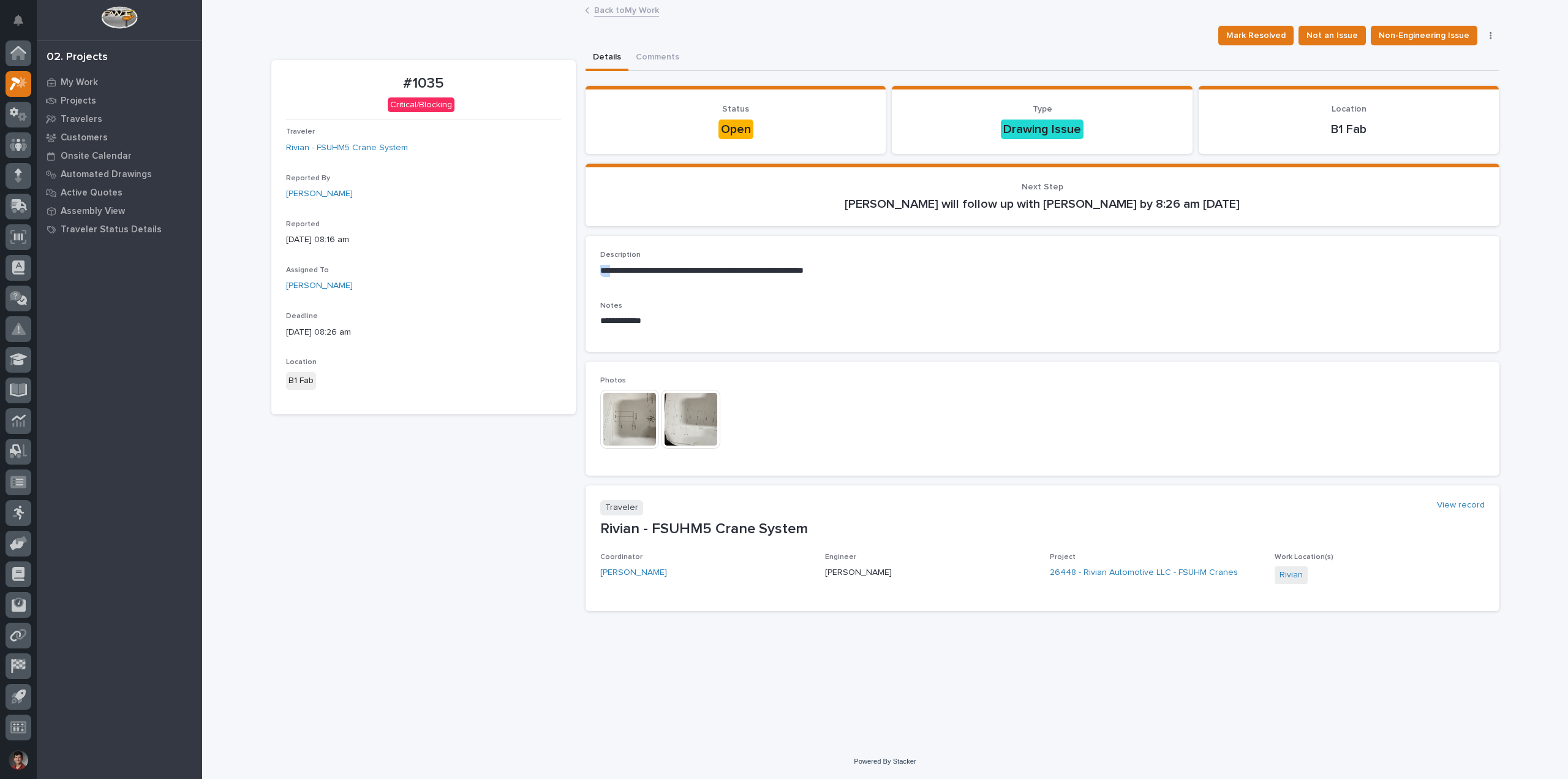
drag, startPoint x: 617, startPoint y: 271, endPoint x: 875, endPoint y: 260, distance: 258.2
click at [875, 260] on div "**********" at bounding box center [1042, 269] width 884 height 36
click at [854, 268] on p "**********" at bounding box center [1042, 271] width 884 height 12
drag, startPoint x: 746, startPoint y: 271, endPoint x: 836, endPoint y: 258, distance: 90.9
click at [836, 258] on div "**********" at bounding box center [1042, 269] width 884 height 36
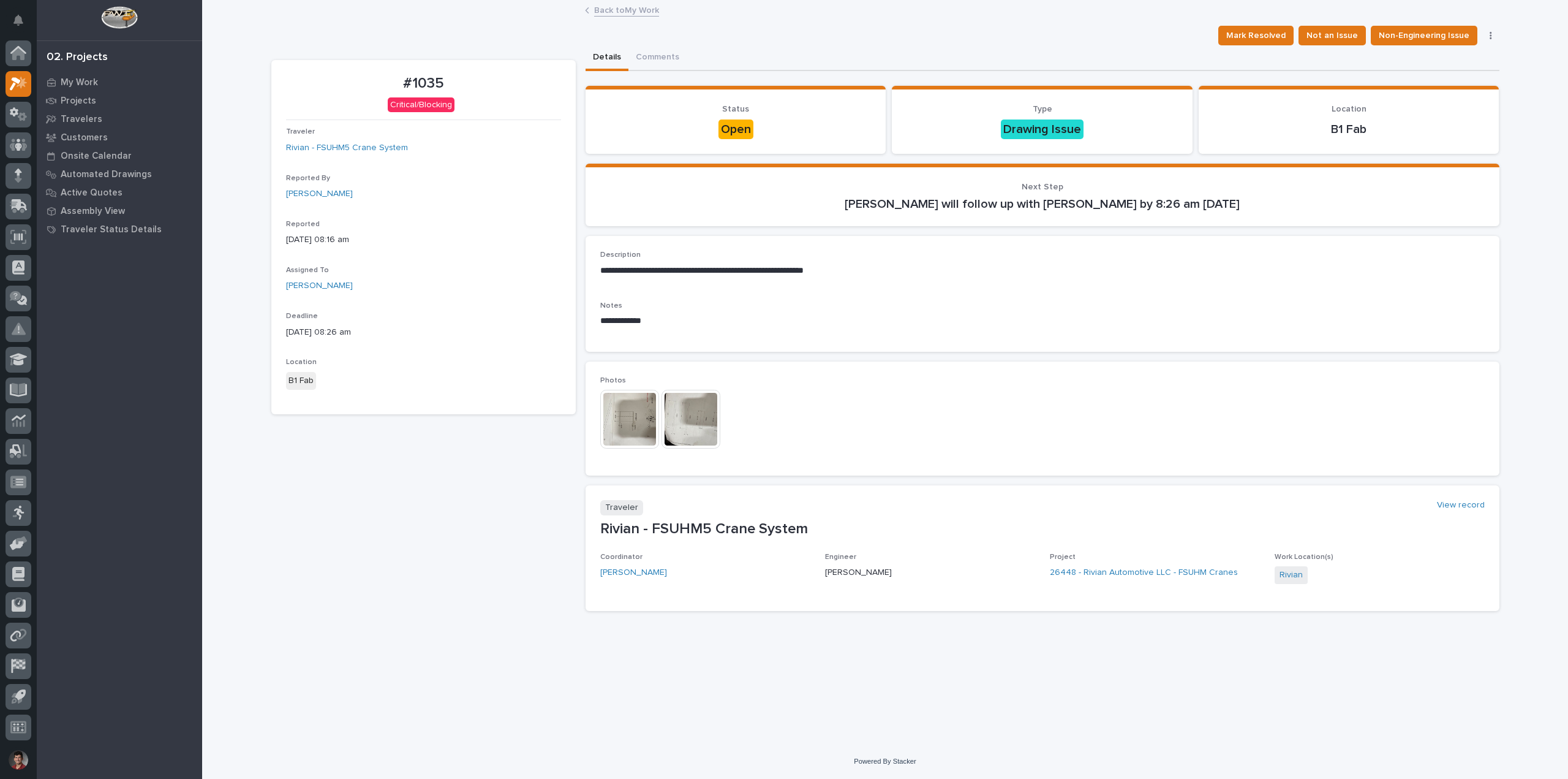
click at [840, 263] on div "**********" at bounding box center [1042, 269] width 884 height 36
drag, startPoint x: 898, startPoint y: 270, endPoint x: 778, endPoint y: 270, distance: 120.0
click at [778, 270] on p "**********" at bounding box center [1042, 271] width 884 height 12
click at [858, 272] on p "**********" at bounding box center [1042, 271] width 884 height 12
click at [331, 195] on link "Nicholas Moore" at bounding box center [319, 193] width 67 height 13
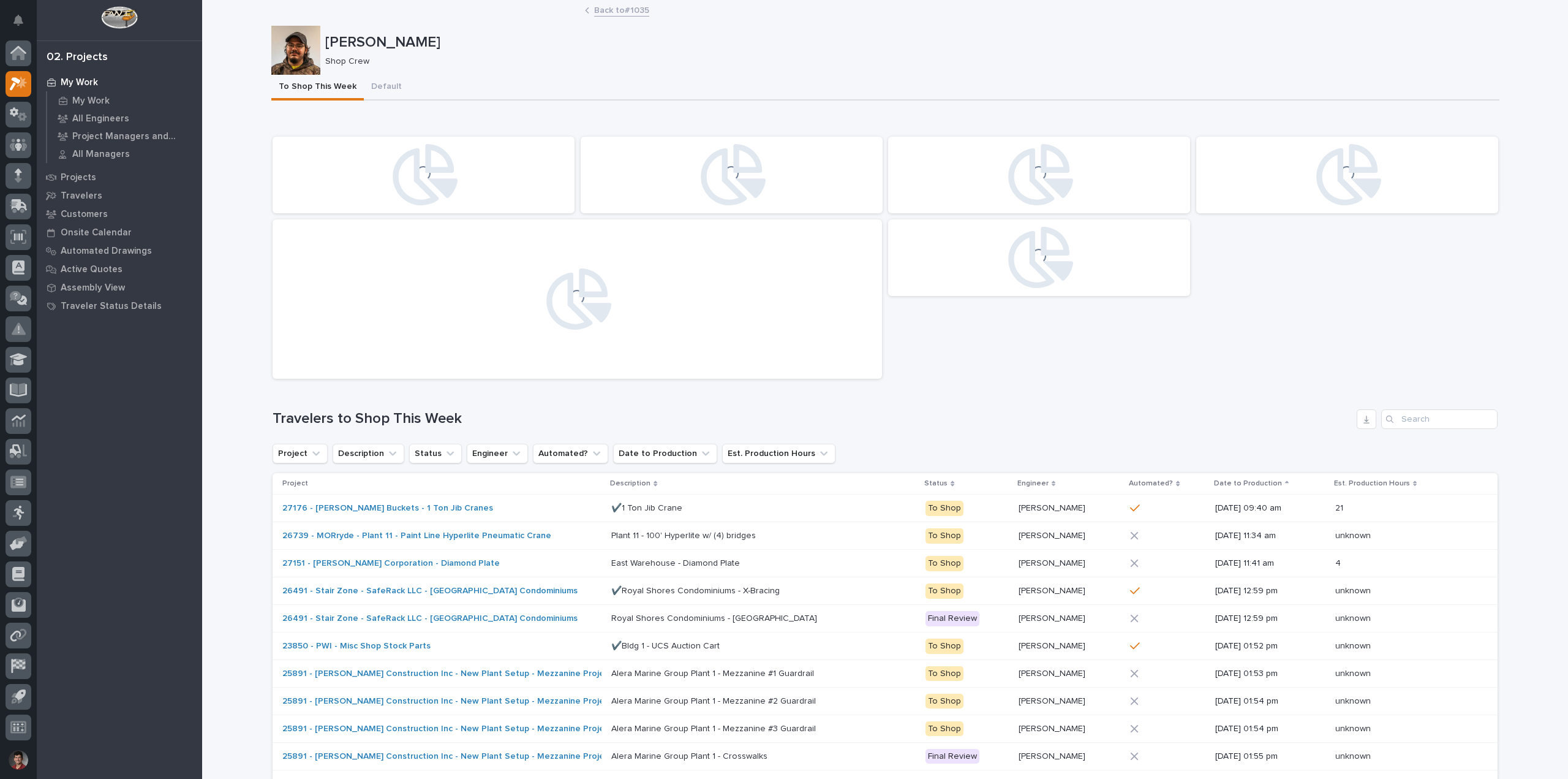
click at [285, 32] on div at bounding box center [295, 50] width 49 height 49
click at [301, 42] on div at bounding box center [295, 50] width 49 height 49
click at [375, 88] on button "Default" at bounding box center [386, 88] width 46 height 26
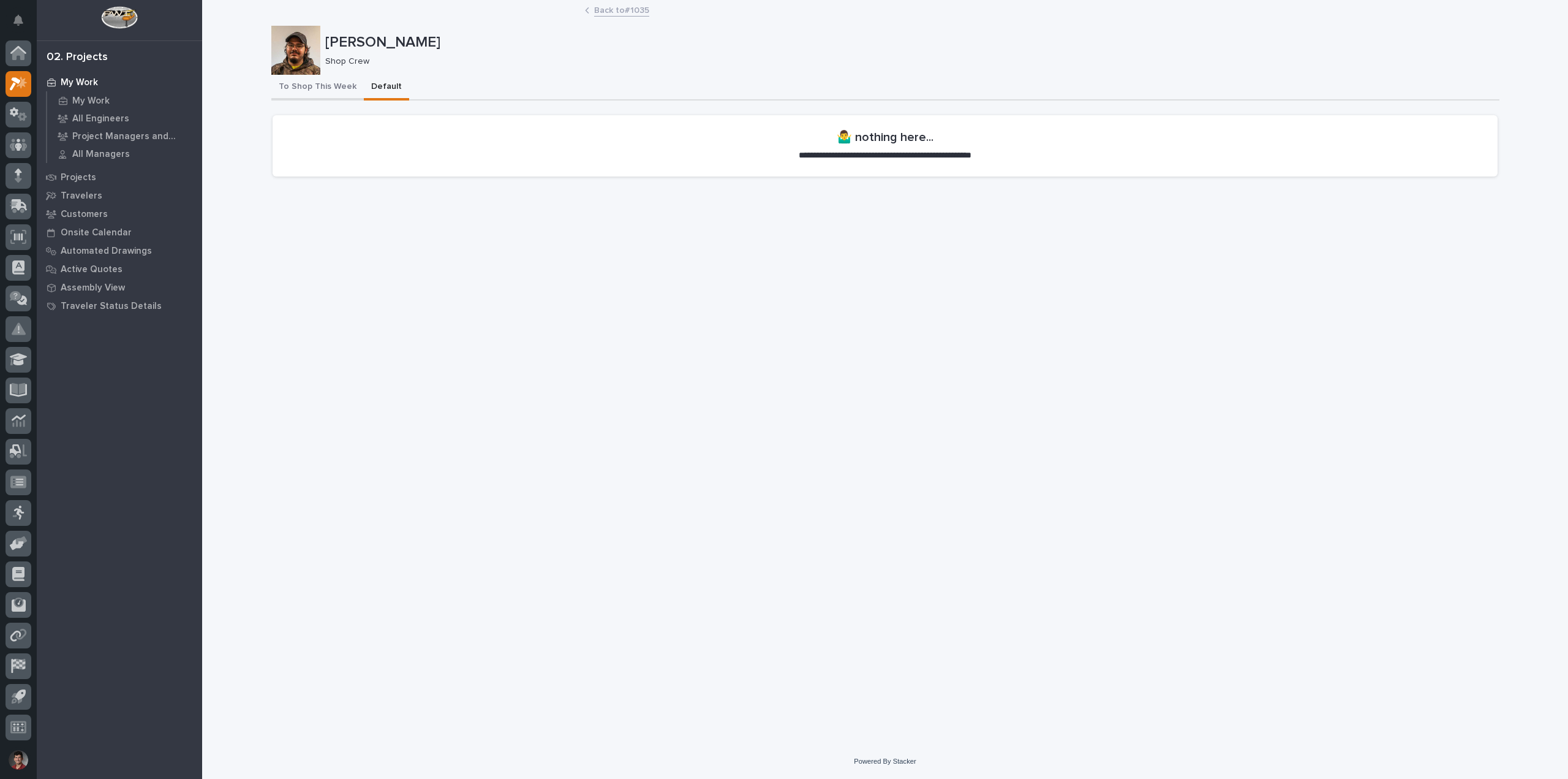
click at [336, 85] on button "To Shop This Week" at bounding box center [317, 88] width 93 height 26
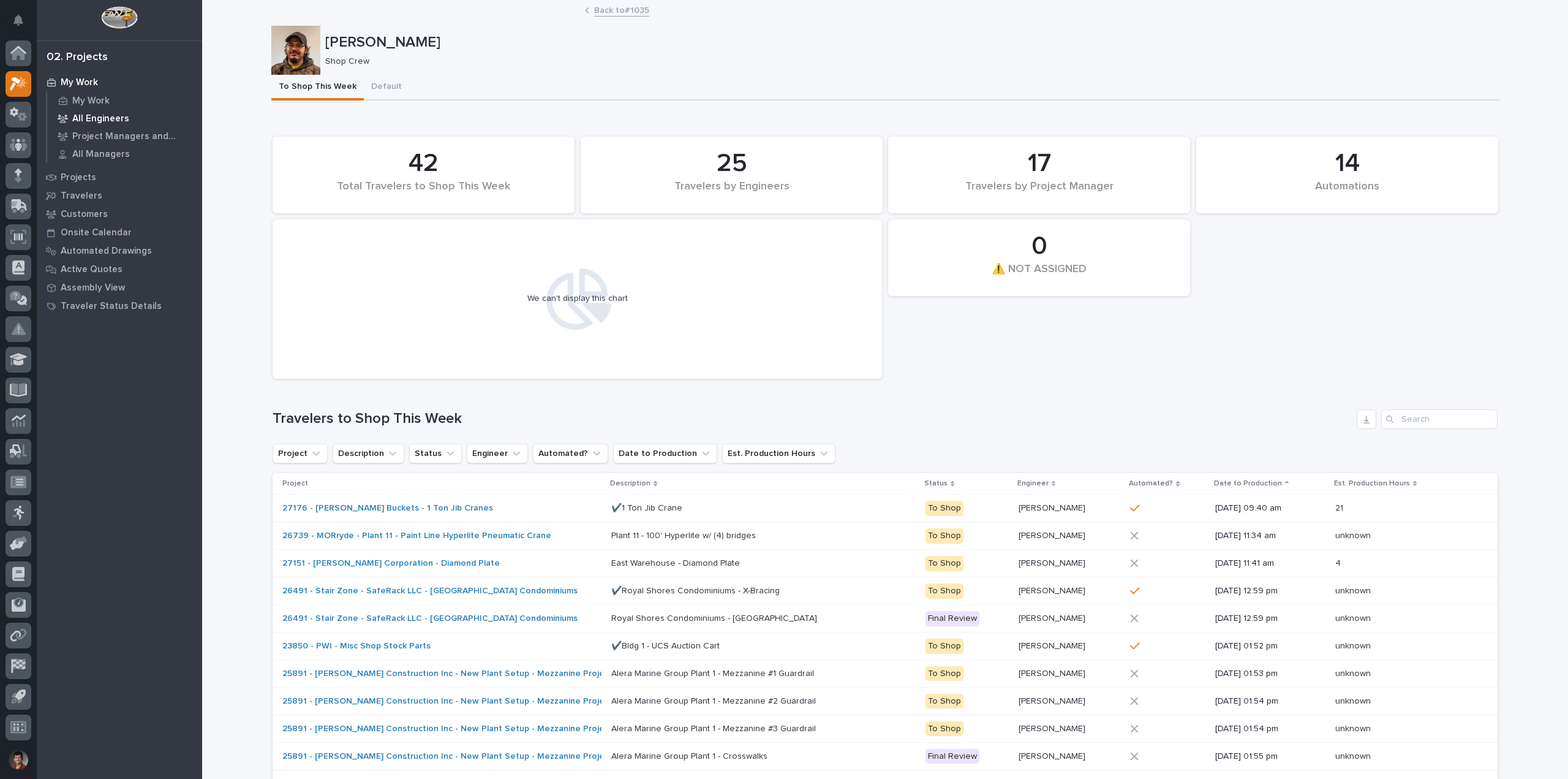
click at [87, 121] on p "All Engineers" at bounding box center [101, 119] width 57 height 11
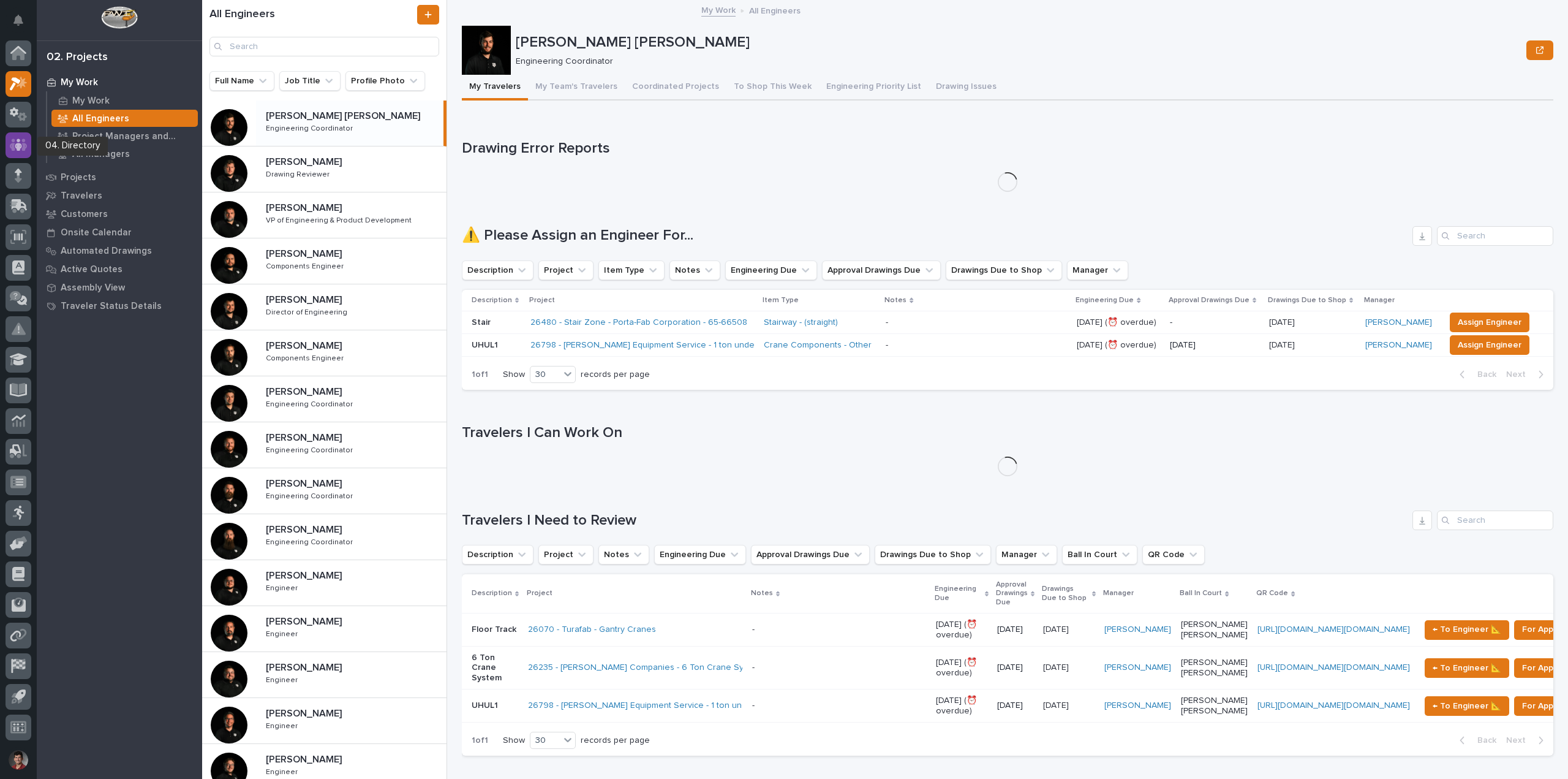
click at [21, 143] on icon at bounding box center [19, 144] width 18 height 14
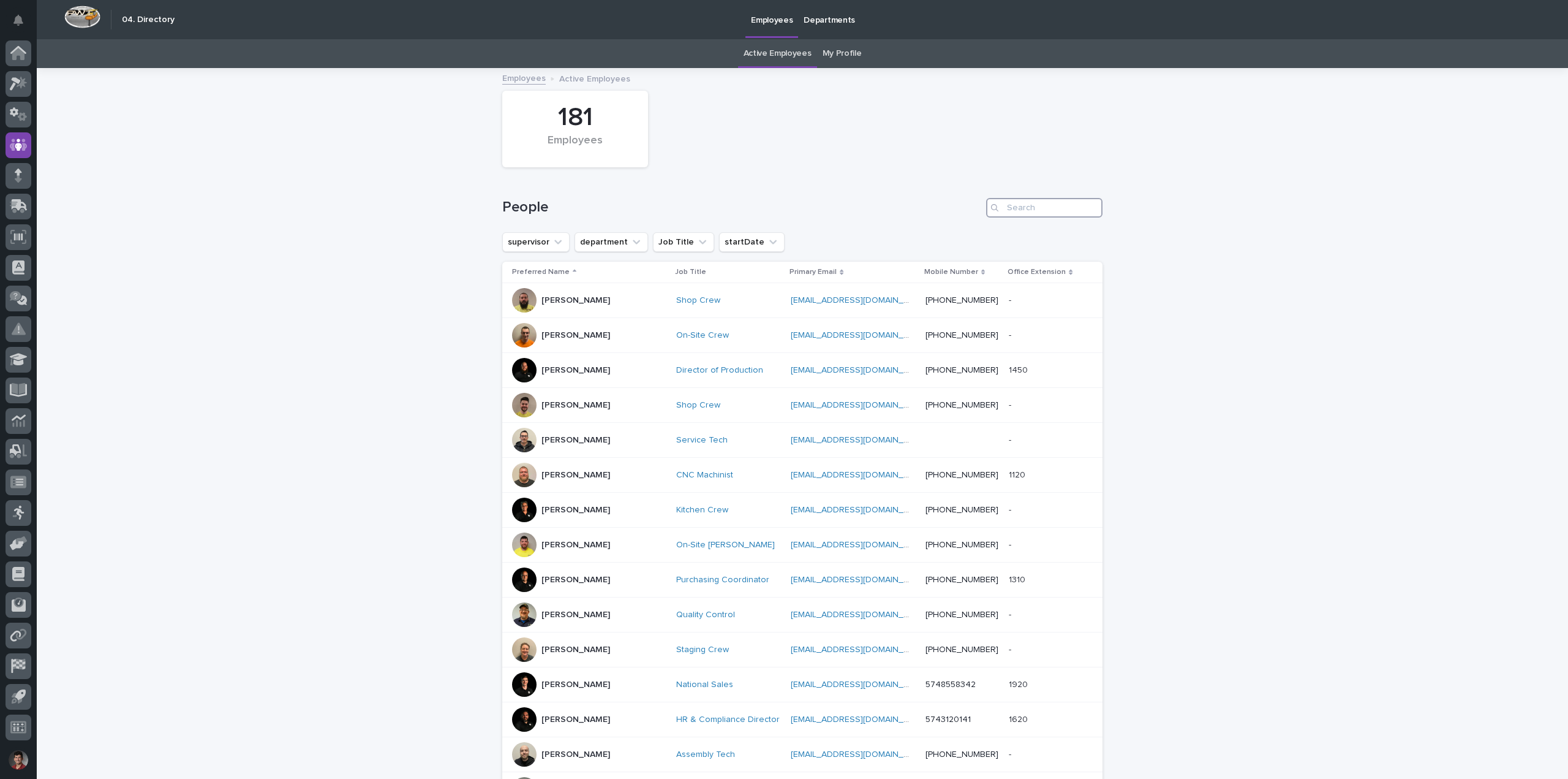
click at [1032, 204] on input "Search" at bounding box center [1043, 208] width 116 height 20
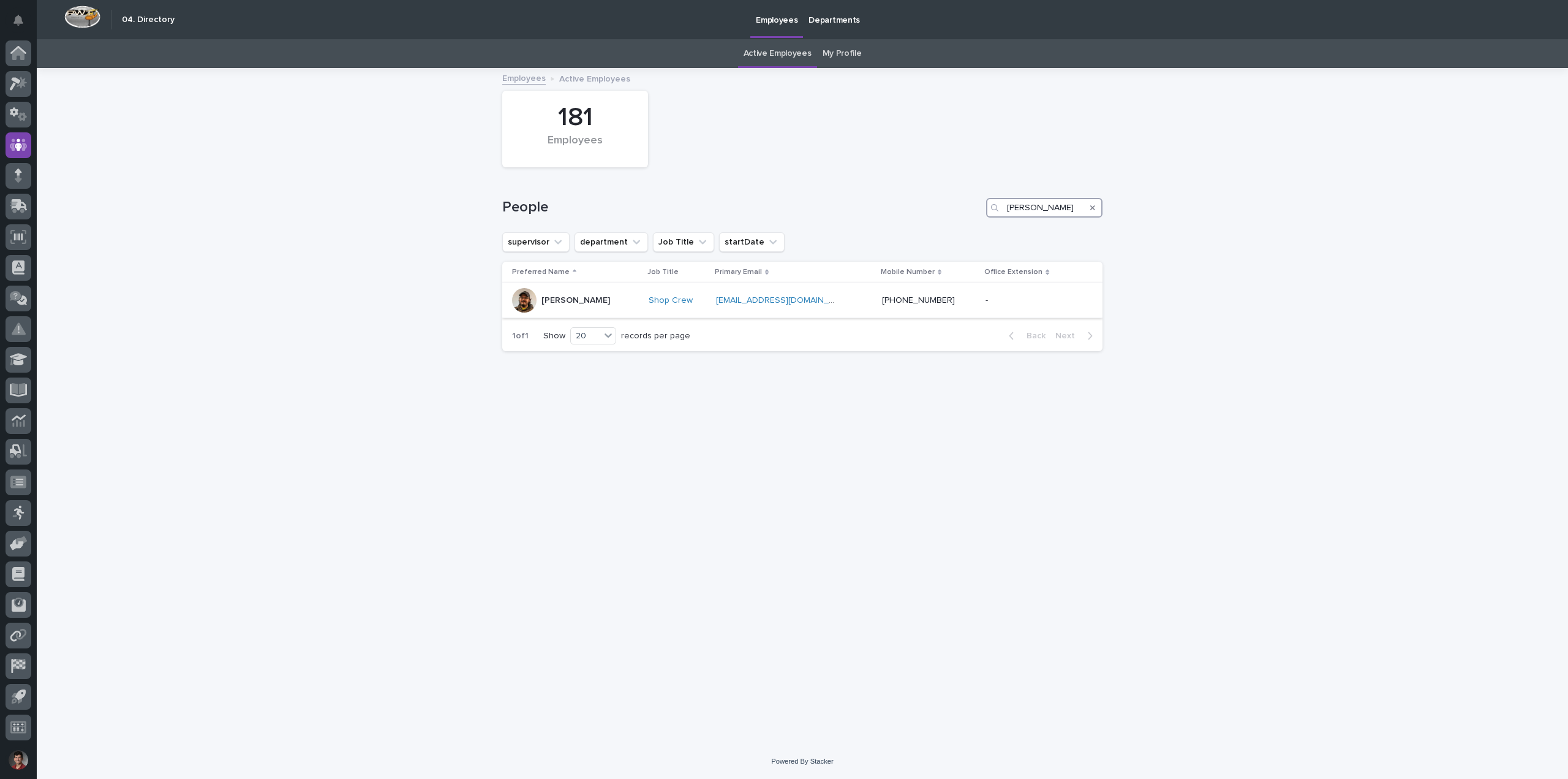
type input "nicholas"
click at [626, 303] on div "Nicholas Moore" at bounding box center [574, 300] width 126 height 25
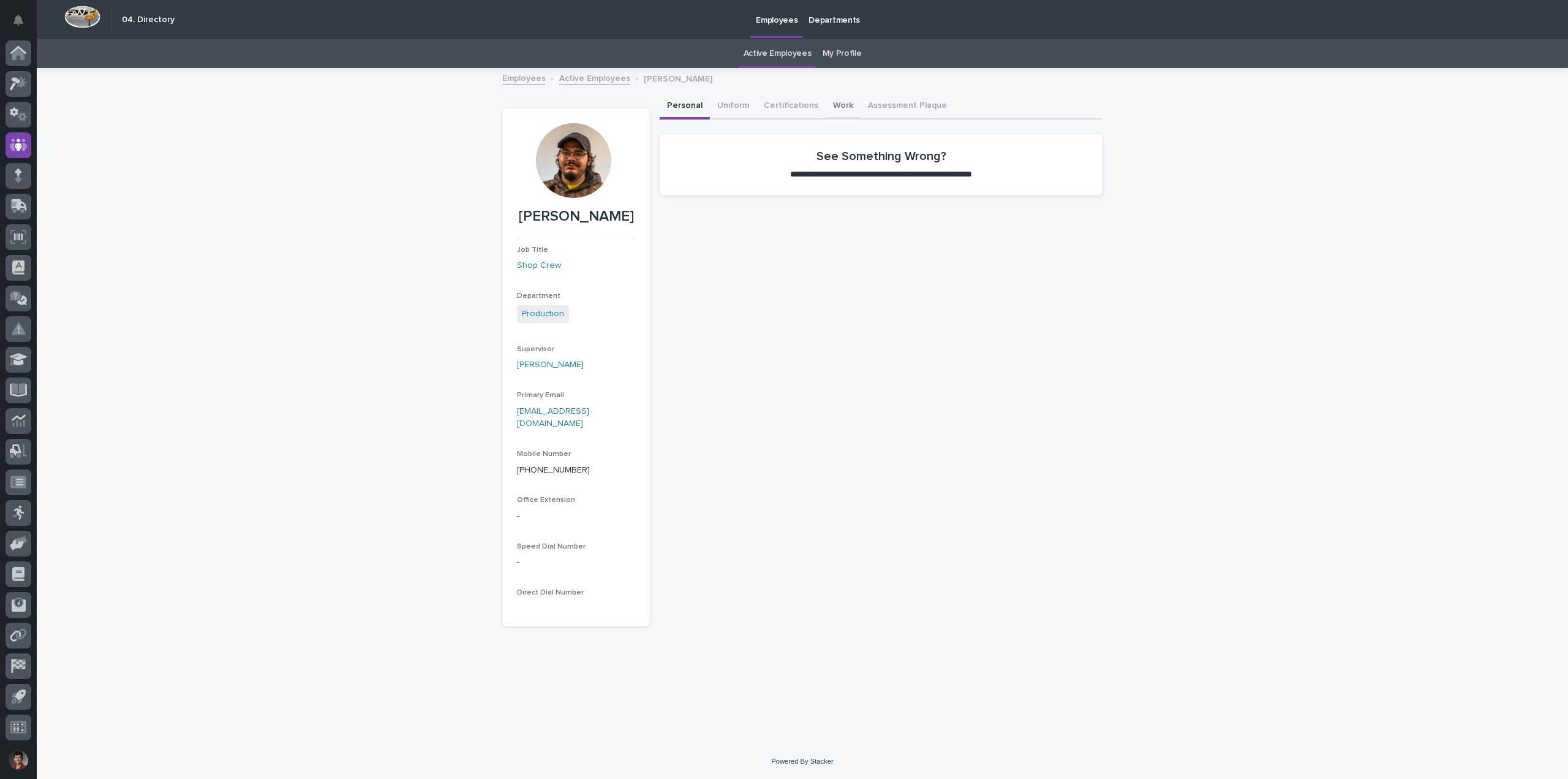
click at [830, 101] on button "Work" at bounding box center [842, 107] width 35 height 26
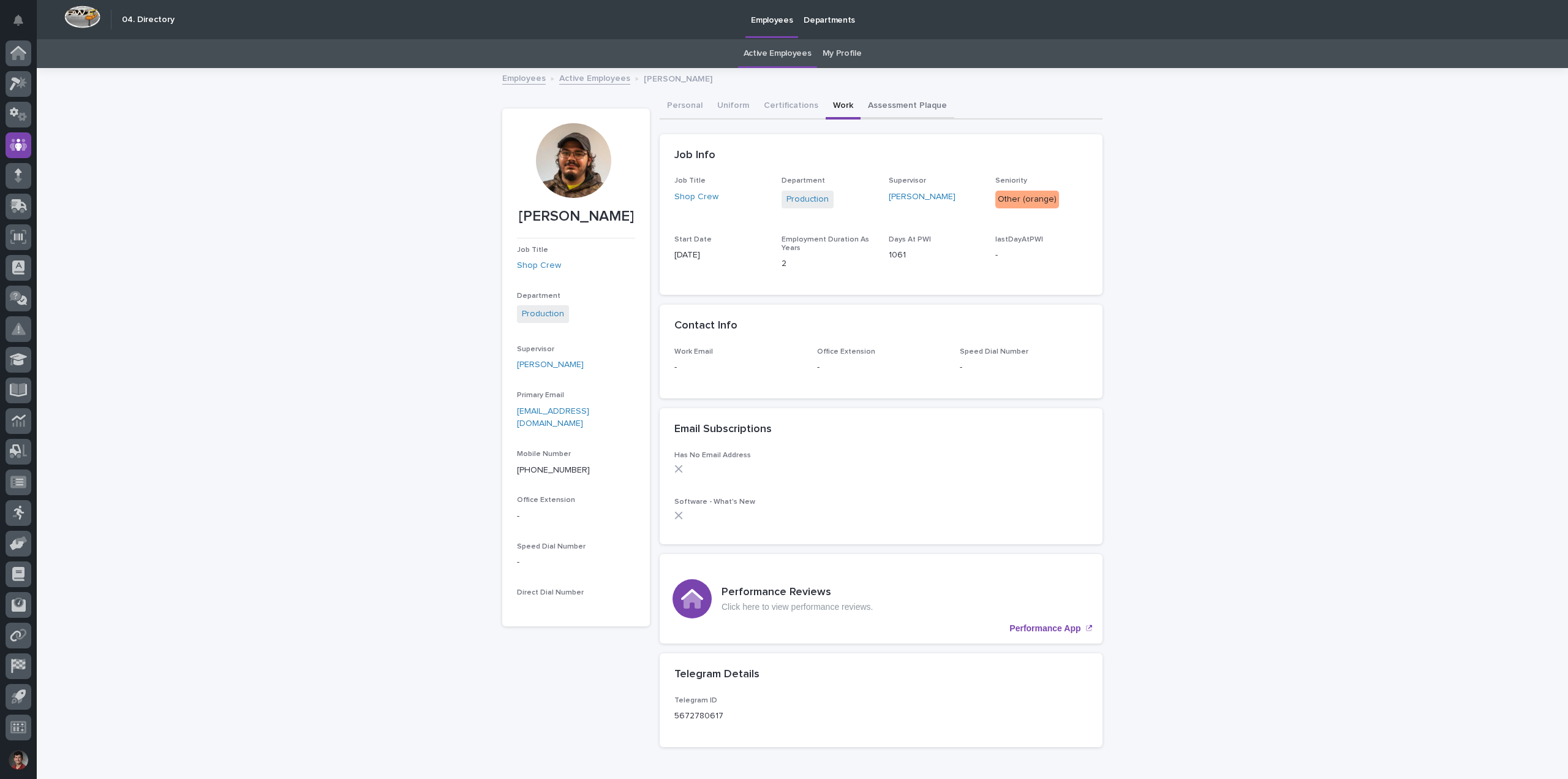
click at [894, 105] on button "Assessment Plaque" at bounding box center [907, 107] width 94 height 26
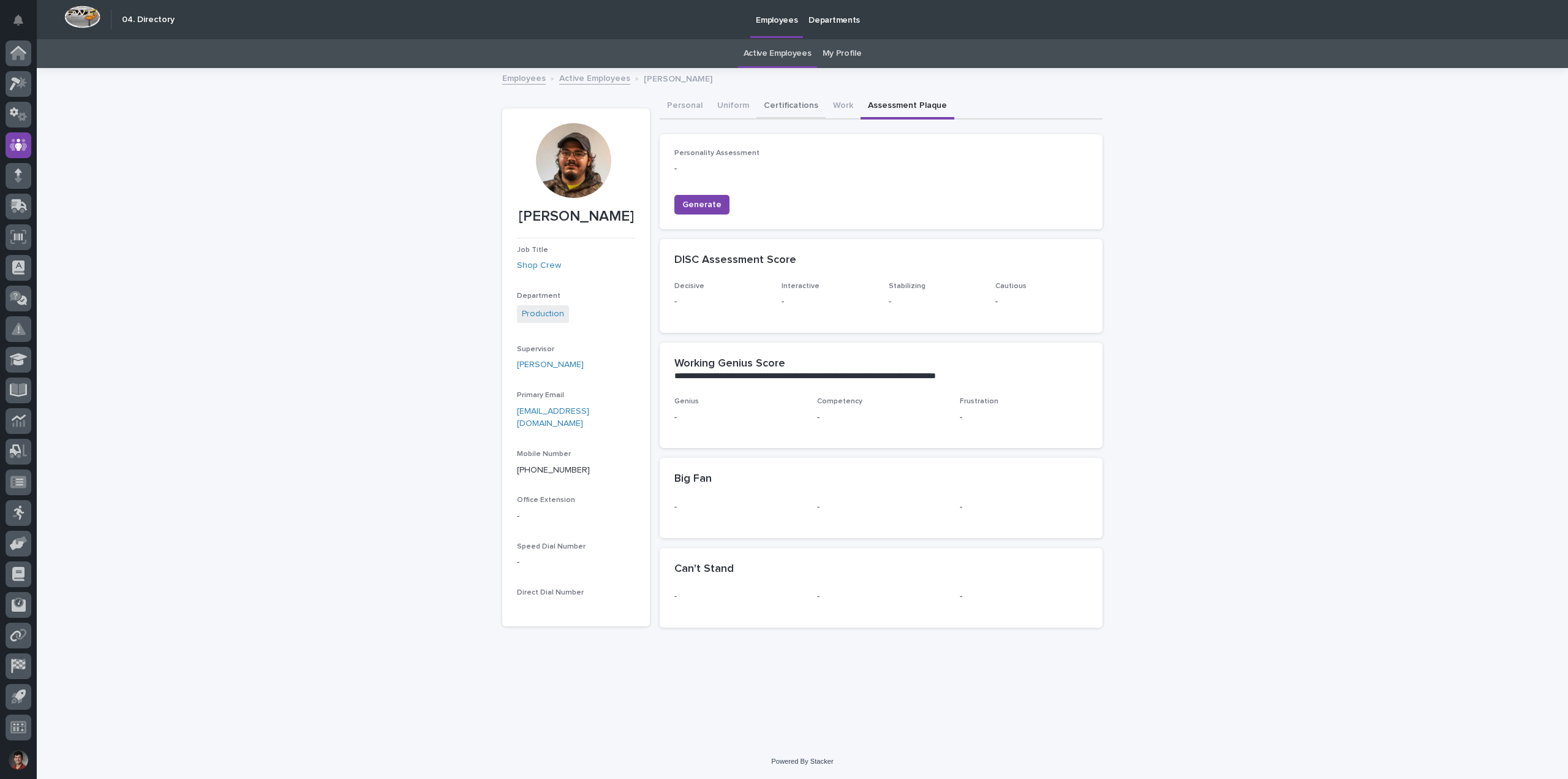
click at [771, 108] on button "Certifications" at bounding box center [791, 107] width 70 height 26
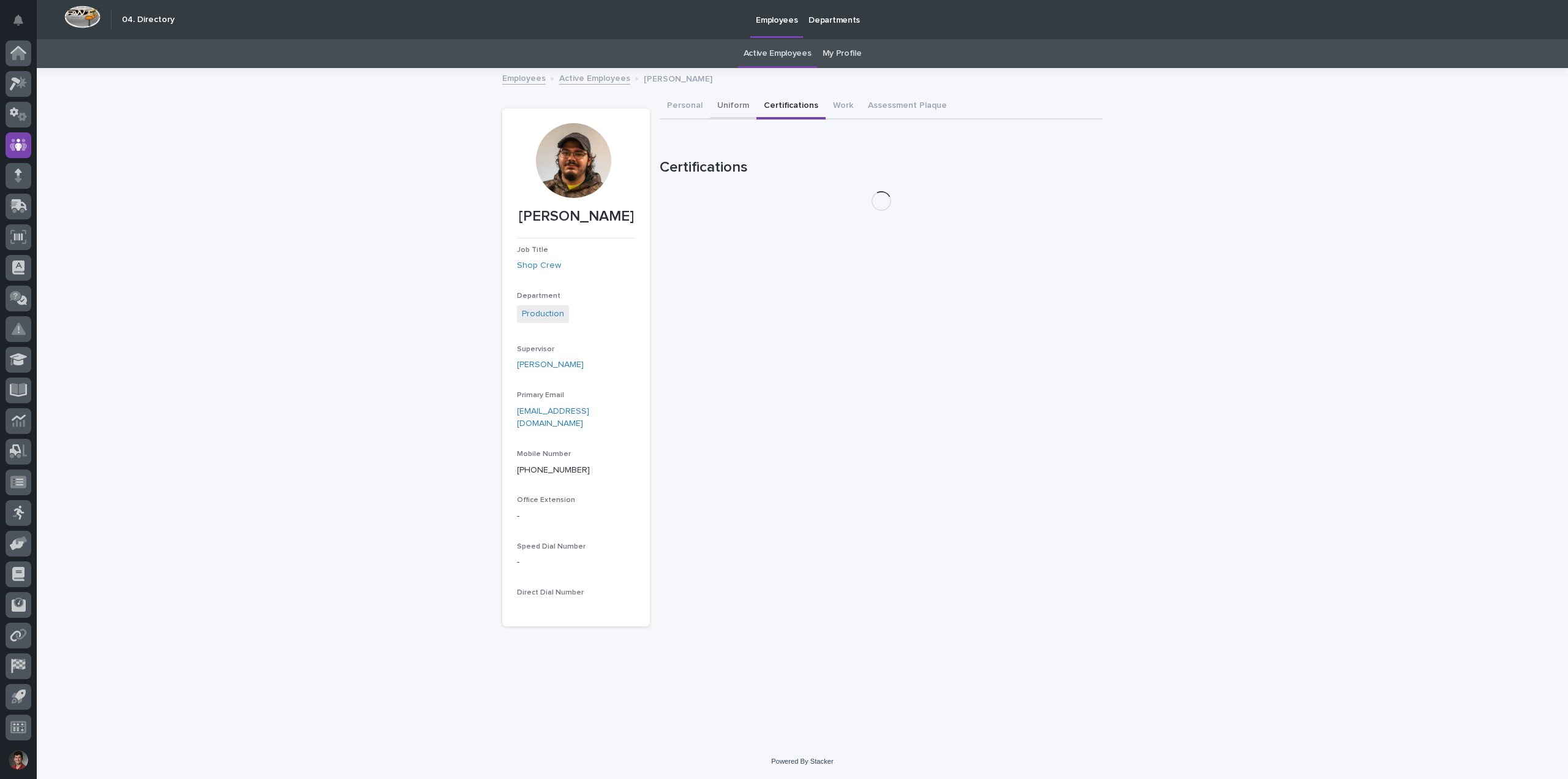
click at [738, 109] on button "Uniform" at bounding box center [733, 107] width 47 height 26
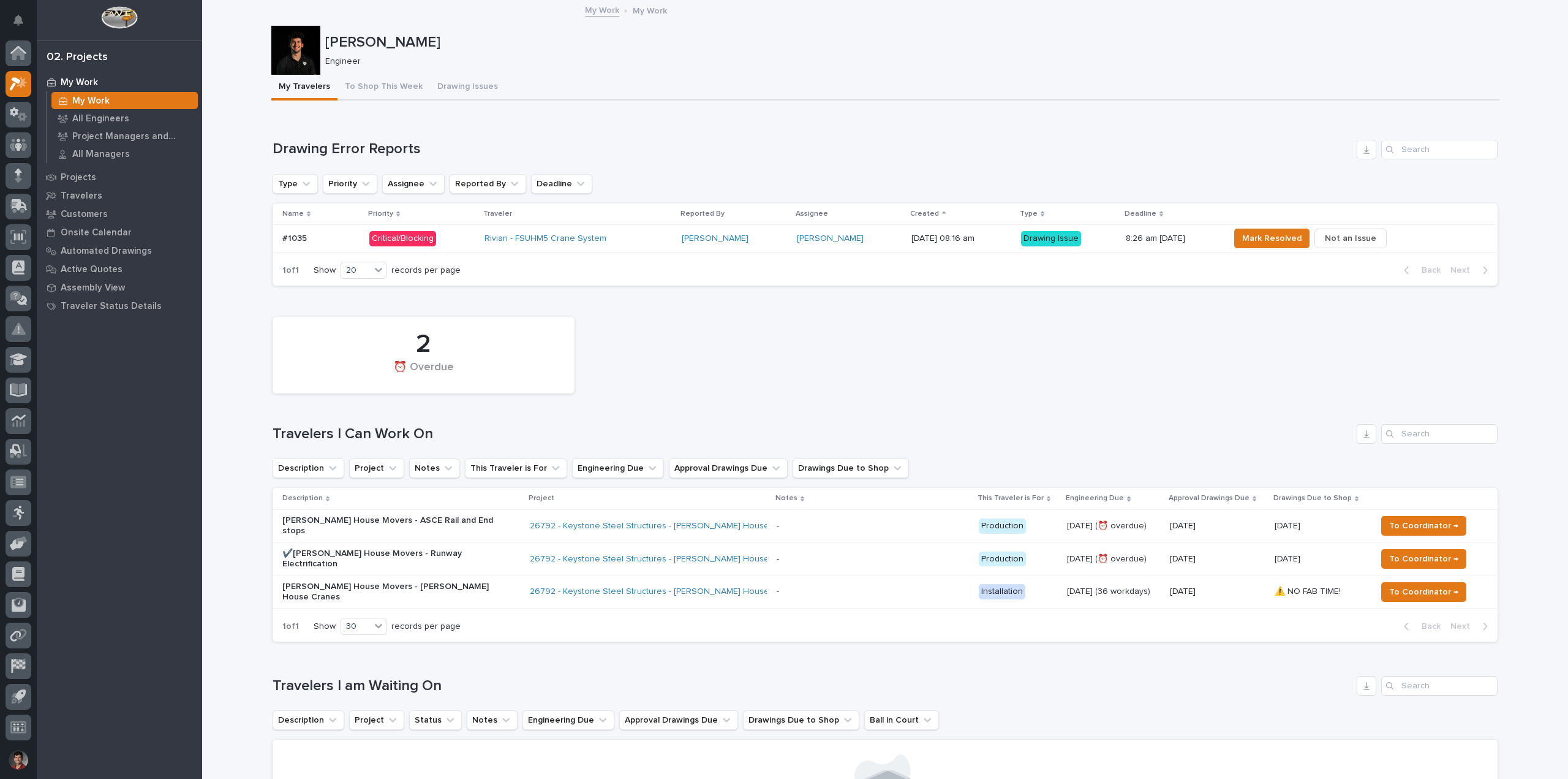
click at [605, 234] on div "Rivian - FSUHM5 Crane System" at bounding box center [578, 238] width 188 height 10
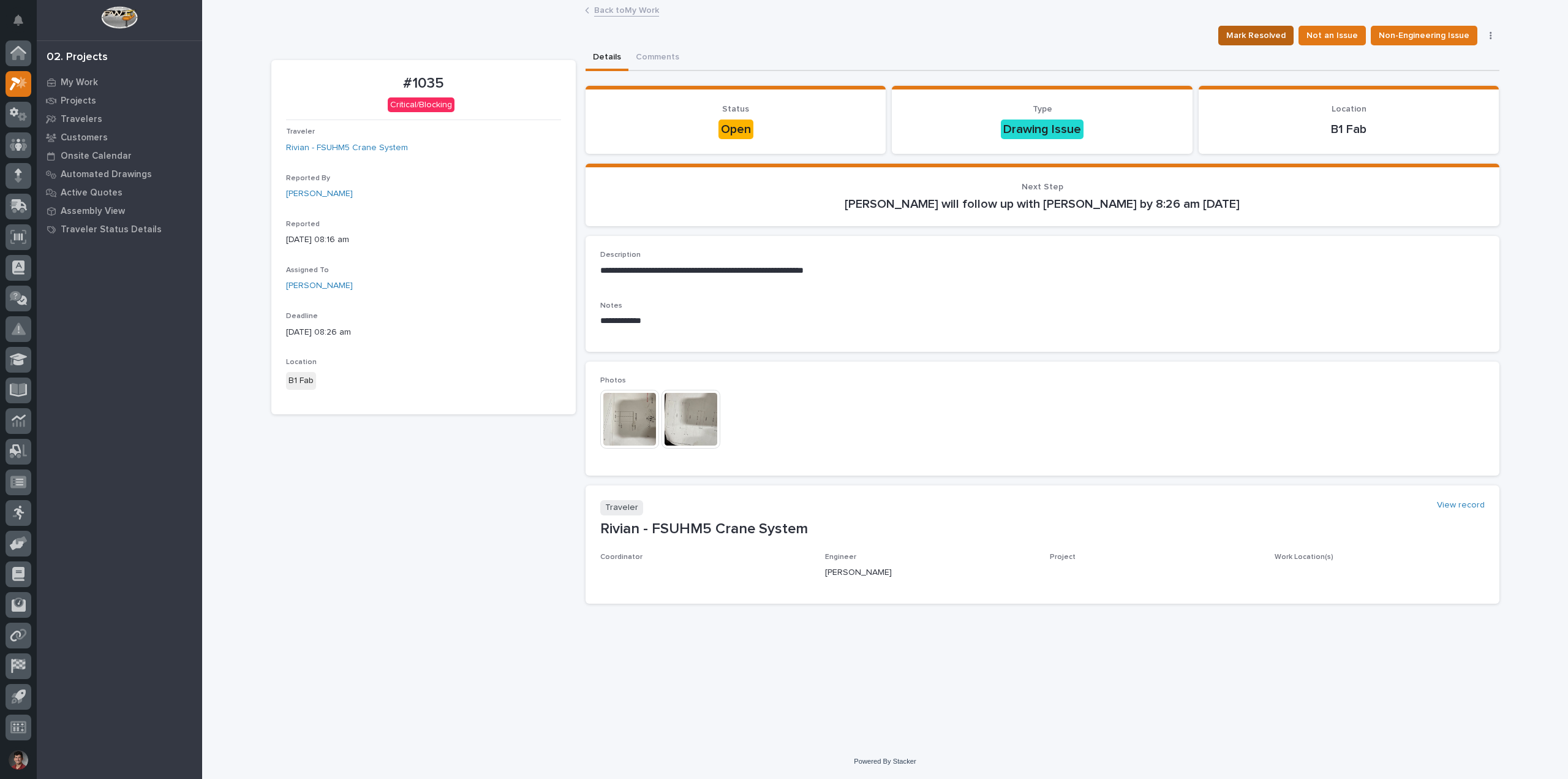
click at [1254, 26] on button "Mark Resolved" at bounding box center [1255, 36] width 76 height 20
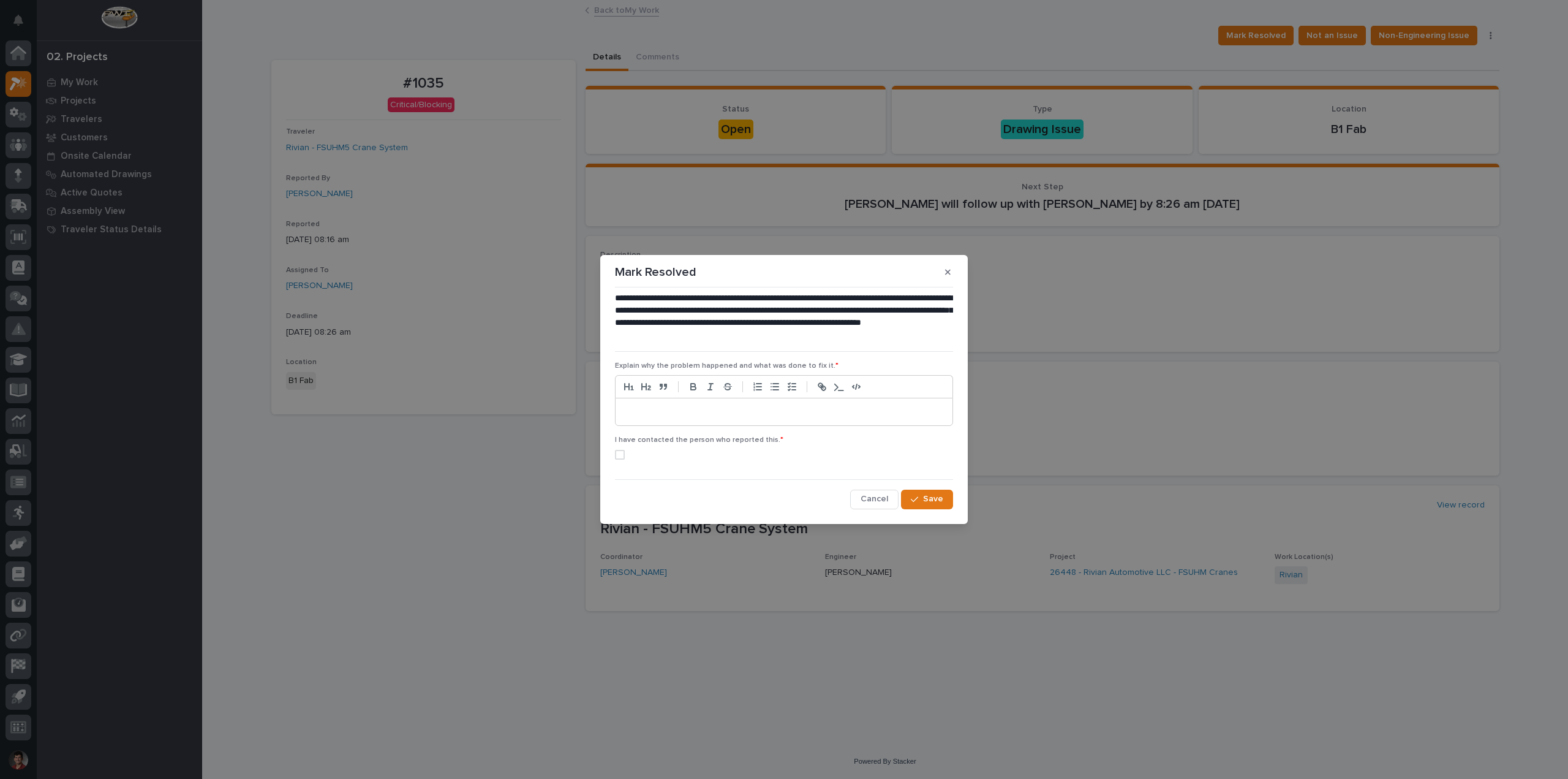
click at [784, 422] on div at bounding box center [784, 411] width 336 height 27
click at [943, 272] on button "button" at bounding box center [948, 272] width 20 height 20
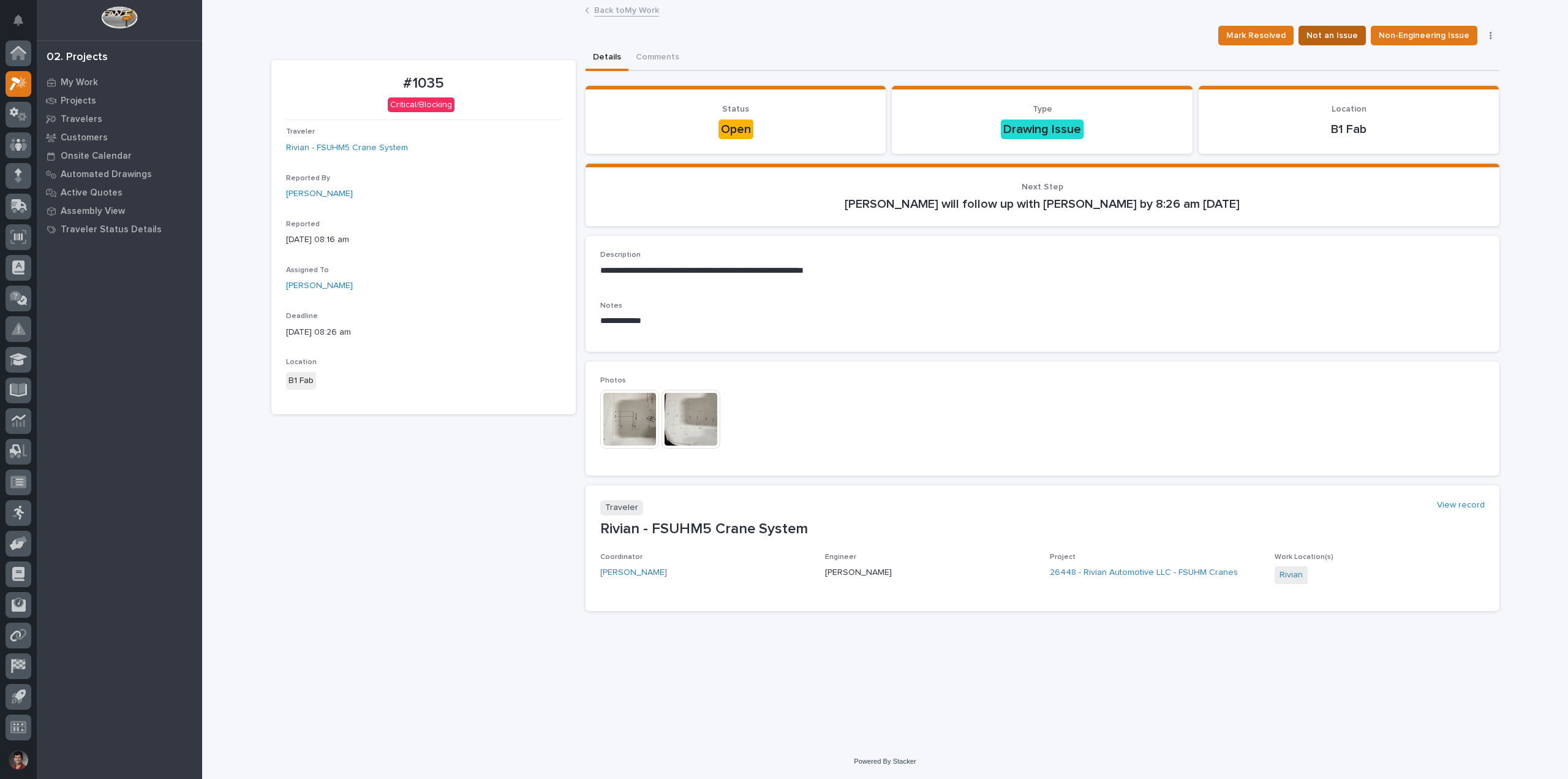
click at [1325, 36] on span "Not an Issue" at bounding box center [1332, 35] width 52 height 15
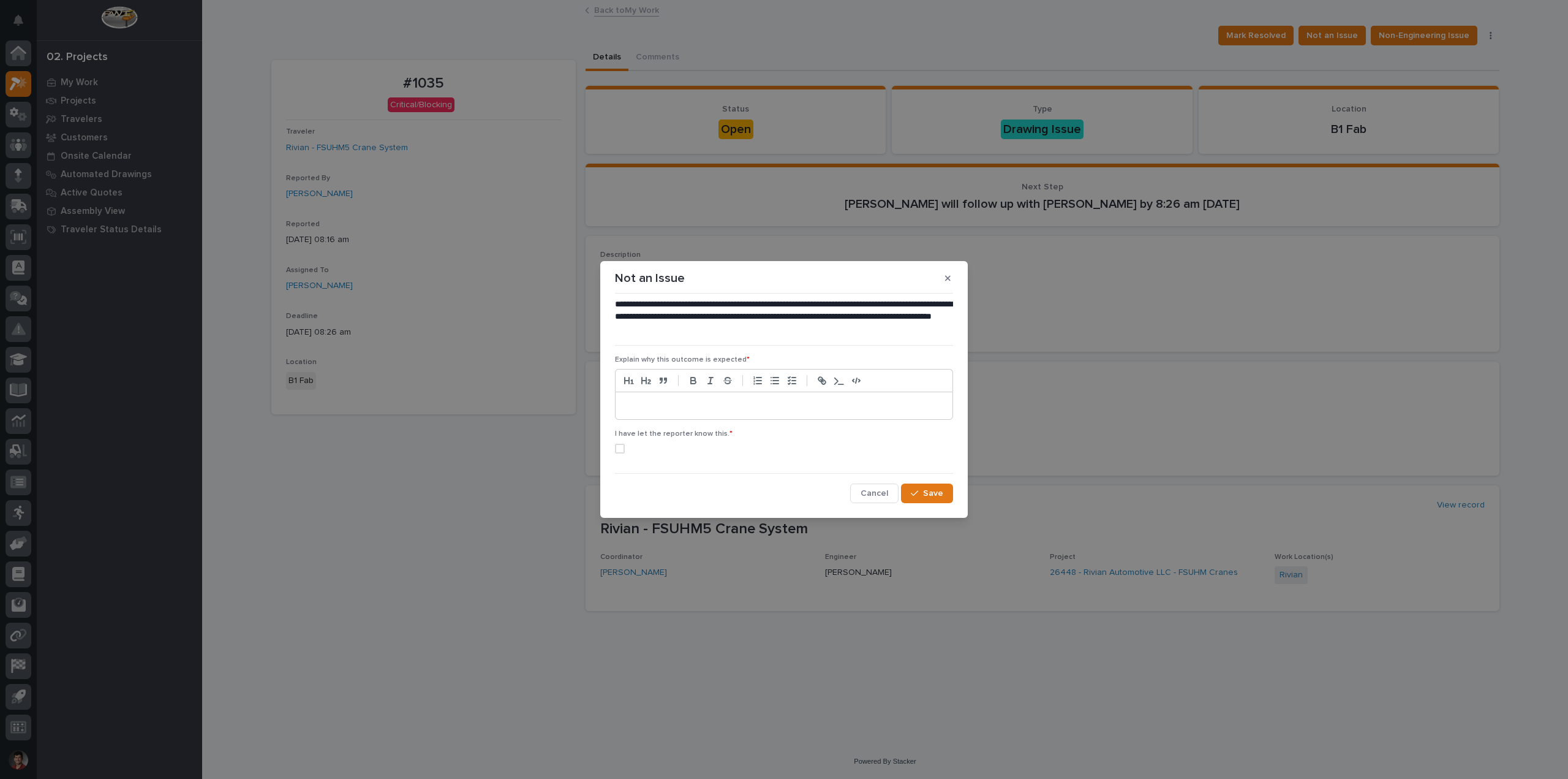
click at [776, 410] on p at bounding box center [784, 405] width 319 height 12
click at [622, 448] on span at bounding box center [620, 448] width 10 height 10
click at [929, 497] on span "Save" at bounding box center [933, 492] width 20 height 11
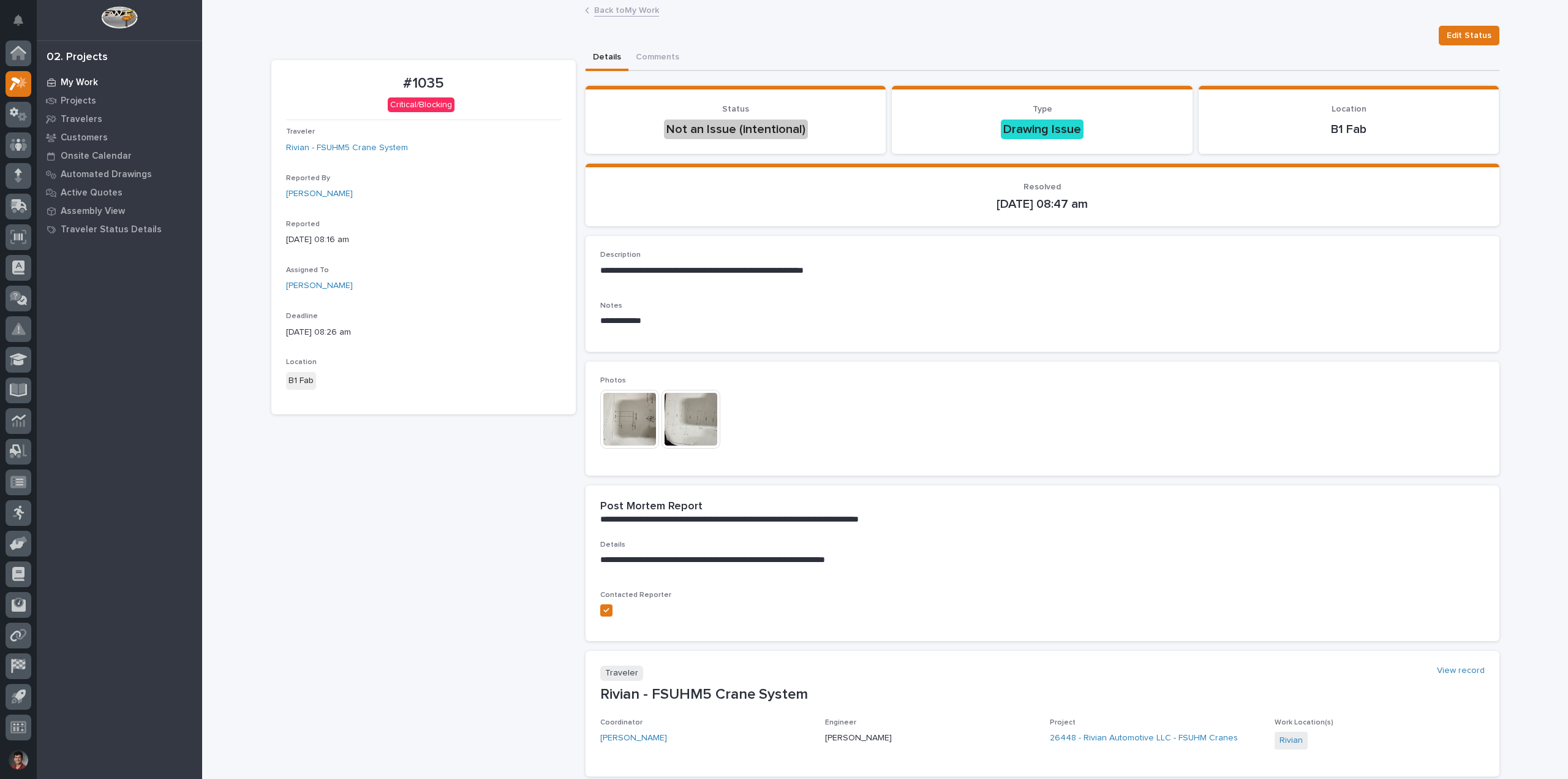
click at [77, 85] on p "My Work" at bounding box center [80, 82] width 38 height 11
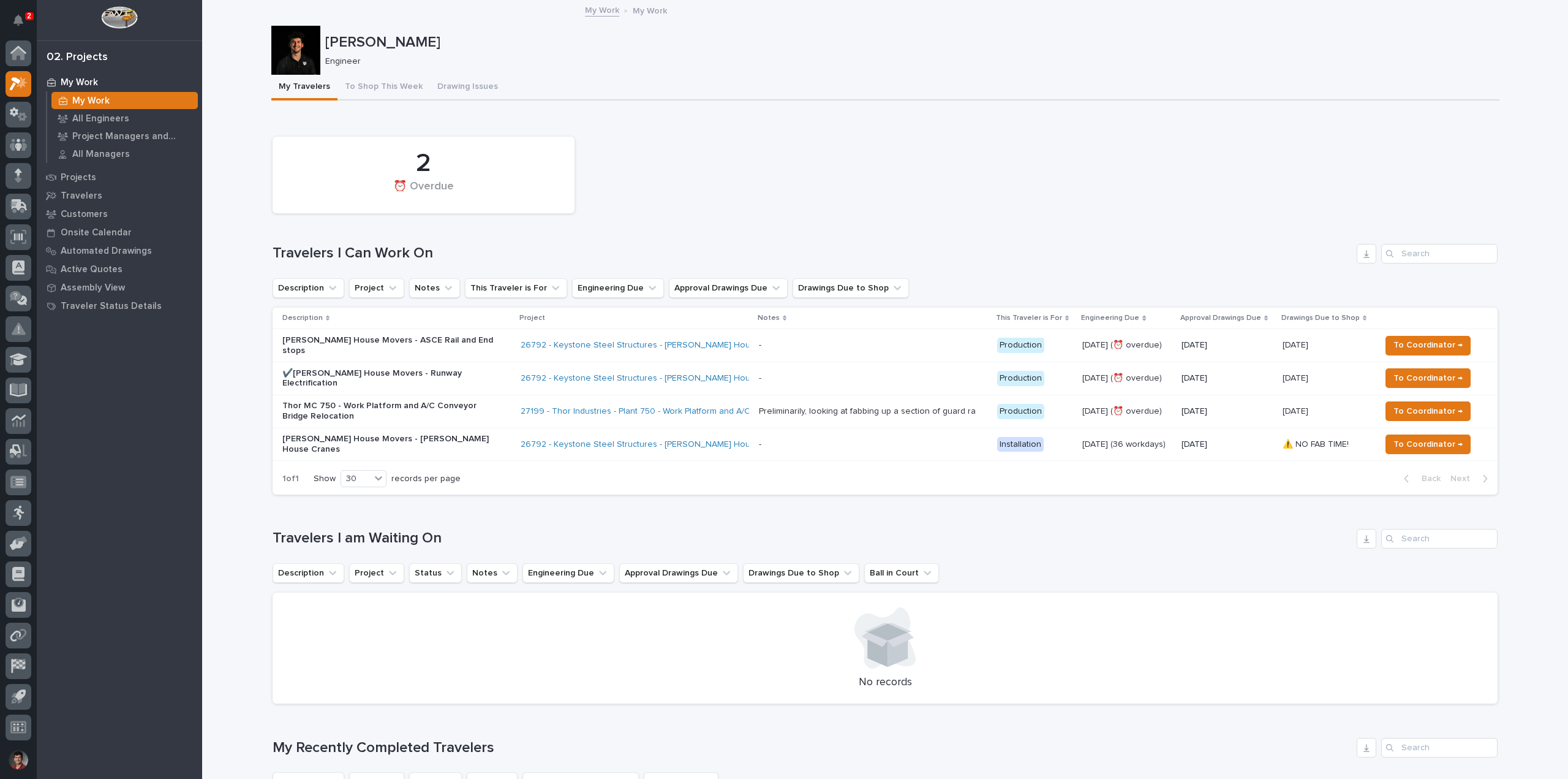
click at [476, 406] on p "Thor MC 750 - Work Platform and A/C Conveyor Bridge Relocation" at bounding box center [389, 410] width 214 height 21
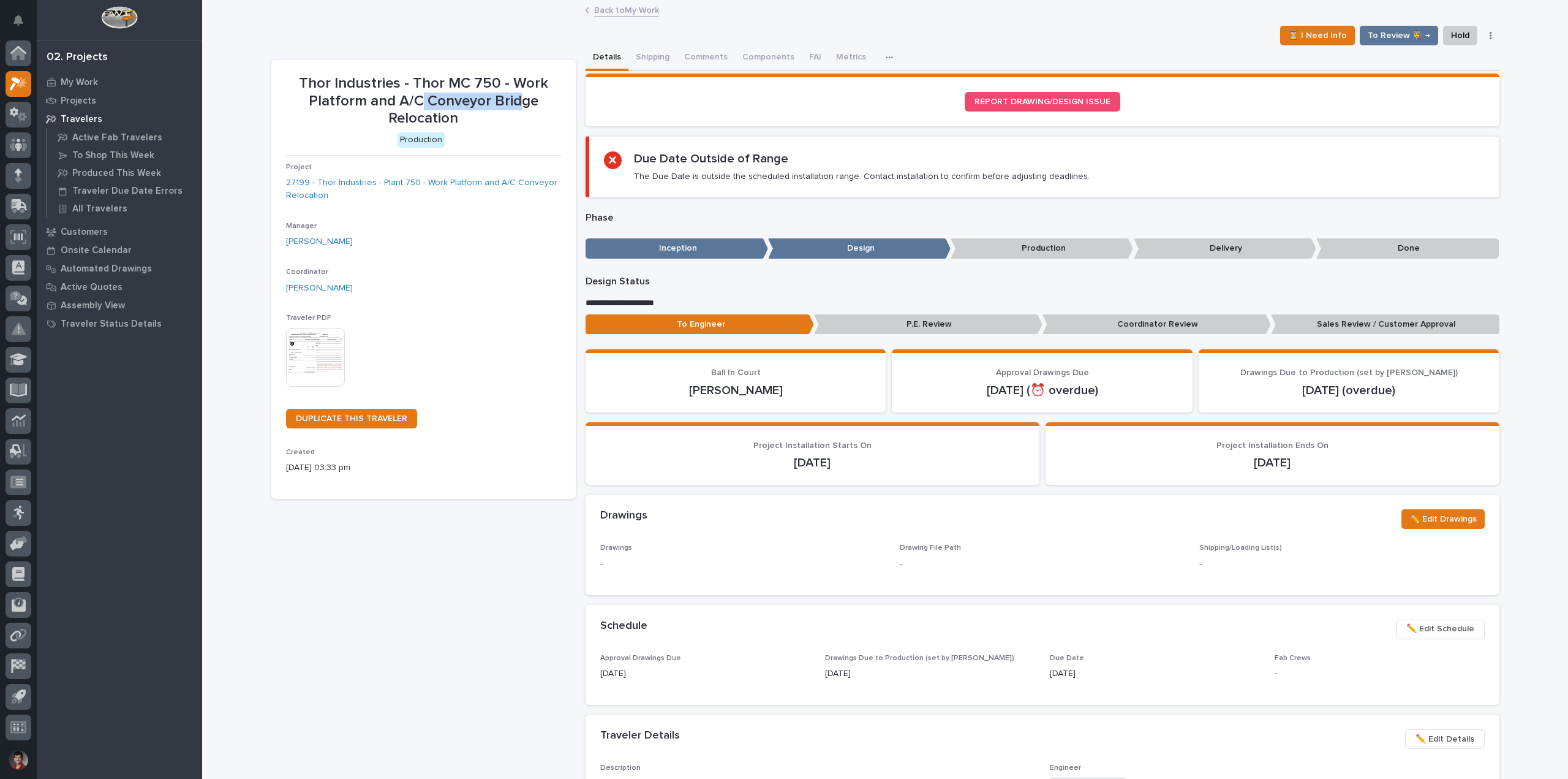
drag, startPoint x: 416, startPoint y: 96, endPoint x: 515, endPoint y: 96, distance: 99.0
click at [515, 96] on p "Thor Industries - Thor MC 750 - Work Platform and A/C Conveyor Bridge Relocation" at bounding box center [423, 101] width 275 height 53
click at [458, 114] on p "Thor Industries - Thor MC 750 - Work Platform and A/C Conveyor Bridge Relocation" at bounding box center [423, 101] width 275 height 53
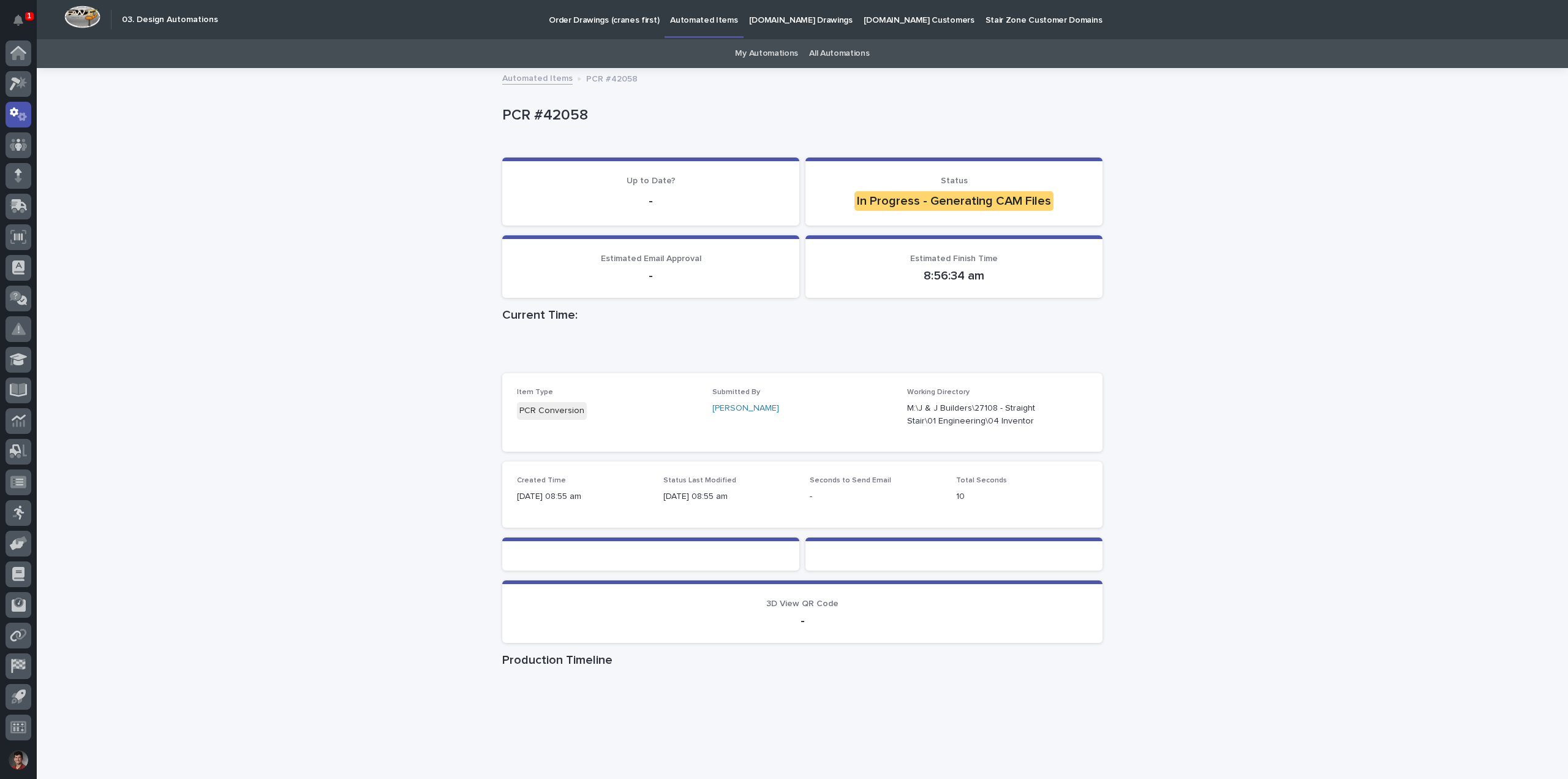
click at [17, 15] on icon "Notifications" at bounding box center [19, 20] width 10 height 11
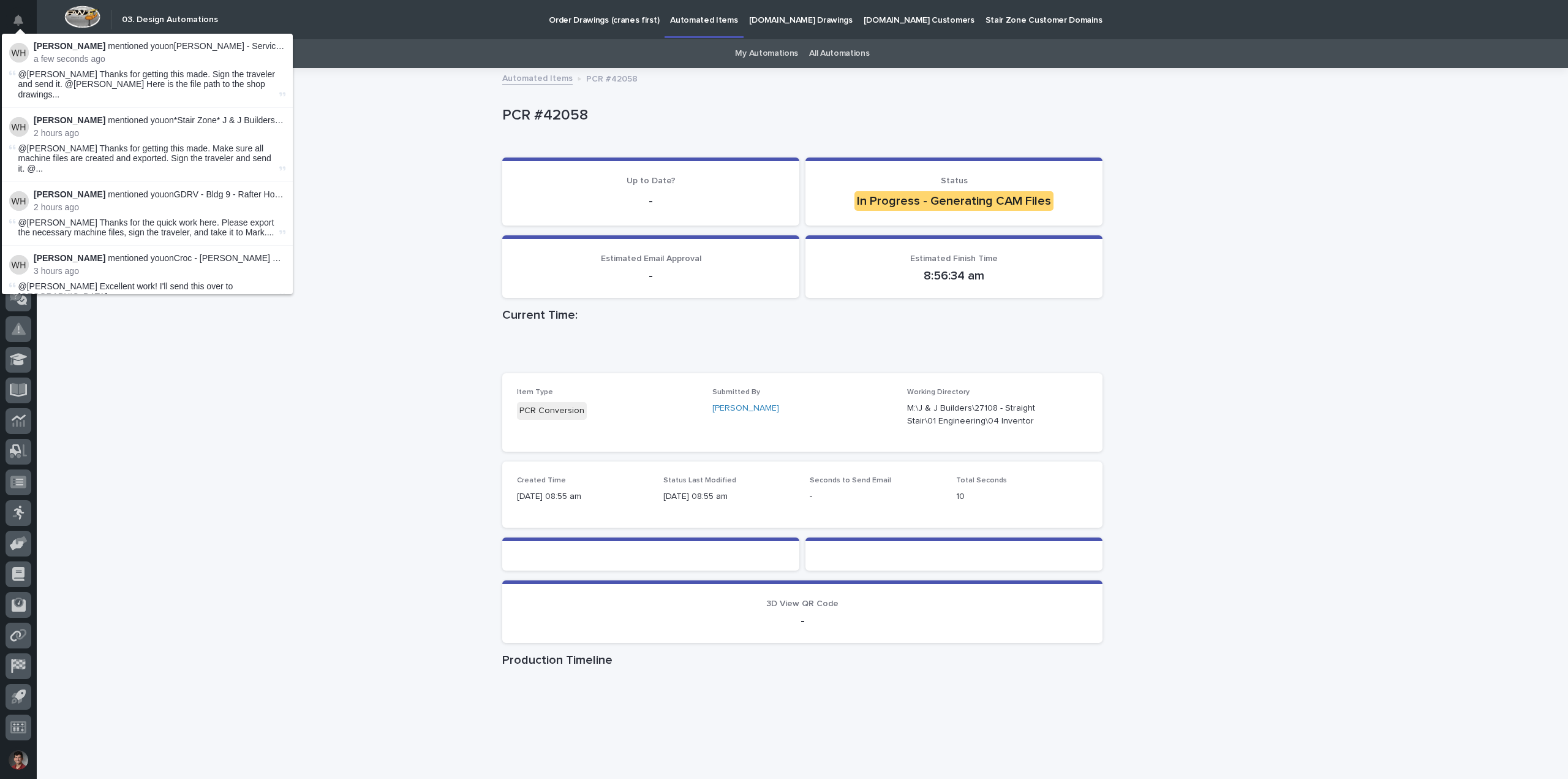
click at [343, 152] on div "Loading... Saving… Loading... Saving… PCR #42058 PCR #42058 Sorry, there was an…" at bounding box center [802, 494] width 1531 height 849
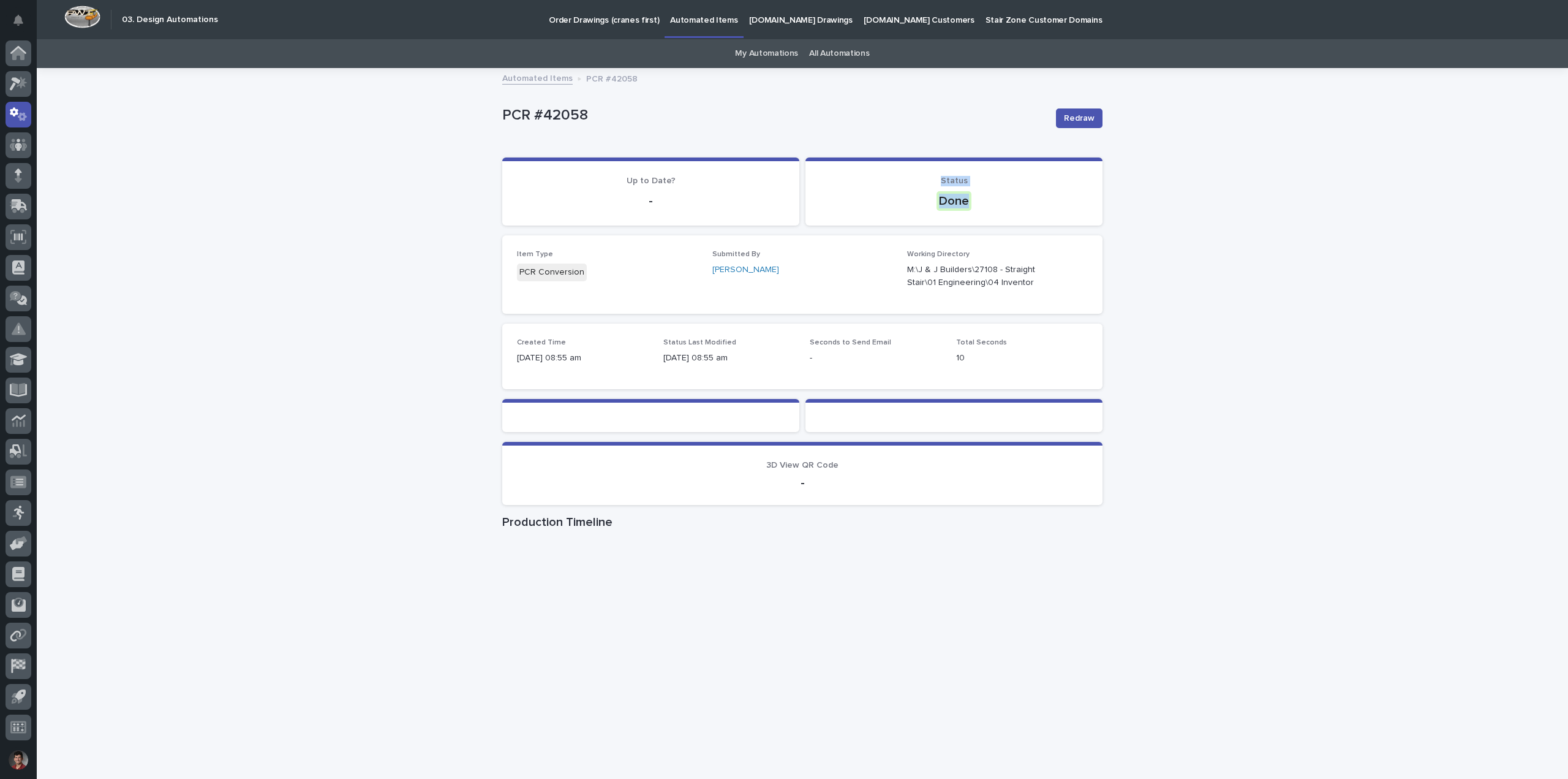
drag, startPoint x: 916, startPoint y: 186, endPoint x: 997, endPoint y: 213, distance: 85.4
click at [997, 212] on section "Status Done" at bounding box center [954, 191] width 297 height 68
click at [1150, 232] on div "Loading... Saving… Loading... Saving… PCR #42058 Redraw PCR #42058 Redraw Sorry…" at bounding box center [802, 424] width 1531 height 710
click at [1068, 276] on icon "button" at bounding box center [1073, 276] width 10 height 10
click at [1074, 126] on button "Redraw" at bounding box center [1078, 119] width 47 height 20
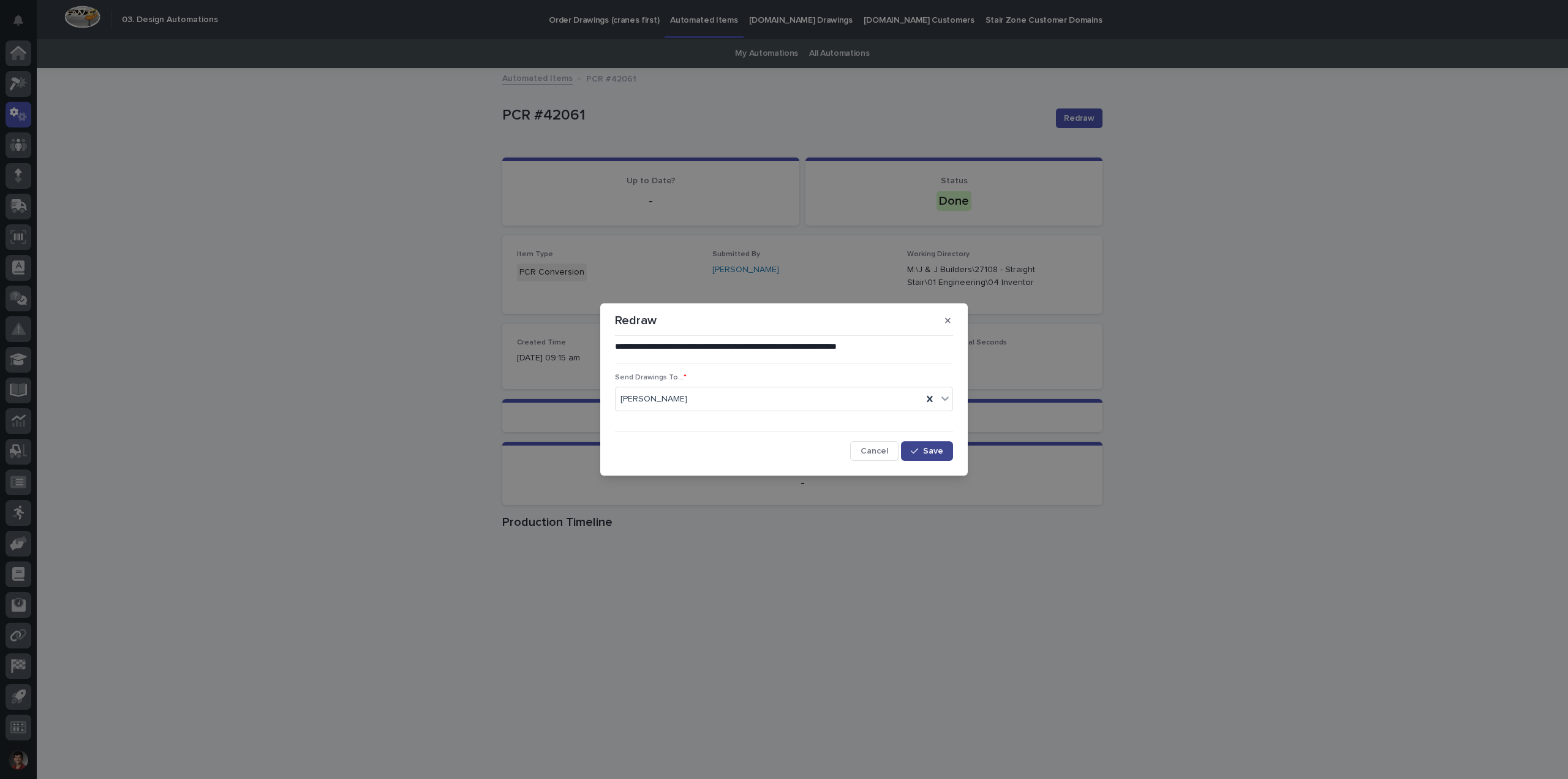
click at [932, 458] on button "Save" at bounding box center [927, 451] width 52 height 20
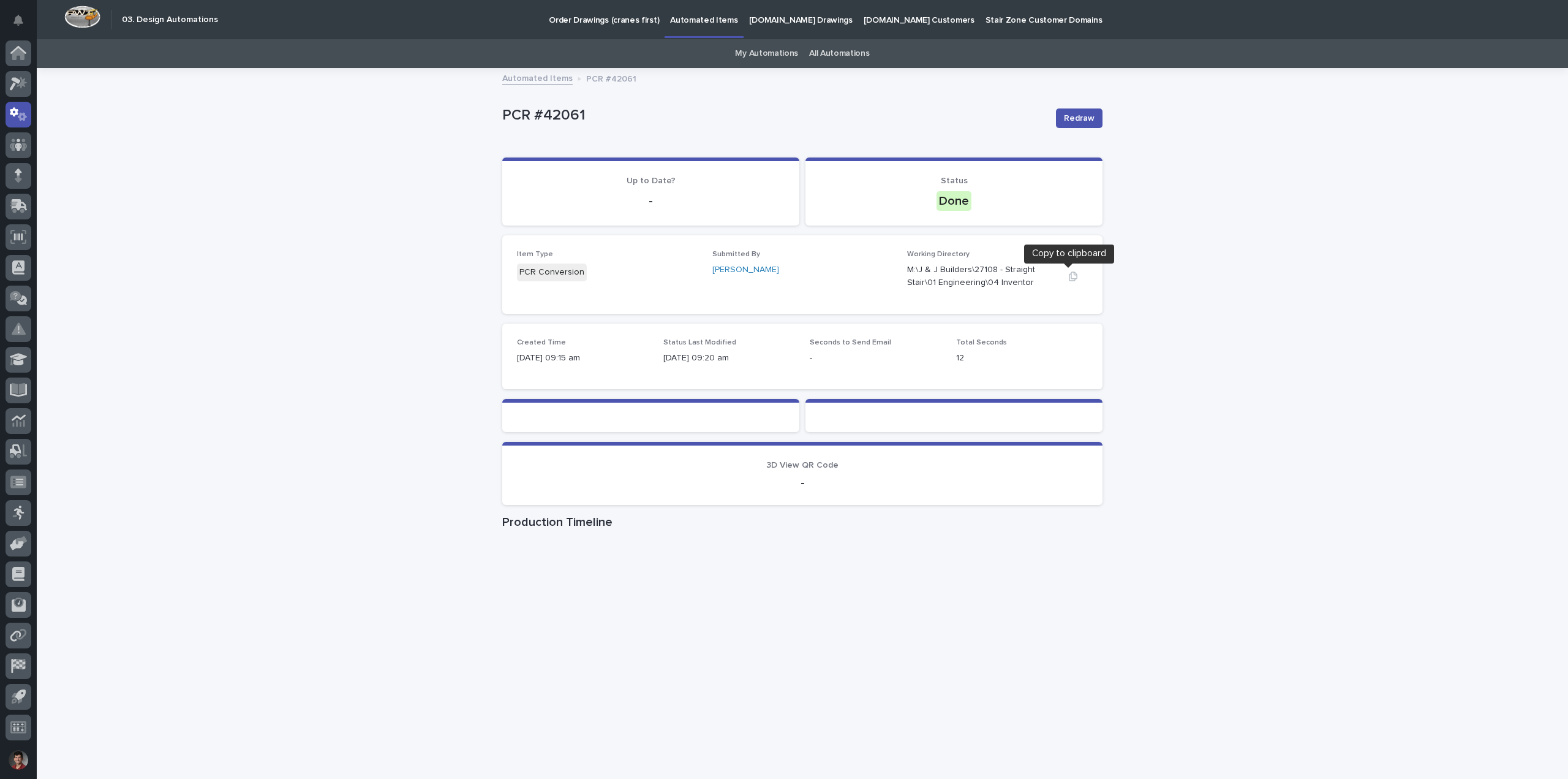
click at [1068, 274] on icon "button" at bounding box center [1073, 276] width 10 height 10
